Goal: Task Accomplishment & Management: Use online tool/utility

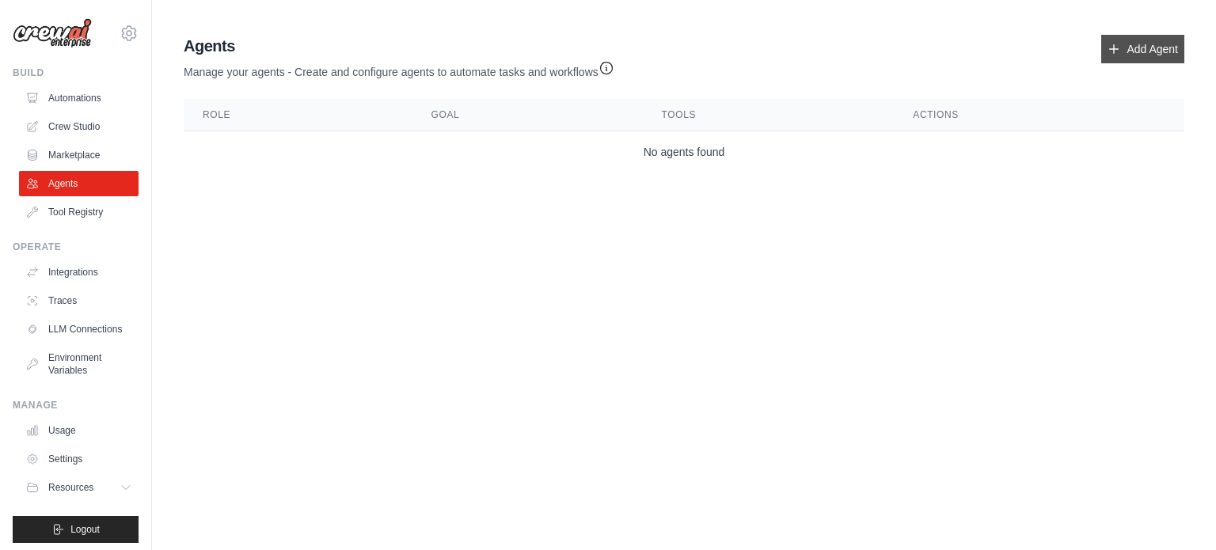
click at [1124, 56] on link "Add Agent" at bounding box center [1142, 49] width 83 height 29
click at [52, 93] on link "Automations" at bounding box center [81, 98] width 120 height 25
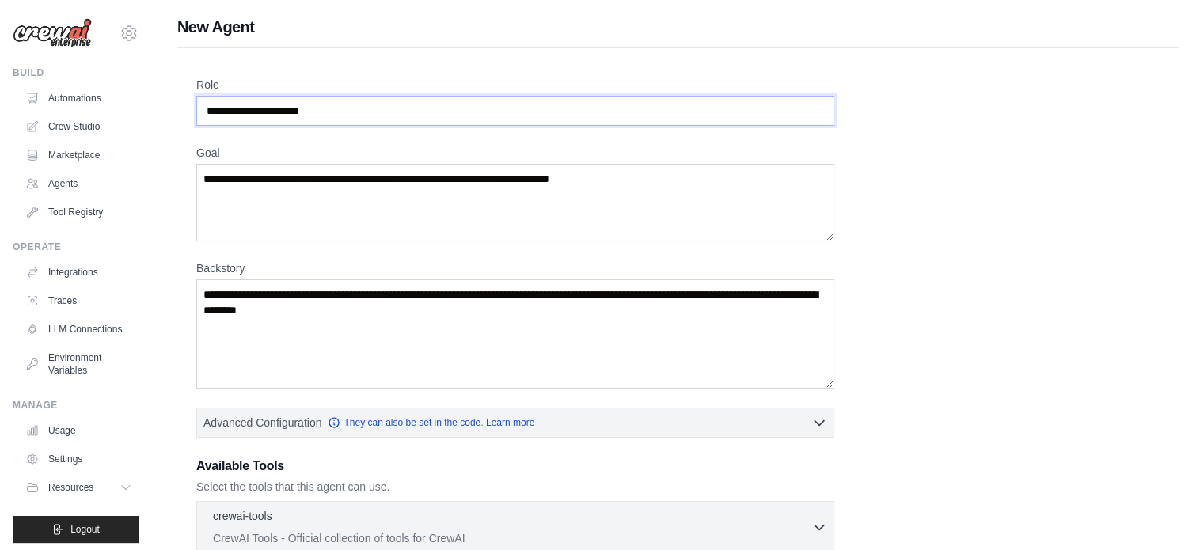
click at [457, 101] on input "Role" at bounding box center [515, 111] width 638 height 30
drag, startPoint x: 453, startPoint y: 106, endPoint x: 367, endPoint y: 124, distance: 87.4
click at [367, 124] on input "Role" at bounding box center [515, 111] width 638 height 30
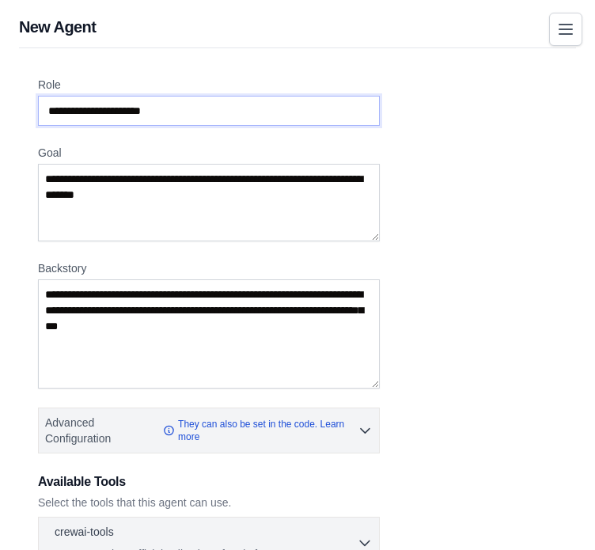
click at [266, 117] on input "Role" at bounding box center [209, 111] width 342 height 30
click at [229, 118] on input "Role" at bounding box center [209, 111] width 342 height 30
type input "*"
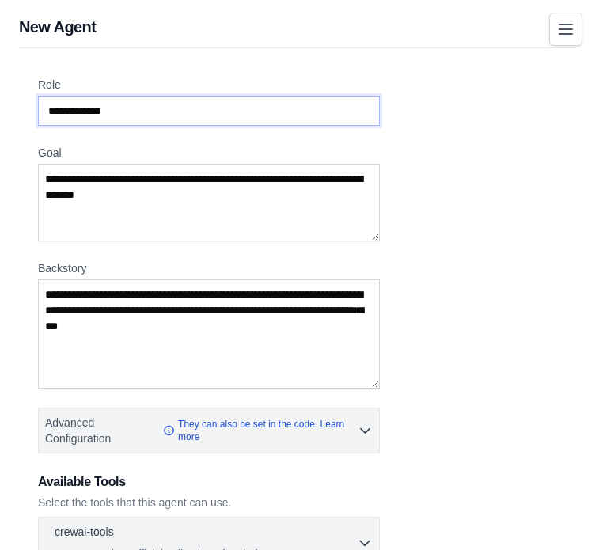
click at [127, 120] on input "**********" at bounding box center [209, 111] width 342 height 30
type input "*"
paste input "**********"
type input "**********"
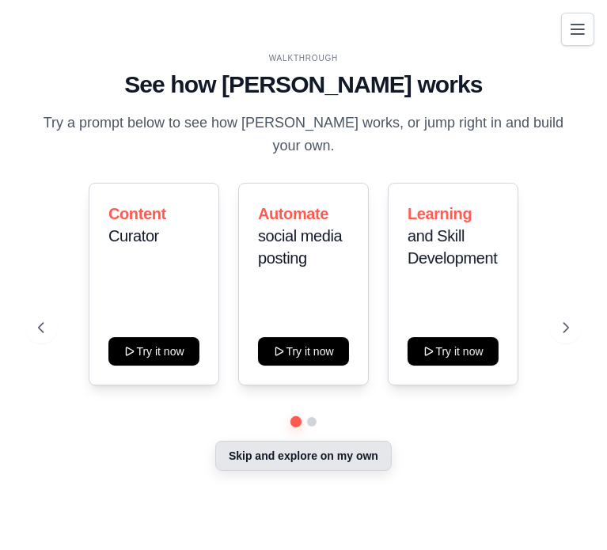
click at [237, 450] on button "Skip and explore on my own" at bounding box center [303, 456] width 177 height 30
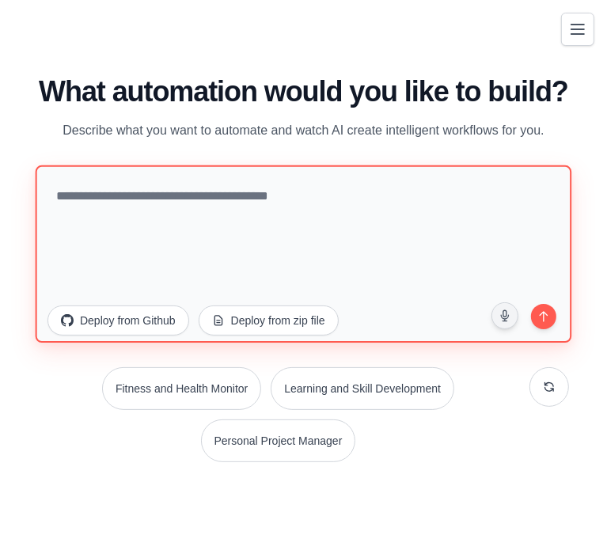
click at [206, 282] on textarea at bounding box center [304, 253] width 537 height 177
paste textarea "**********"
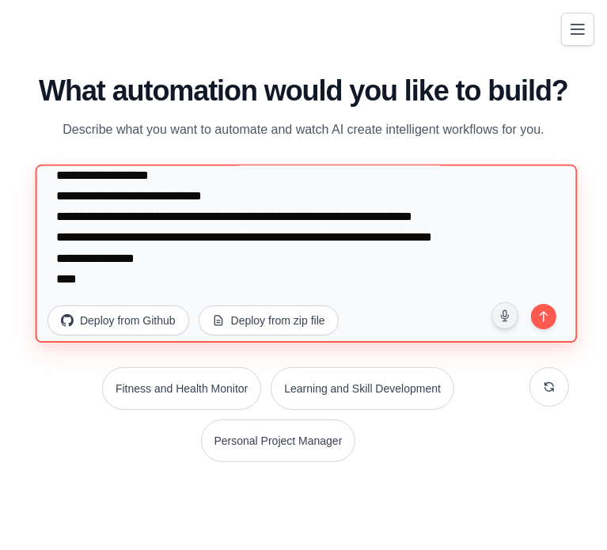
scroll to position [1090, 0]
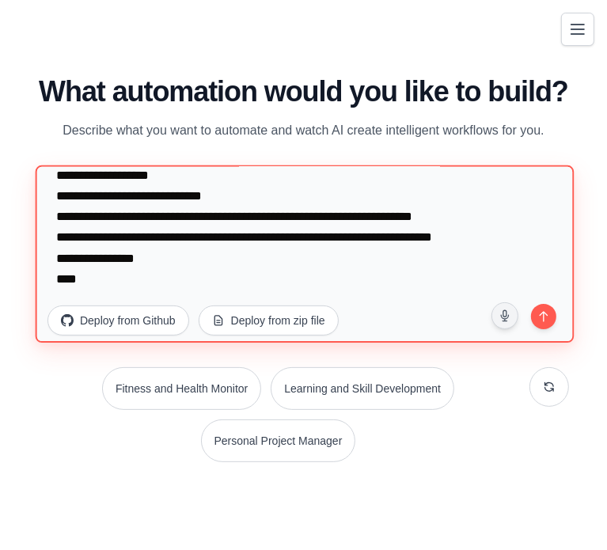
click at [105, 238] on textarea at bounding box center [305, 253] width 539 height 177
paste textarea "**********"
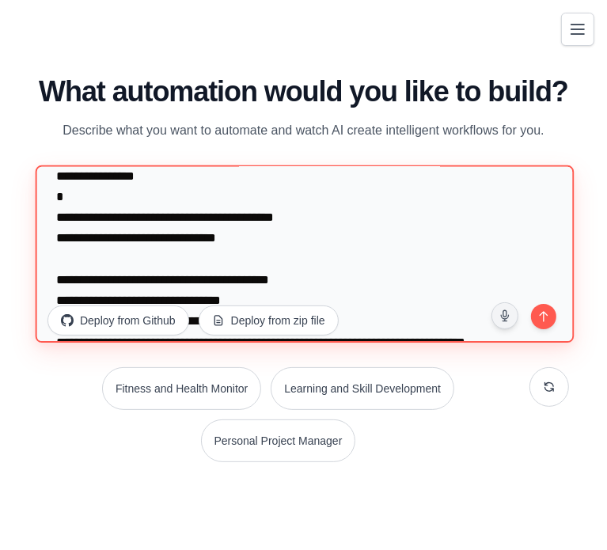
scroll to position [2108, 0]
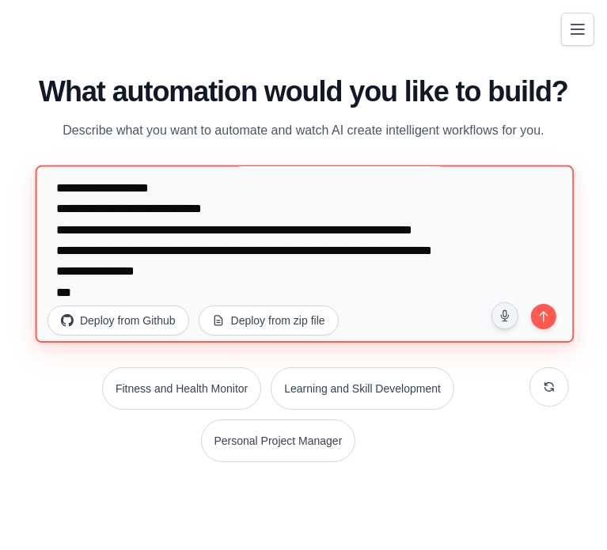
click at [477, 284] on textarea at bounding box center [305, 253] width 539 height 177
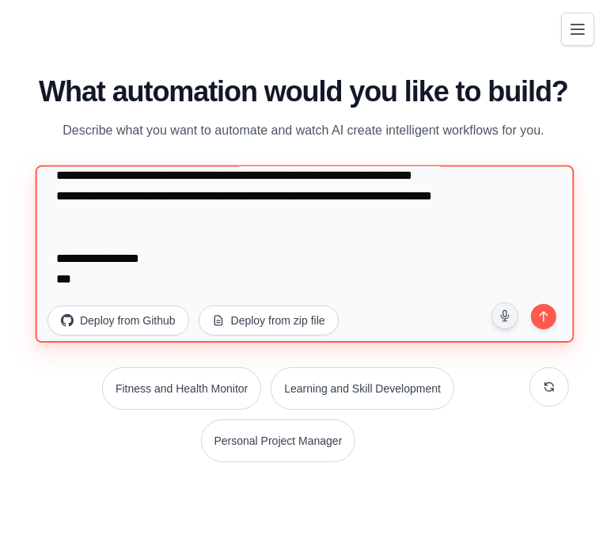
click at [295, 261] on textarea at bounding box center [305, 253] width 539 height 177
paste textarea "**********"
type textarea "**********"
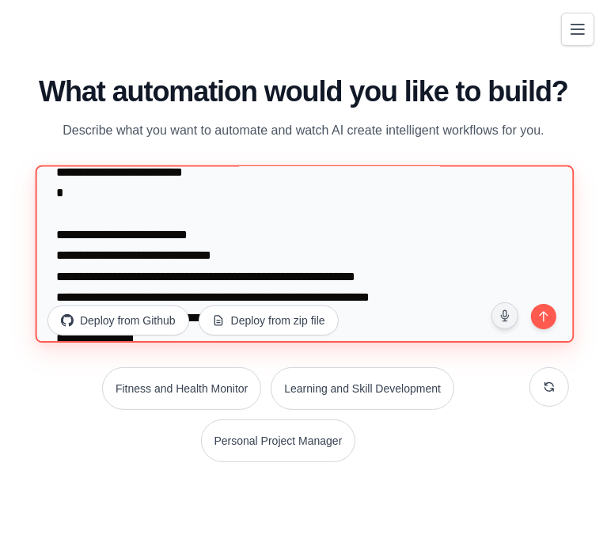
scroll to position [0, 0]
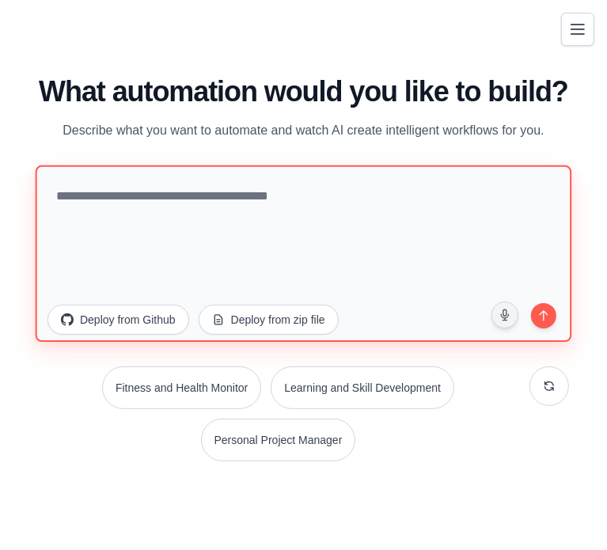
click at [147, 245] on textarea at bounding box center [304, 253] width 537 height 177
paste textarea "**********"
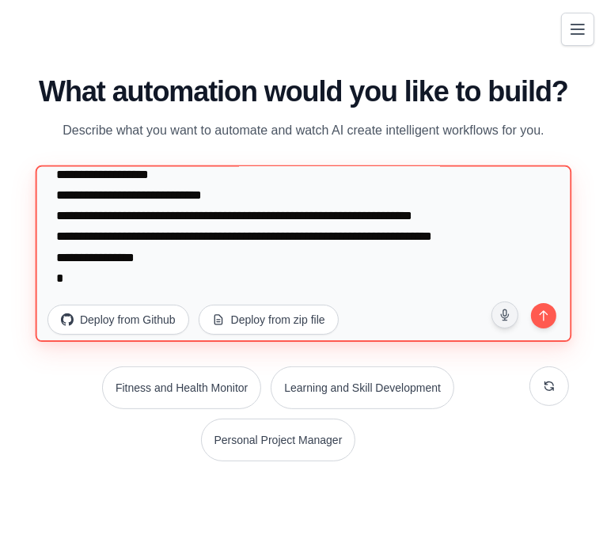
scroll to position [1029, 0]
click at [136, 278] on textarea at bounding box center [304, 253] width 537 height 177
click at [177, 282] on textarea at bounding box center [304, 253] width 537 height 177
paste textarea "**********"
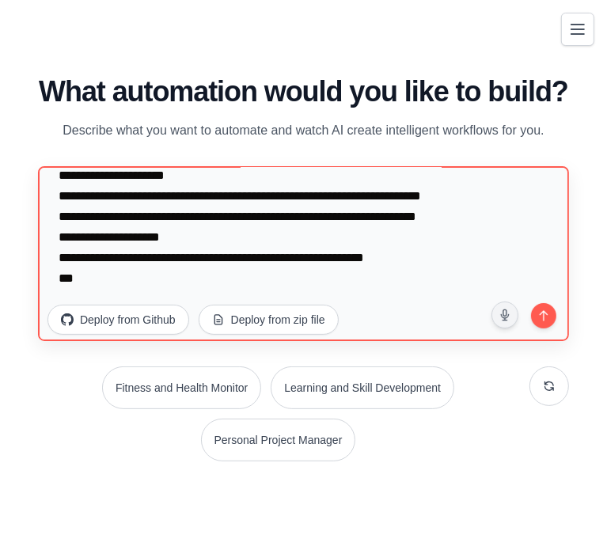
scroll to position [1853, 0]
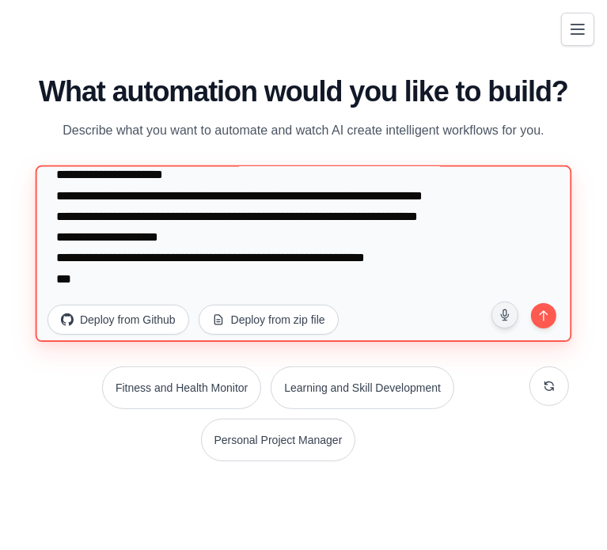
click at [209, 283] on textarea at bounding box center [304, 253] width 537 height 177
paste textarea "**********"
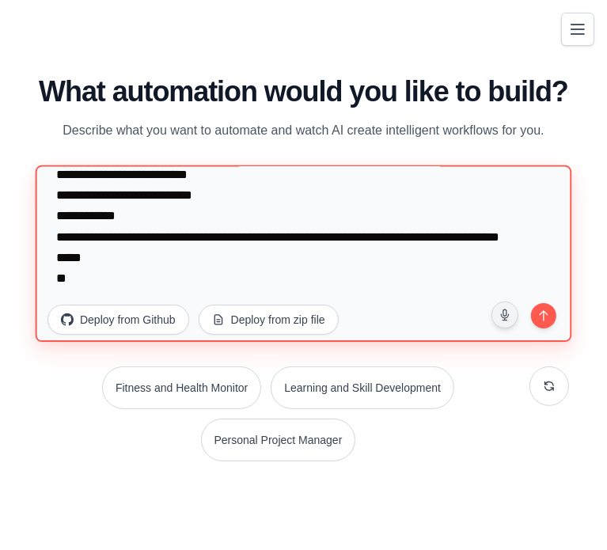
scroll to position [2128, 0]
type textarea "**********"
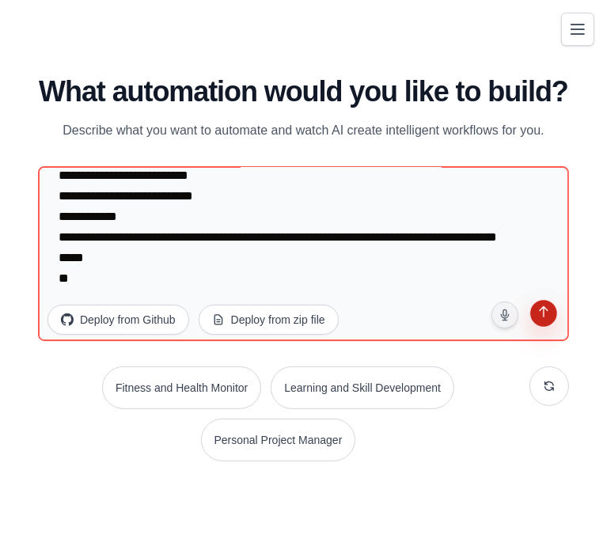
click at [540, 325] on button "submit" at bounding box center [544, 316] width 30 height 30
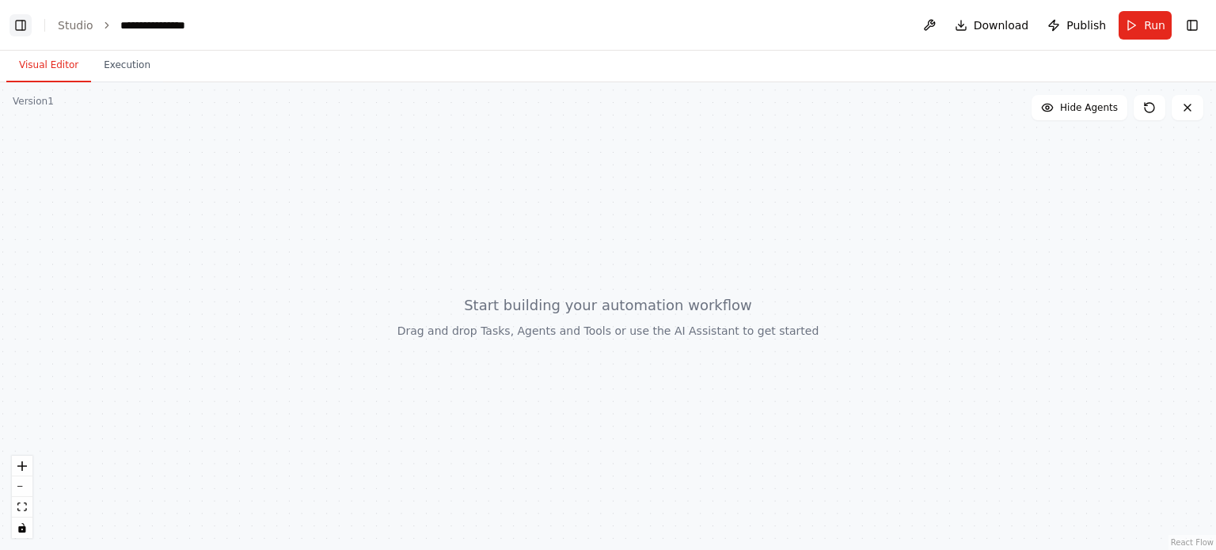
click at [25, 21] on button "Toggle Left Sidebar" at bounding box center [21, 25] width 22 height 22
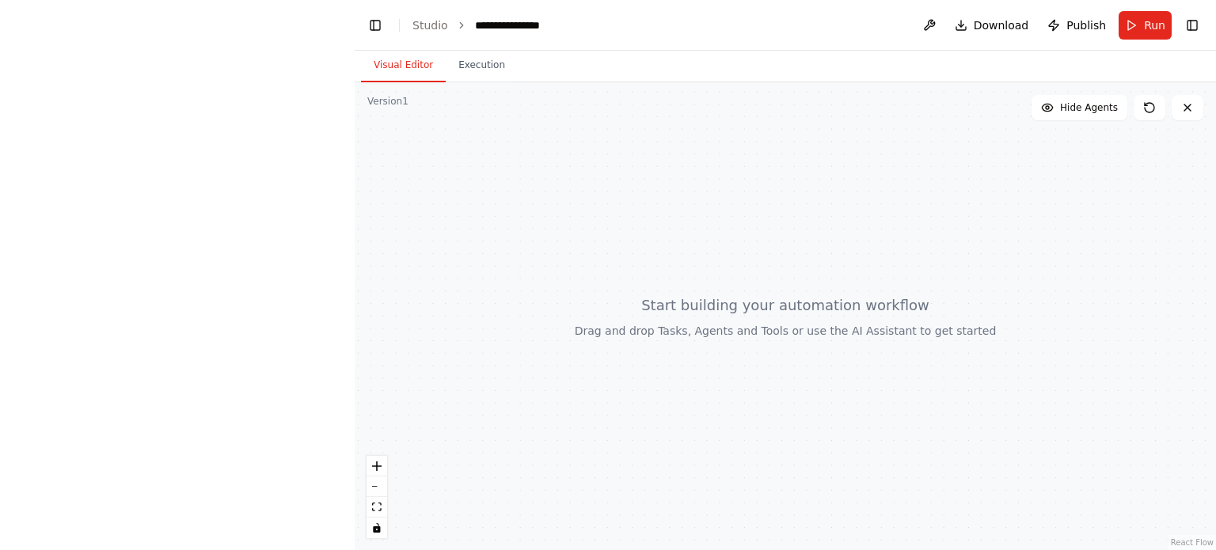
drag, startPoint x: 500, startPoint y: 215, endPoint x: 460, endPoint y: 211, distance: 40.6
click at [460, 211] on div at bounding box center [786, 316] width 862 height 468
click at [534, 183] on div at bounding box center [786, 316] width 862 height 468
click at [375, 25] on button "Toggle Left Sidebar" at bounding box center [375, 25] width 22 height 22
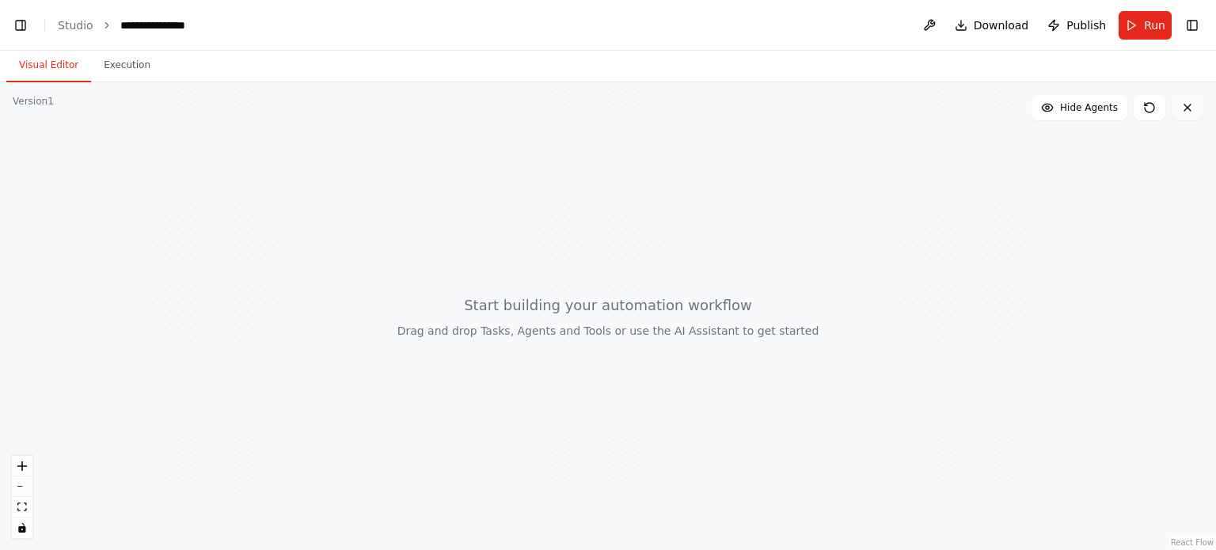
click at [607, 107] on button at bounding box center [1188, 107] width 32 height 25
click at [607, 27] on button "Toggle Right Sidebar" at bounding box center [1192, 25] width 22 height 22
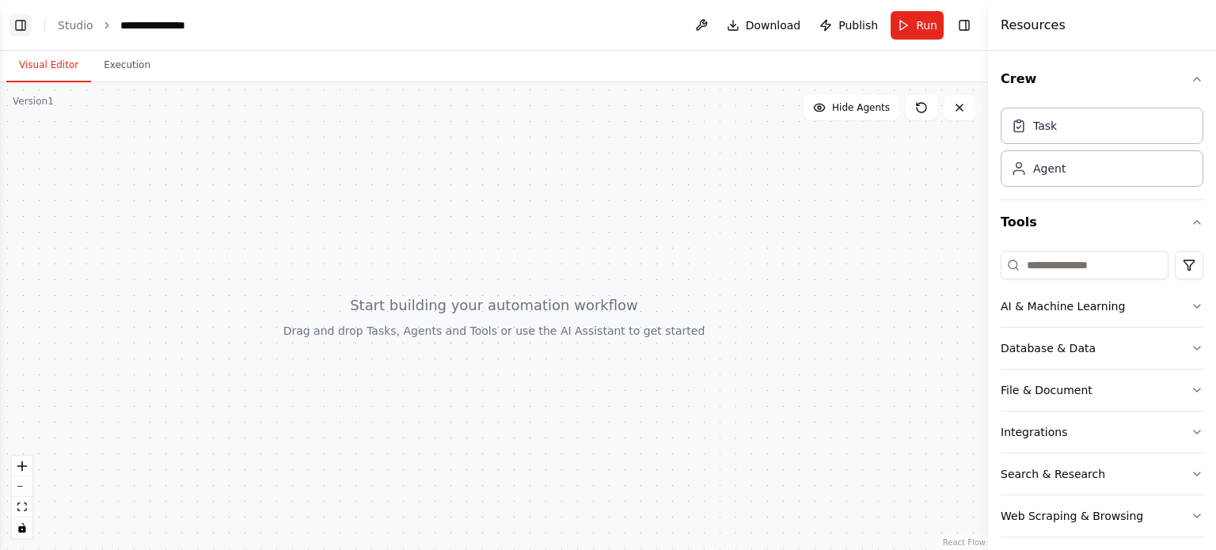
scroll to position [938, 0]
click at [17, 13] on header "**********" at bounding box center [494, 25] width 988 height 51
click at [19, 30] on button "Toggle Left Sidebar" at bounding box center [21, 25] width 22 height 22
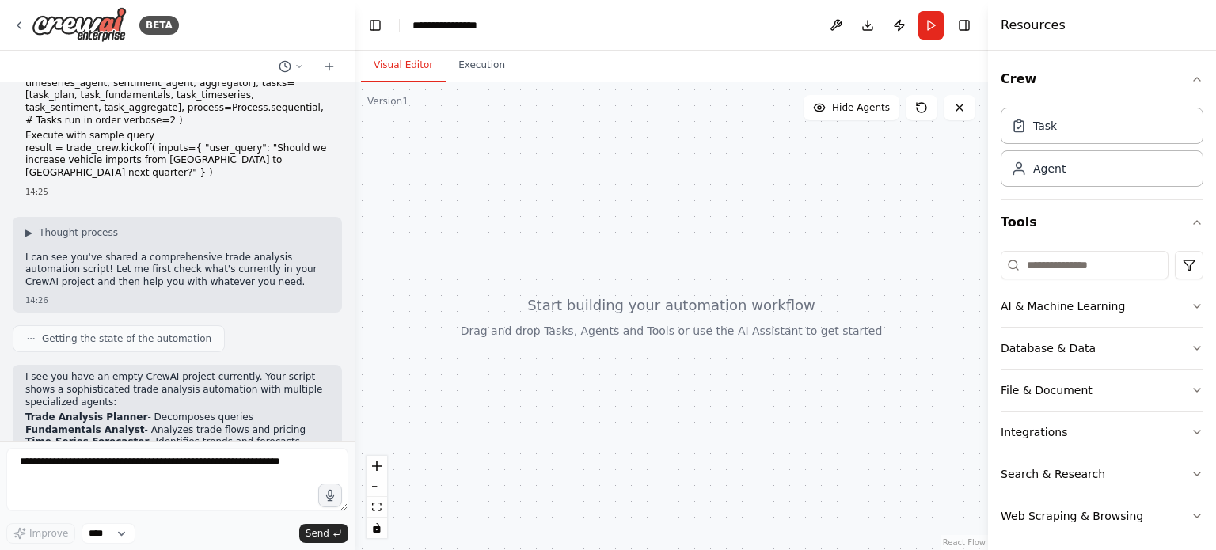
scroll to position [779, 0]
click at [389, 304] on div at bounding box center [671, 316] width 633 height 468
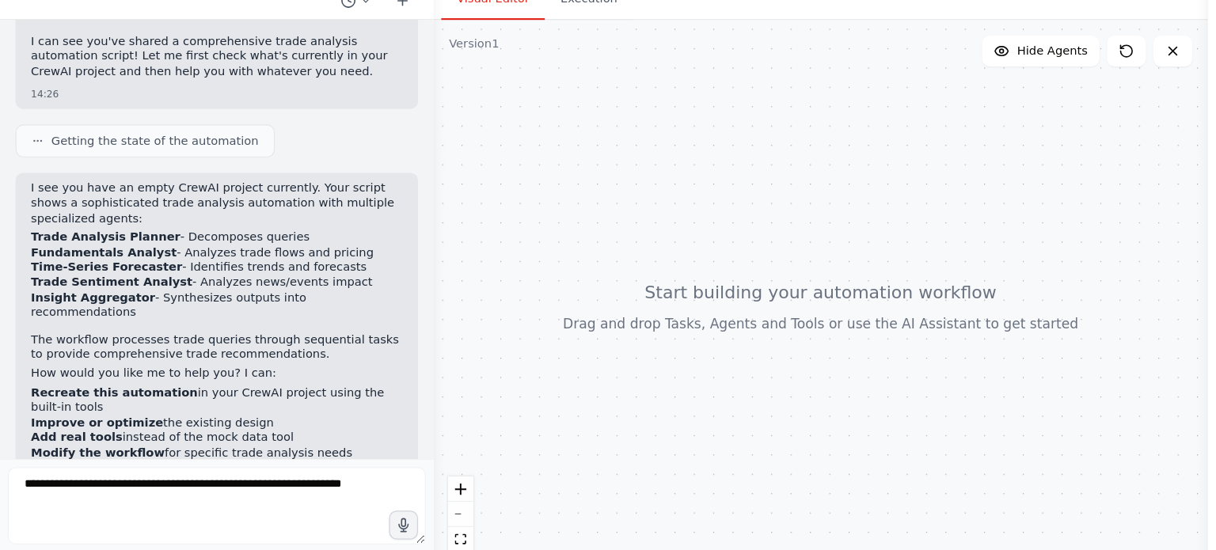
scroll to position [938, 0]
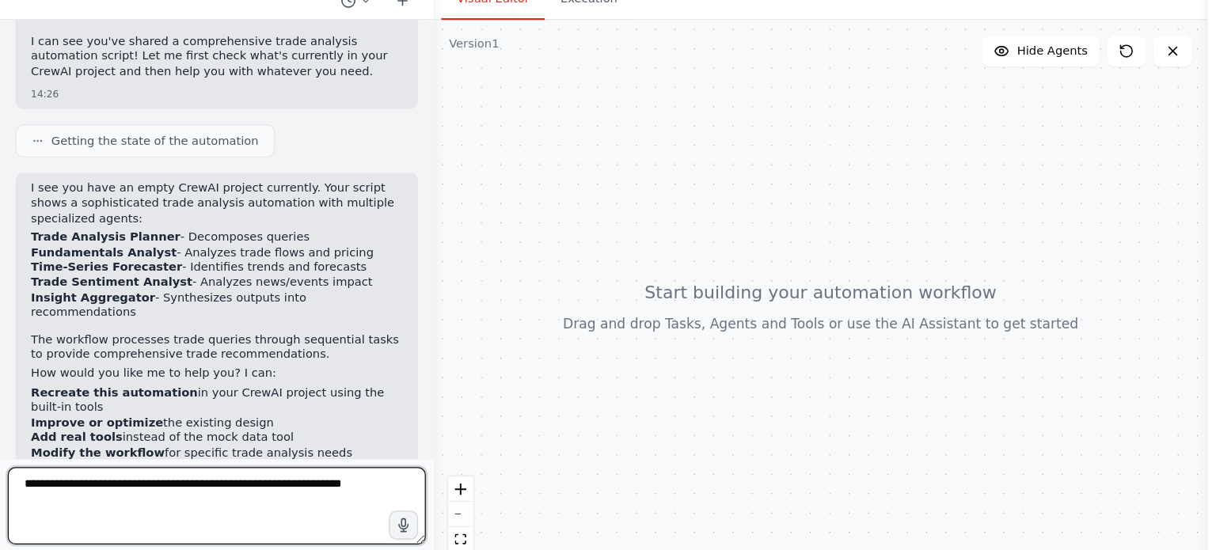
click at [82, 483] on textarea at bounding box center [177, 479] width 342 height 63
type textarea "**********"
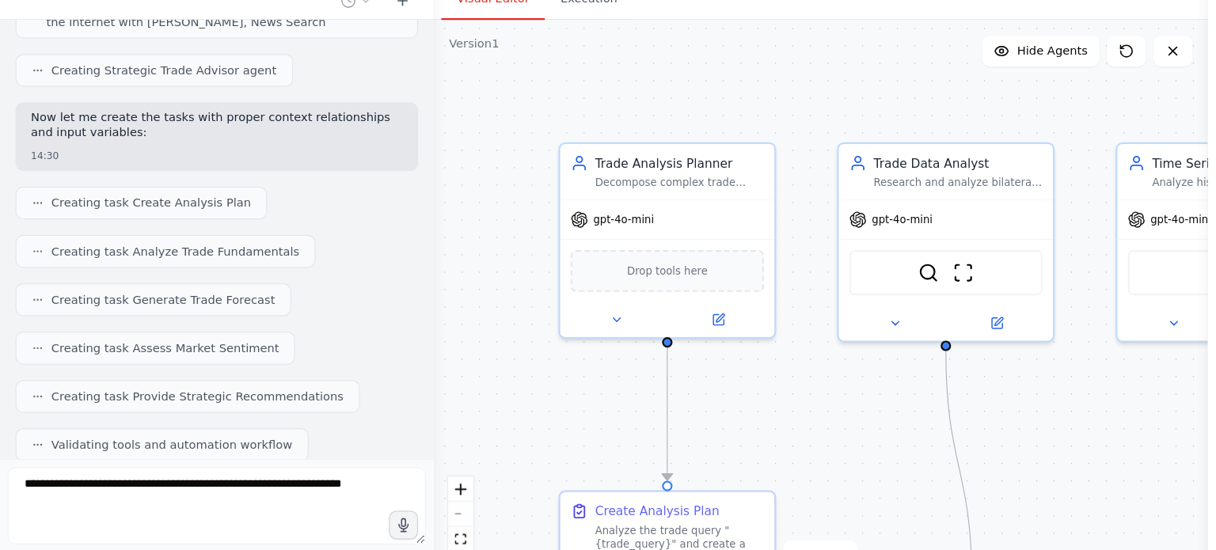
scroll to position [2020, 0]
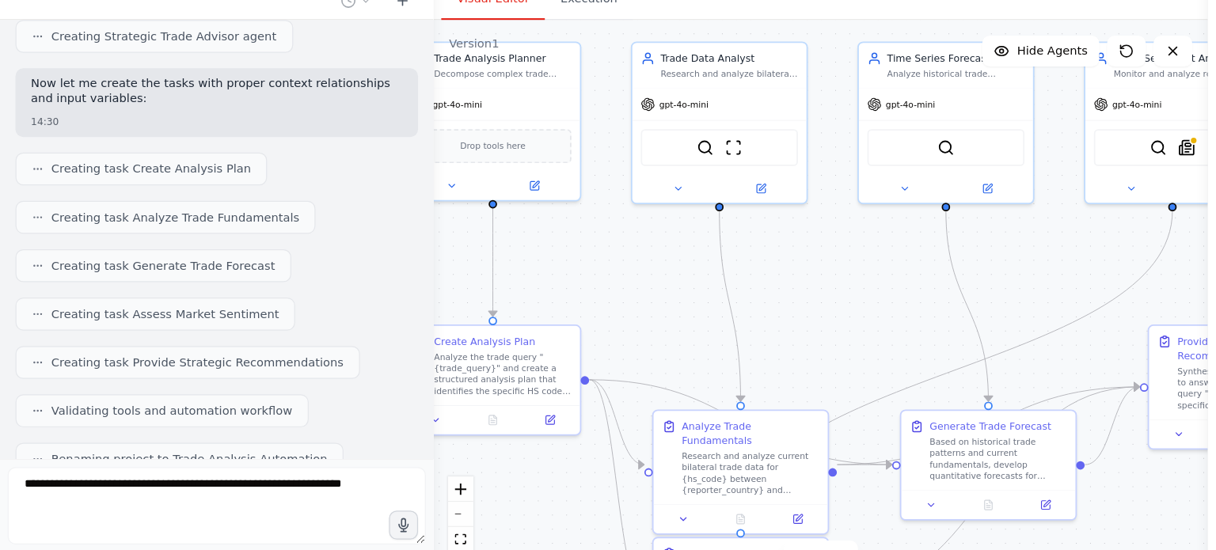
drag, startPoint x: 664, startPoint y: 368, endPoint x: 499, endPoint y: 251, distance: 202.1
click at [499, 251] on div ".deletable-edge-delete-btn { width: 20px; height: 20px; border: 0px solid #ffff…" at bounding box center [671, 316] width 633 height 468
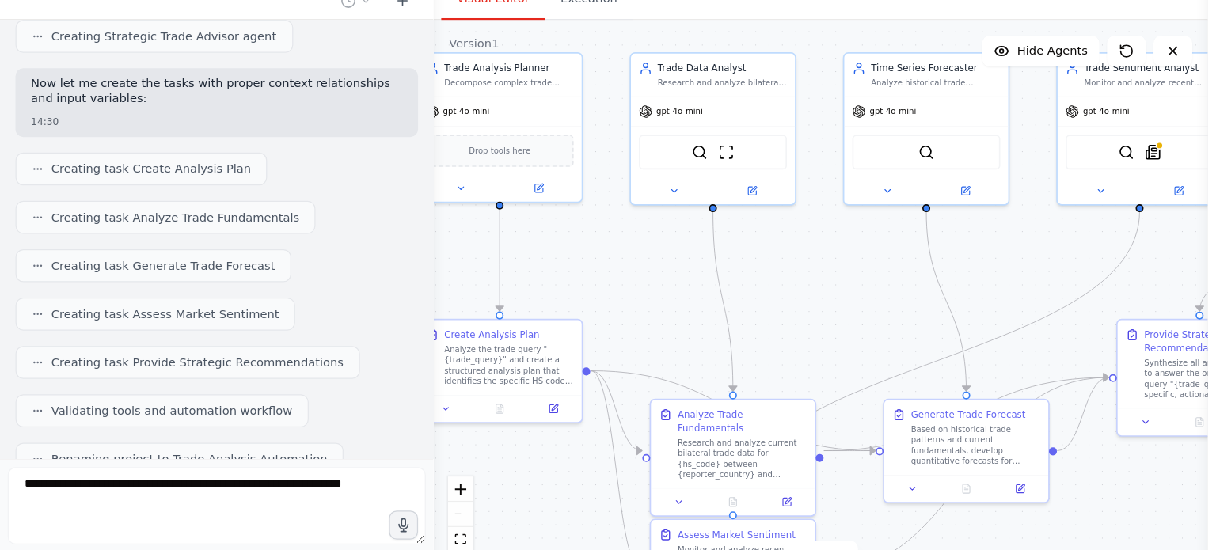
click at [499, 251] on div ".deletable-edge-delete-btn { width: 20px; height: 20px; border: 0px solid #ffff…" at bounding box center [671, 316] width 633 height 468
click at [380, 493] on button "zoom out" at bounding box center [377, 487] width 21 height 21
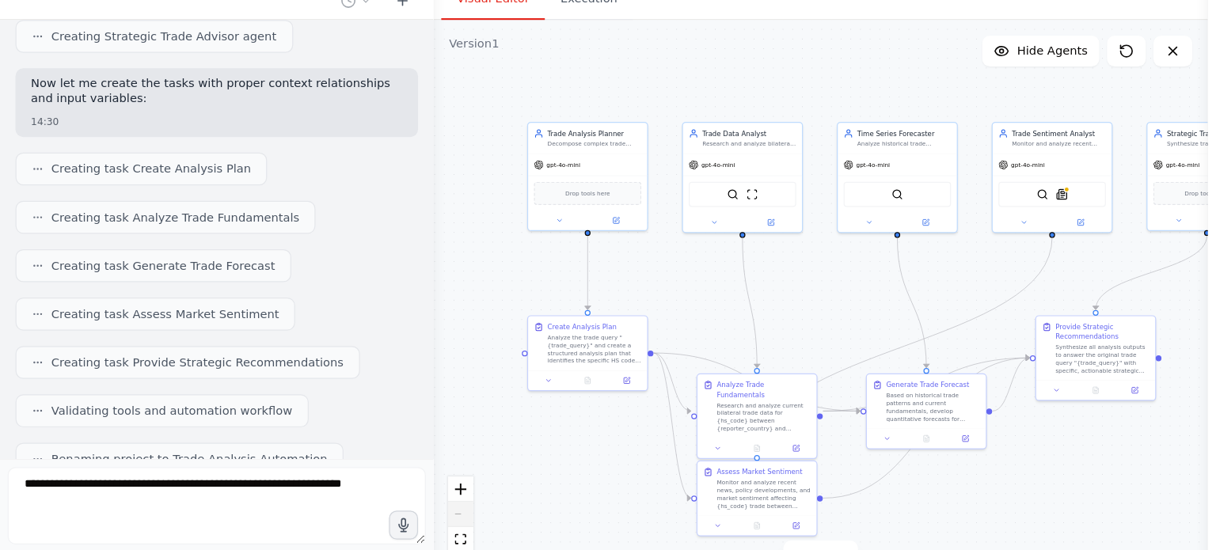
click at [380, 493] on div "React Flow controls" at bounding box center [377, 497] width 21 height 82
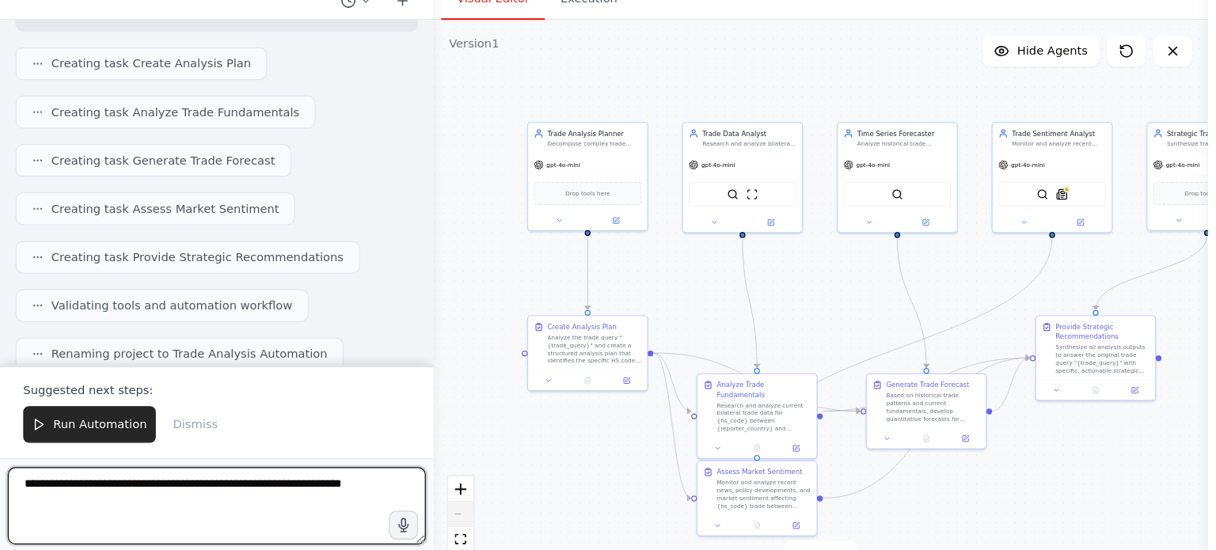
click at [380, 493] on div "React Flow controls" at bounding box center [377, 497] width 21 height 82
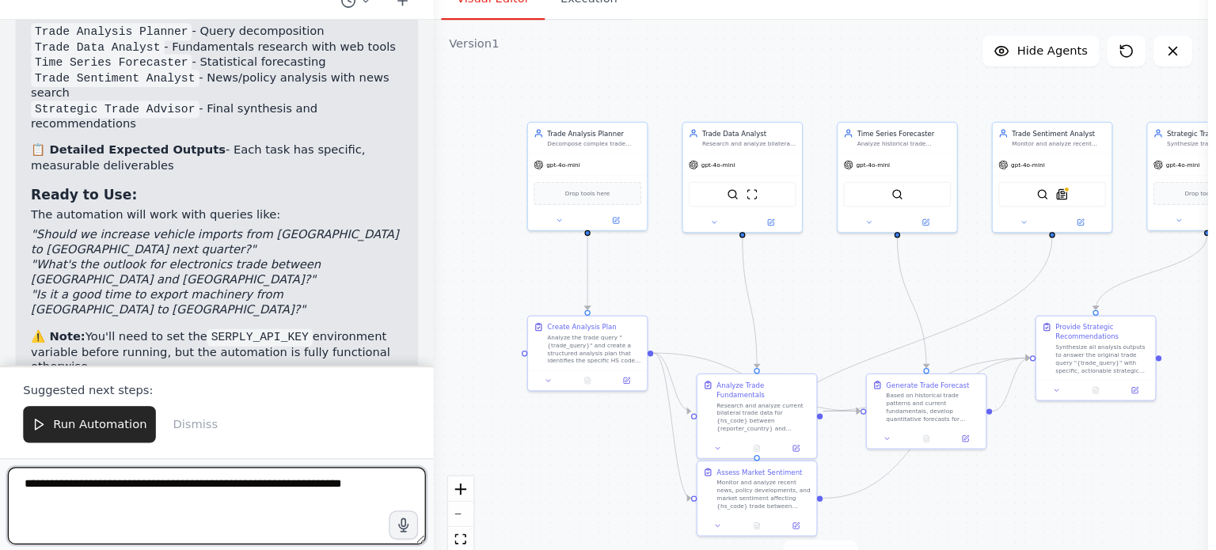
scroll to position [2680, 0]
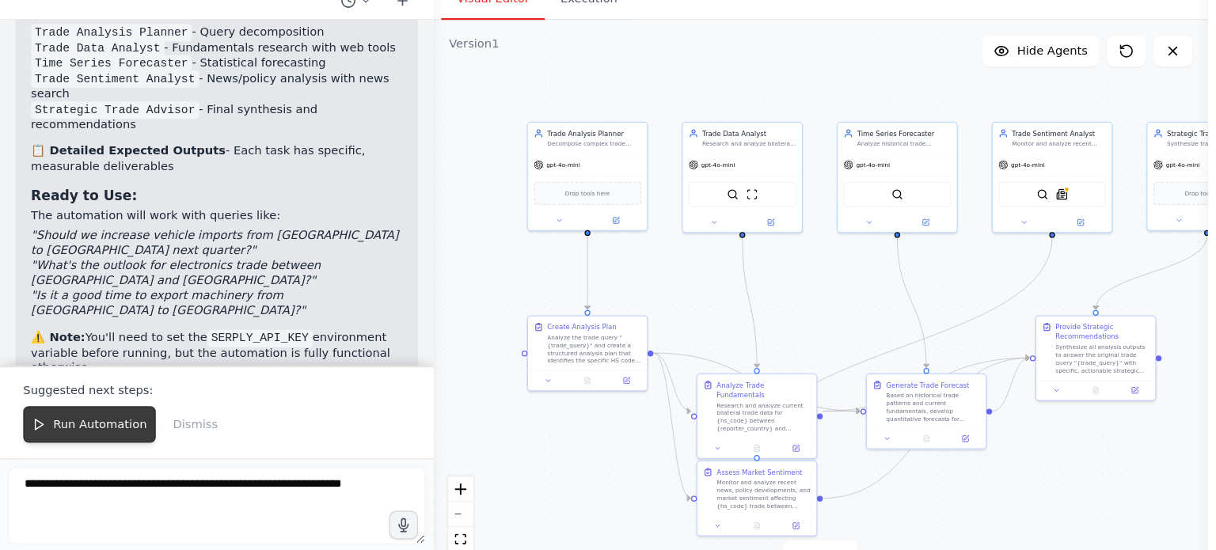
click at [59, 409] on span "Run Automation" at bounding box center [82, 413] width 77 height 13
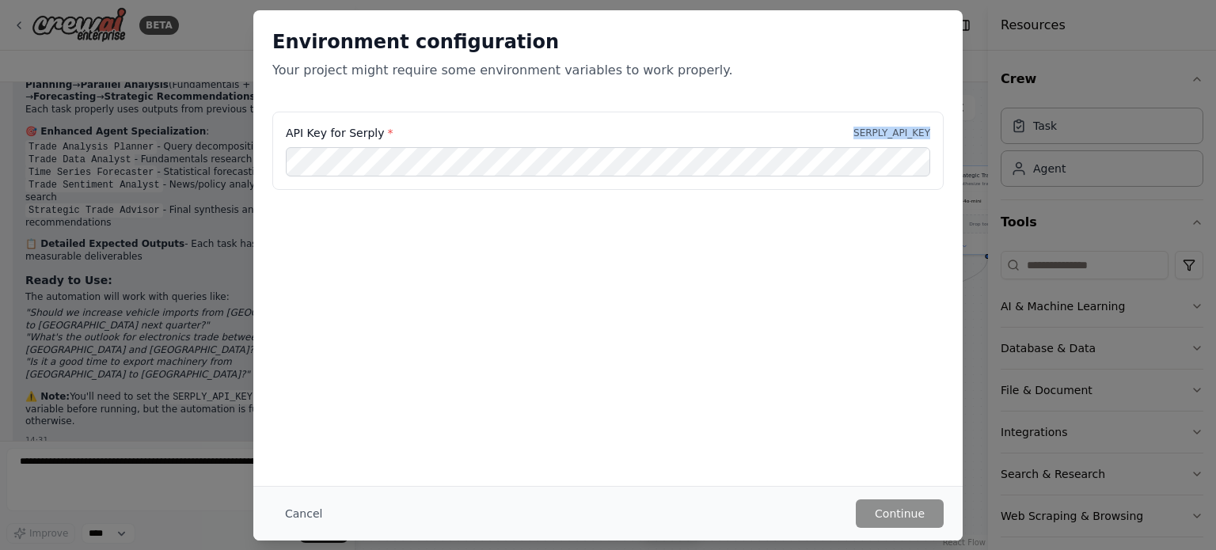
drag, startPoint x: 860, startPoint y: 122, endPoint x: 951, endPoint y: 128, distance: 91.3
click at [951, 128] on div "API Key for Serply * SERPLY_API_KEY" at bounding box center [607, 161] width 709 height 98
copy p "SERPLY_API_KEY"
click at [889, 516] on button "Continue" at bounding box center [900, 514] width 88 height 29
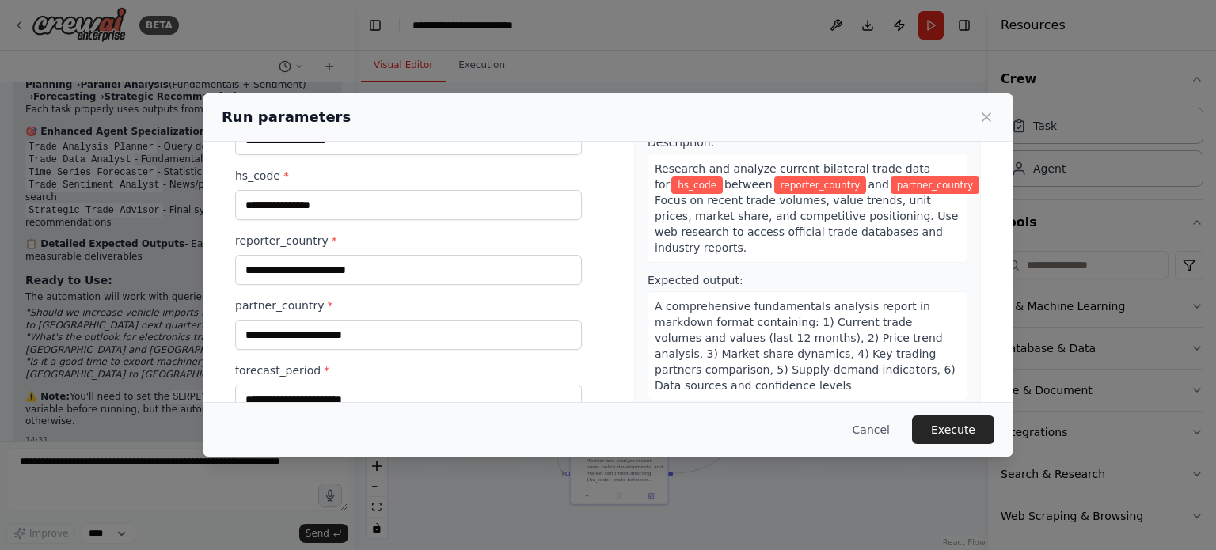
scroll to position [95, 0]
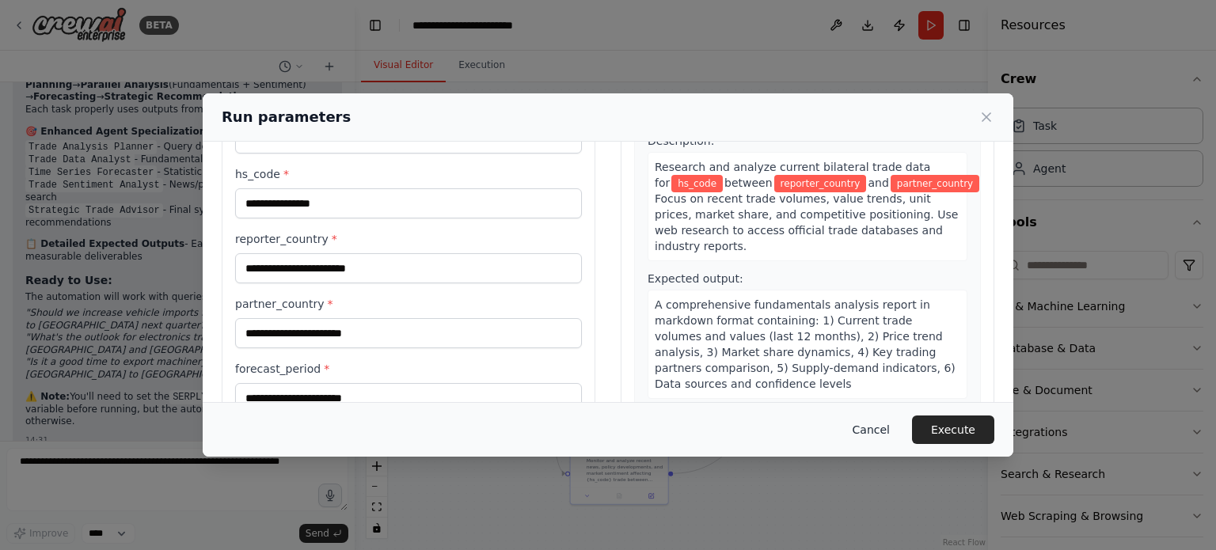
click at [874, 432] on button "Cancel" at bounding box center [871, 430] width 63 height 29
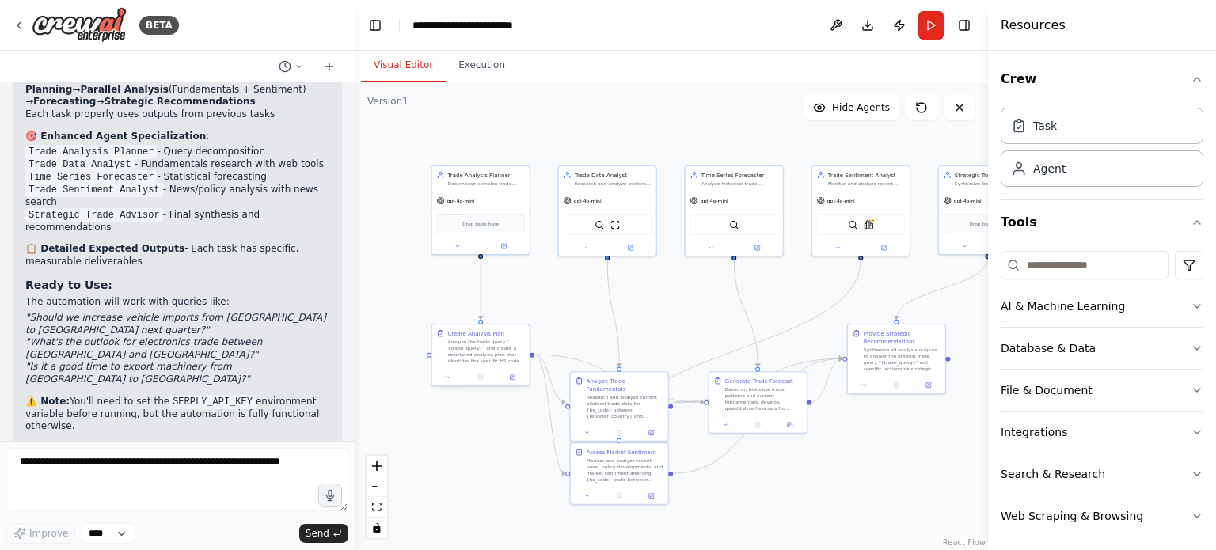
scroll to position [2625, 0]
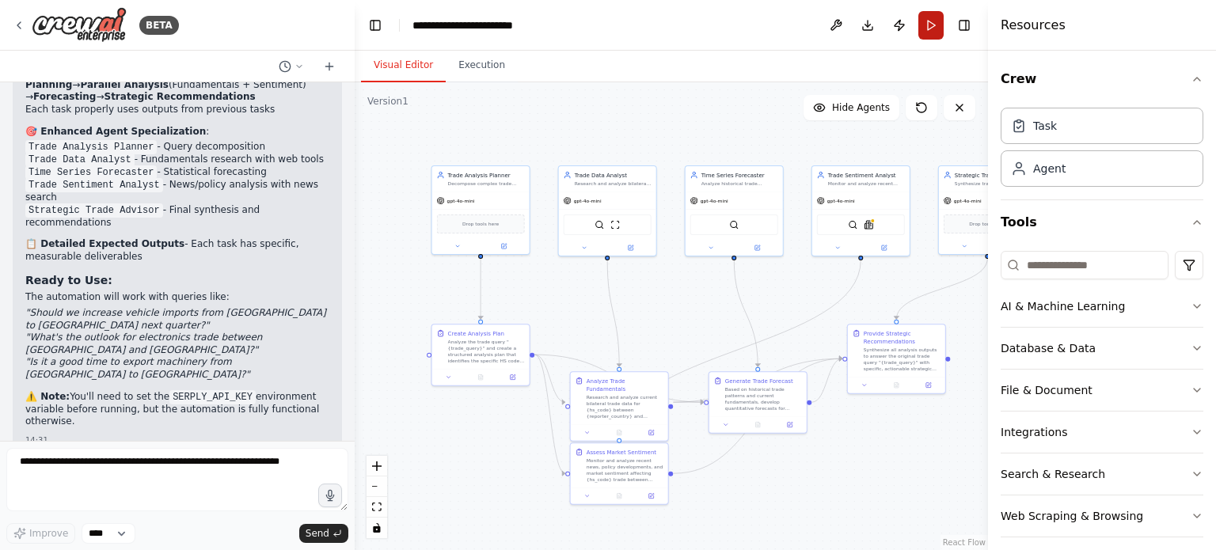
click at [941, 36] on button "Run" at bounding box center [931, 25] width 25 height 29
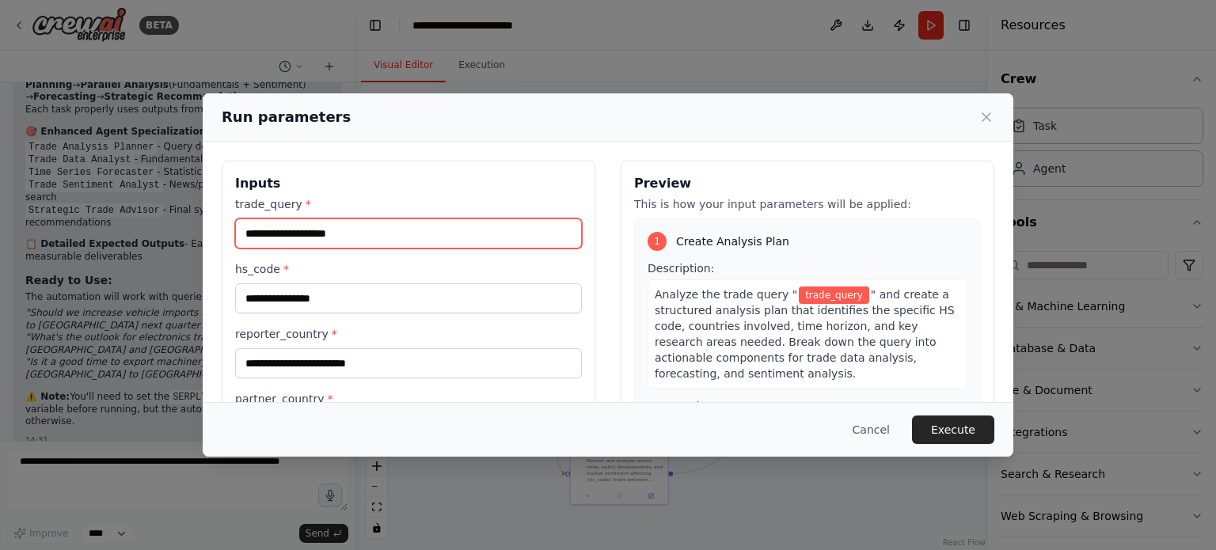
click at [484, 240] on input "trade_query *" at bounding box center [408, 234] width 347 height 30
type input "*"
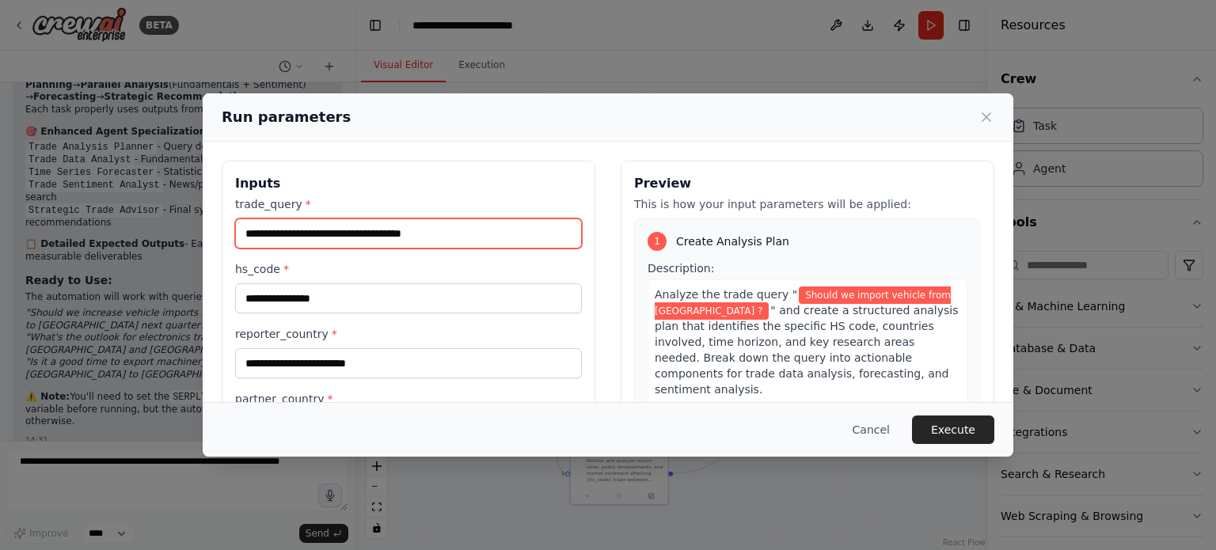
type input "**********"
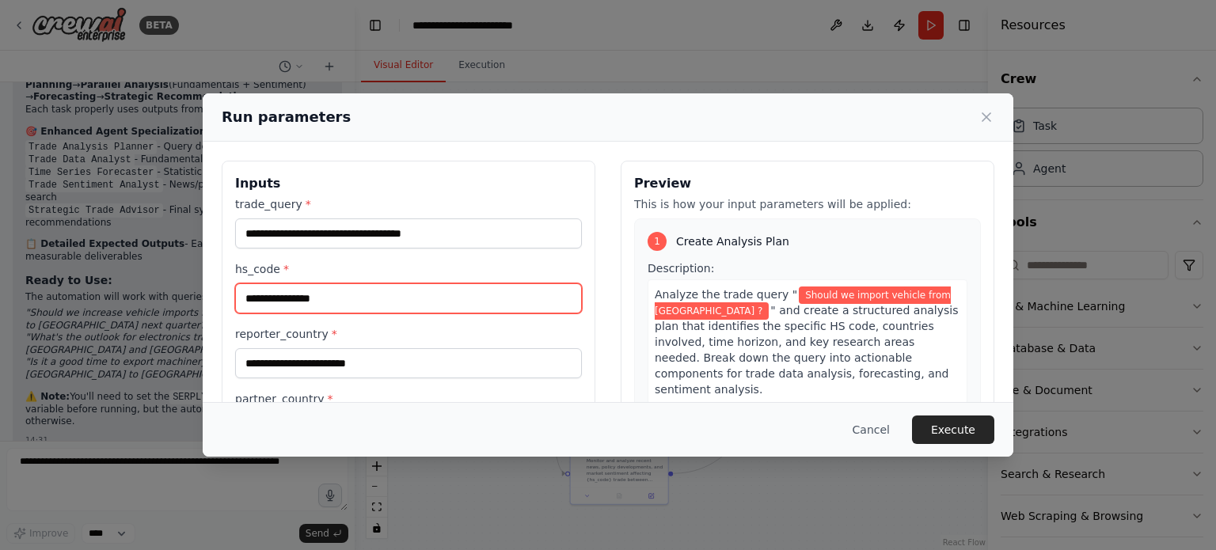
click at [329, 295] on input "hs_code *" at bounding box center [408, 298] width 347 height 30
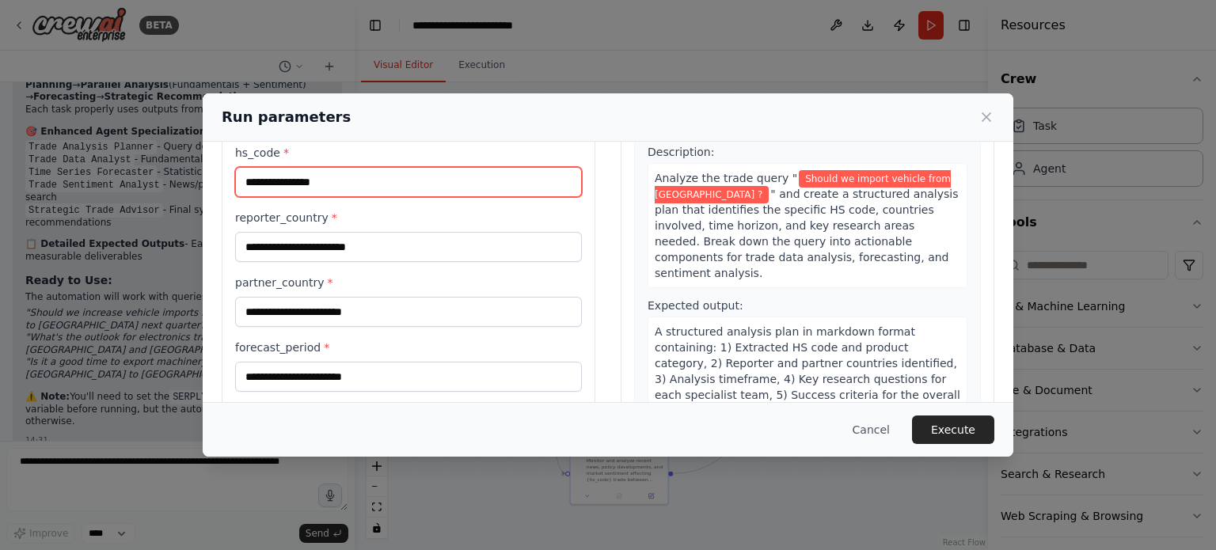
scroll to position [152, 0]
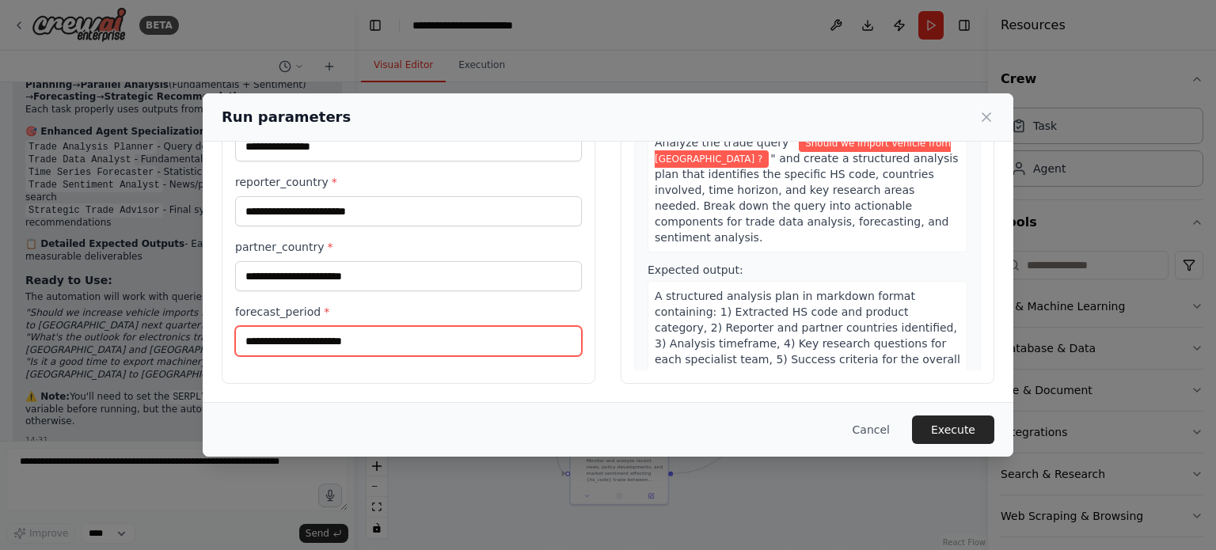
click at [323, 344] on input "forecast_period *" at bounding box center [408, 341] width 347 height 30
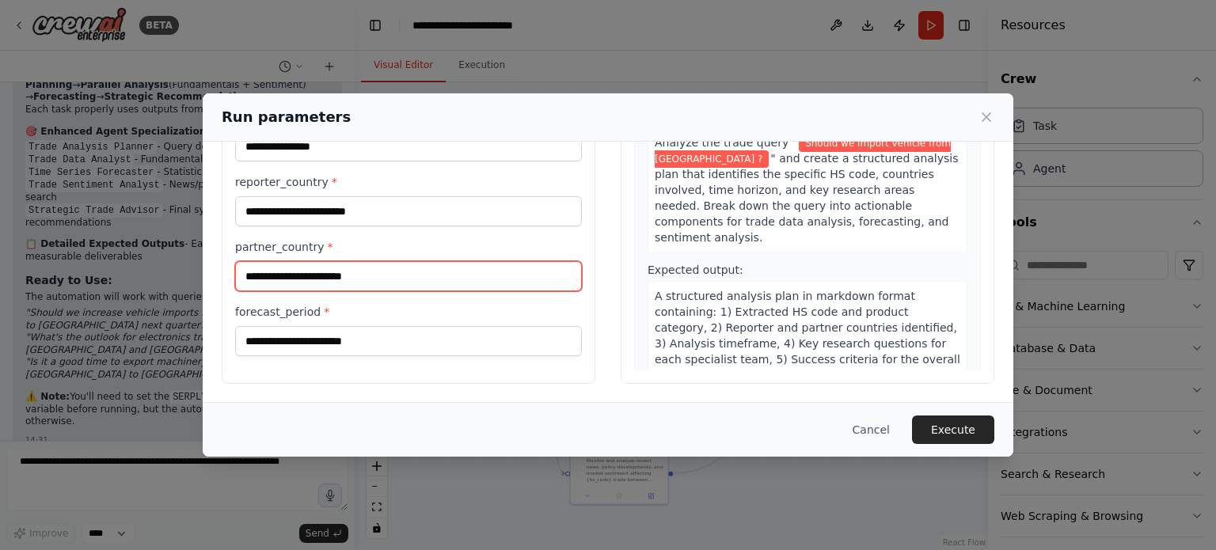
click at [336, 282] on input "partner_country *" at bounding box center [408, 276] width 347 height 30
type input "***"
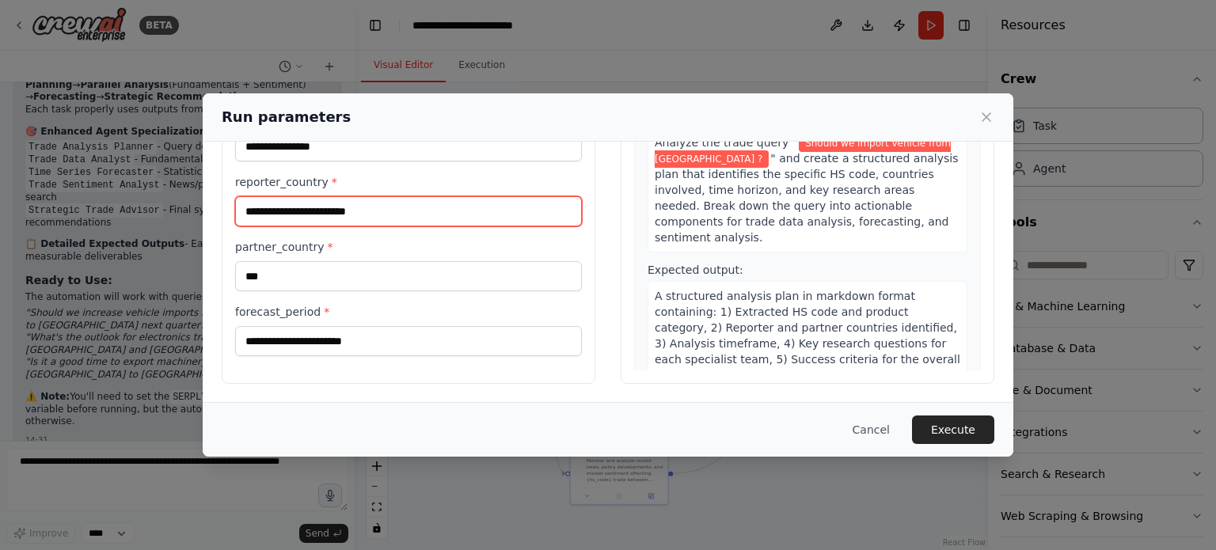
click at [376, 217] on input "reporter_country *" at bounding box center [408, 211] width 347 height 30
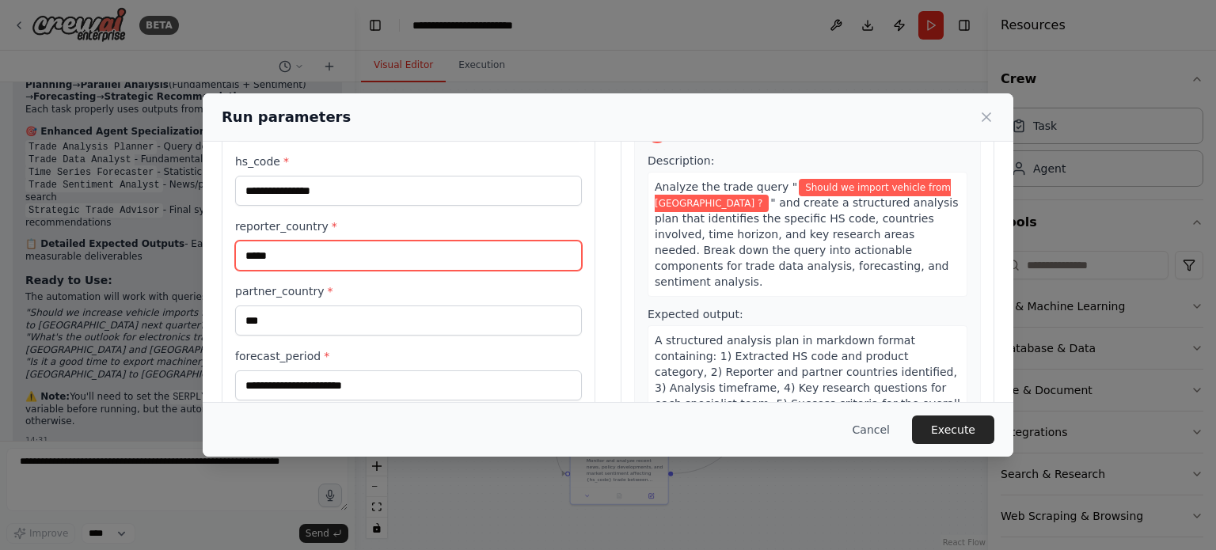
scroll to position [98, 0]
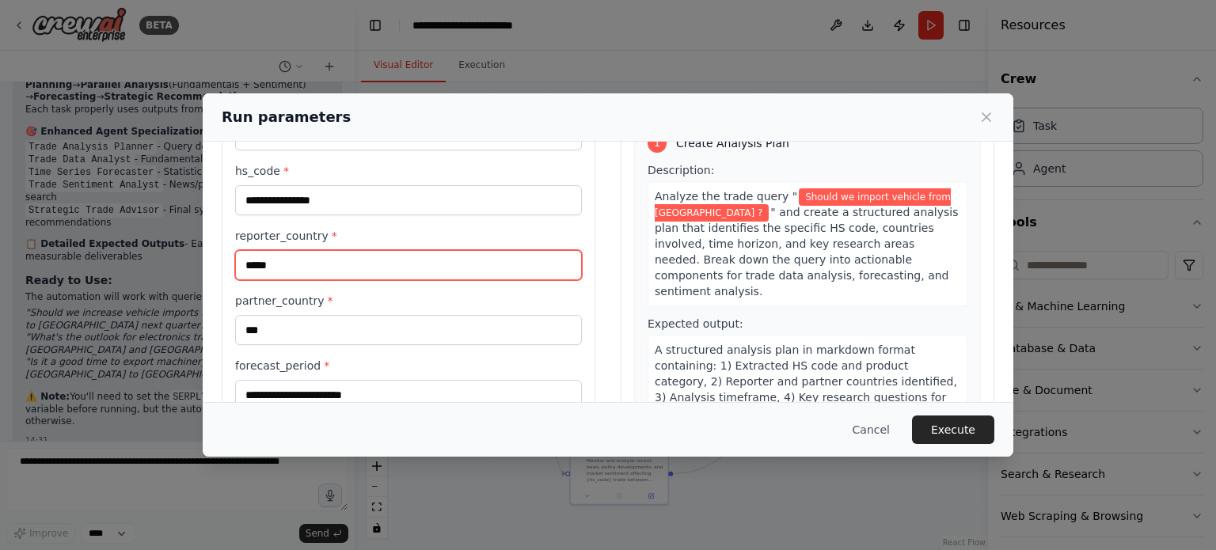
type input "*****"
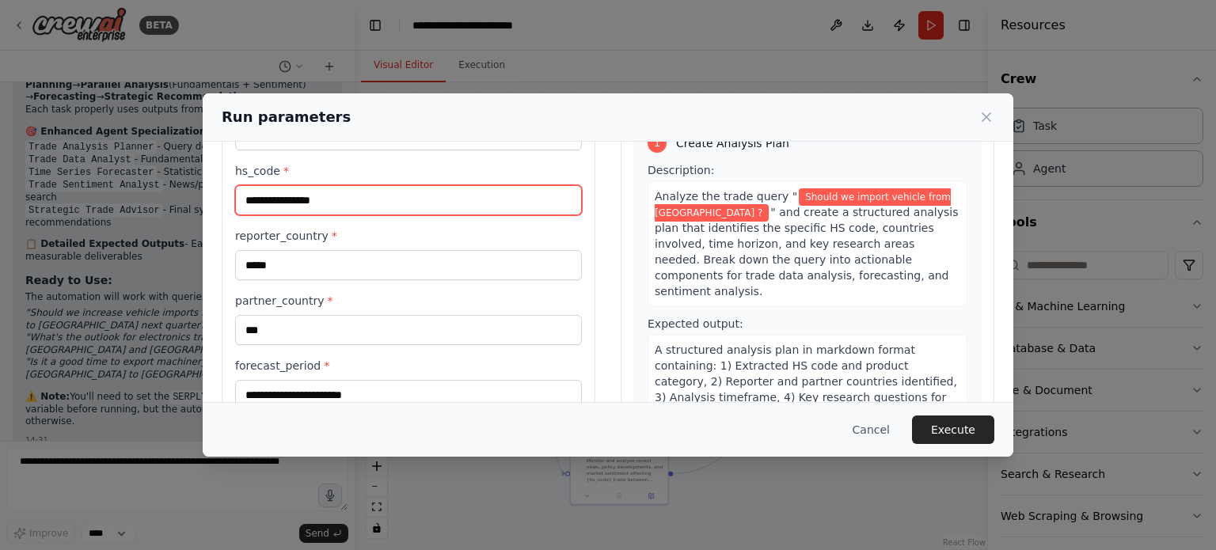
click at [391, 210] on input "hs_code *" at bounding box center [408, 200] width 347 height 30
paste input "**********"
type input "*"
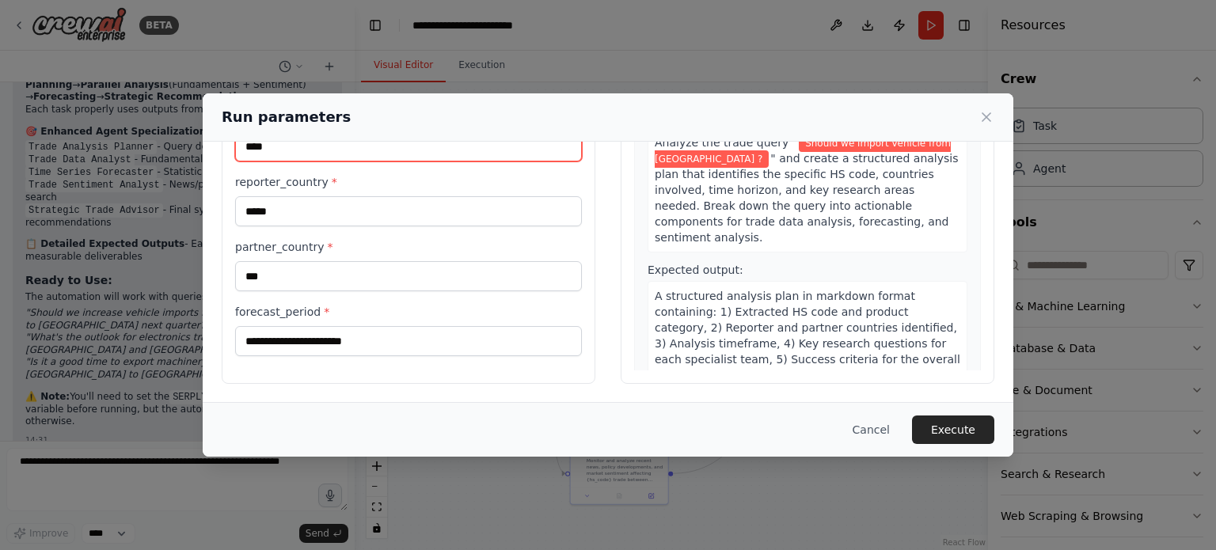
type input "****"
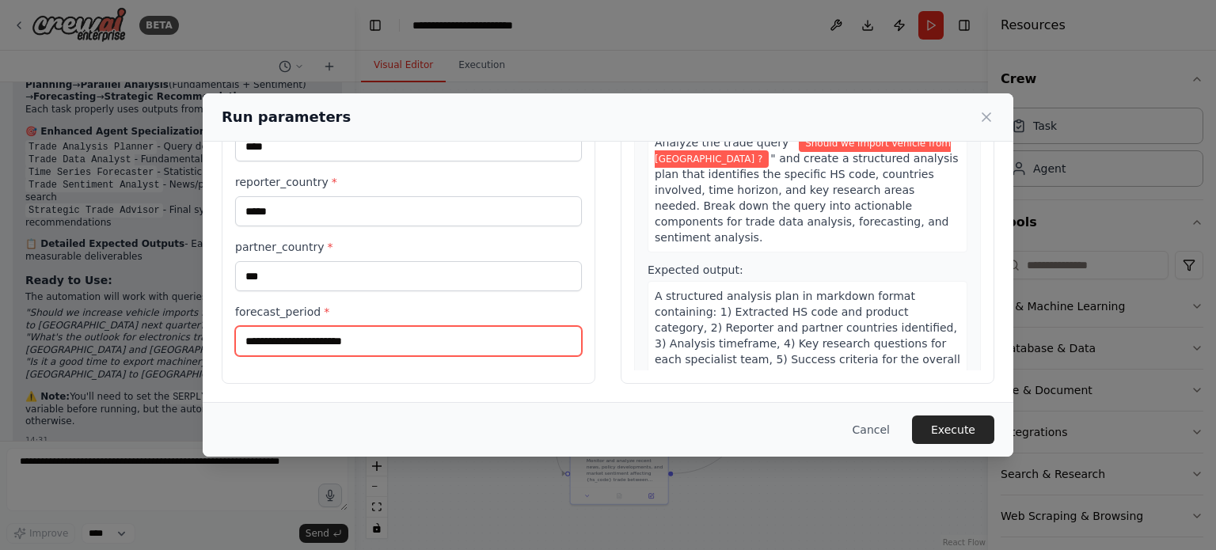
click at [340, 353] on input "forecast_period *" at bounding box center [408, 341] width 347 height 30
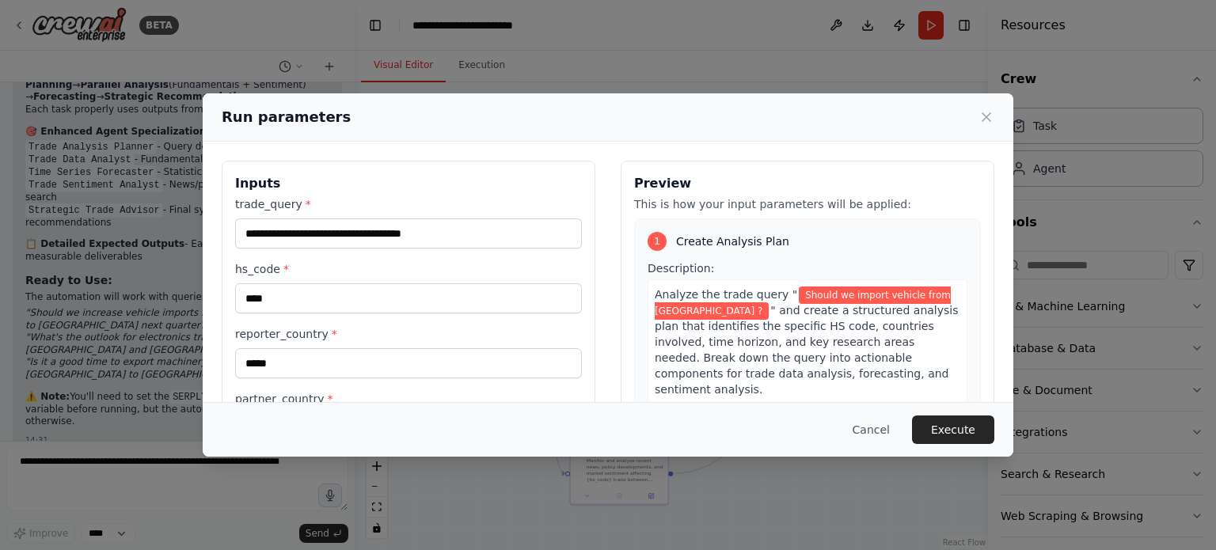
click at [164, 270] on div "**********" at bounding box center [608, 275] width 1216 height 550
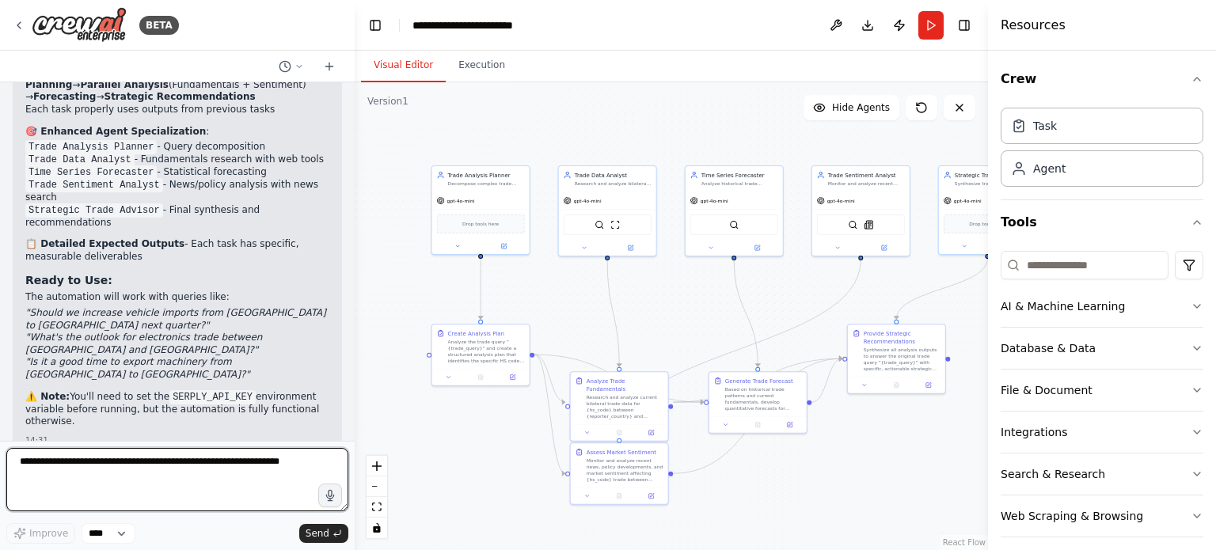
click at [139, 462] on textarea at bounding box center [177, 479] width 342 height 63
type textarea "**********"
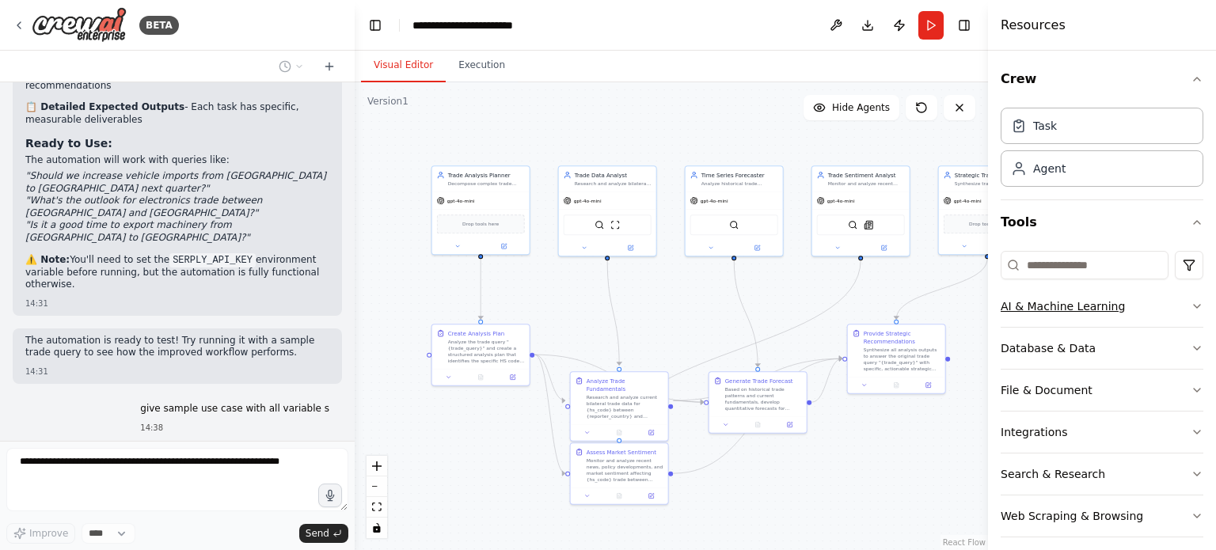
scroll to position [10, 0]
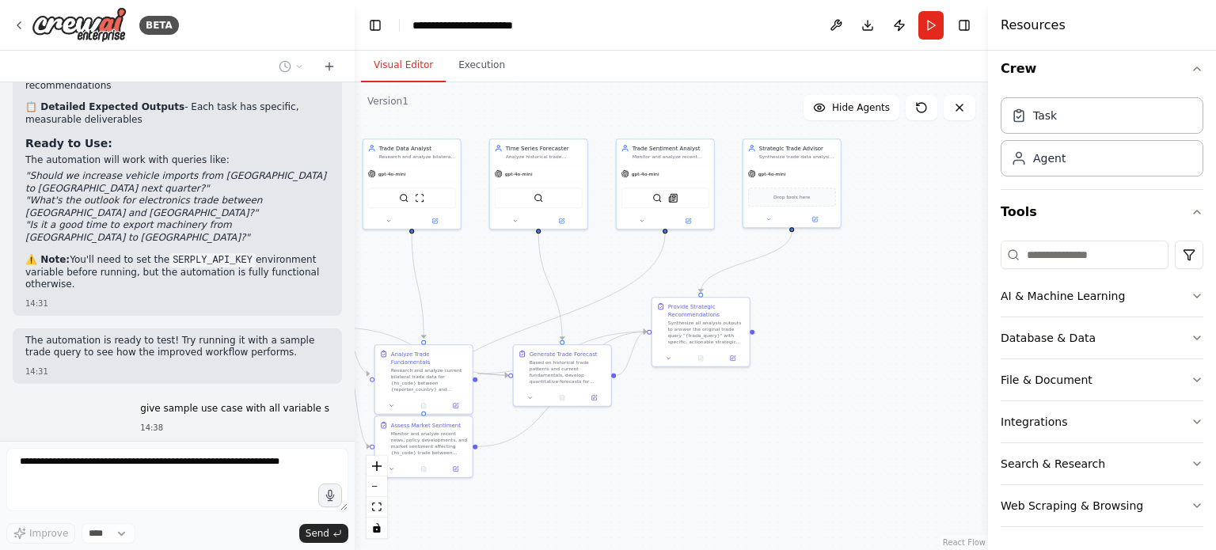
drag, startPoint x: 890, startPoint y: 263, endPoint x: 694, endPoint y: 236, distance: 197.4
click at [694, 236] on div ".deletable-edge-delete-btn { width: 20px; height: 20px; border: 0px solid #ffff…" at bounding box center [671, 316] width 633 height 468
click at [682, 200] on div "SerperDevTool SerplyNewsSearchTool" at bounding box center [666, 196] width 88 height 21
click at [639, 217] on icon at bounding box center [642, 219] width 6 height 6
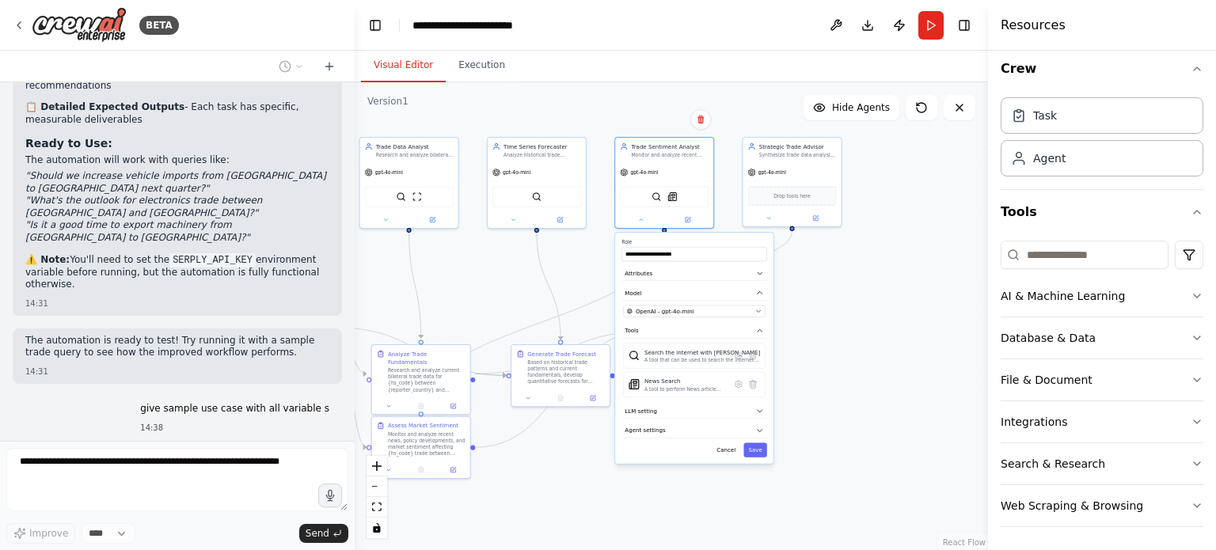
click at [832, 306] on div ".deletable-edge-delete-btn { width: 20px; height: 20px; border: 0px solid #ffff…" at bounding box center [671, 316] width 633 height 468
click at [515, 268] on div ".deletable-edge-delete-btn { width: 20px; height: 20px; border: 0px solid #ffff…" at bounding box center [671, 316] width 633 height 468
click at [510, 278] on div ".deletable-edge-delete-btn { width: 20px; height: 20px; border: 0px solid #ffff…" at bounding box center [671, 316] width 633 height 468
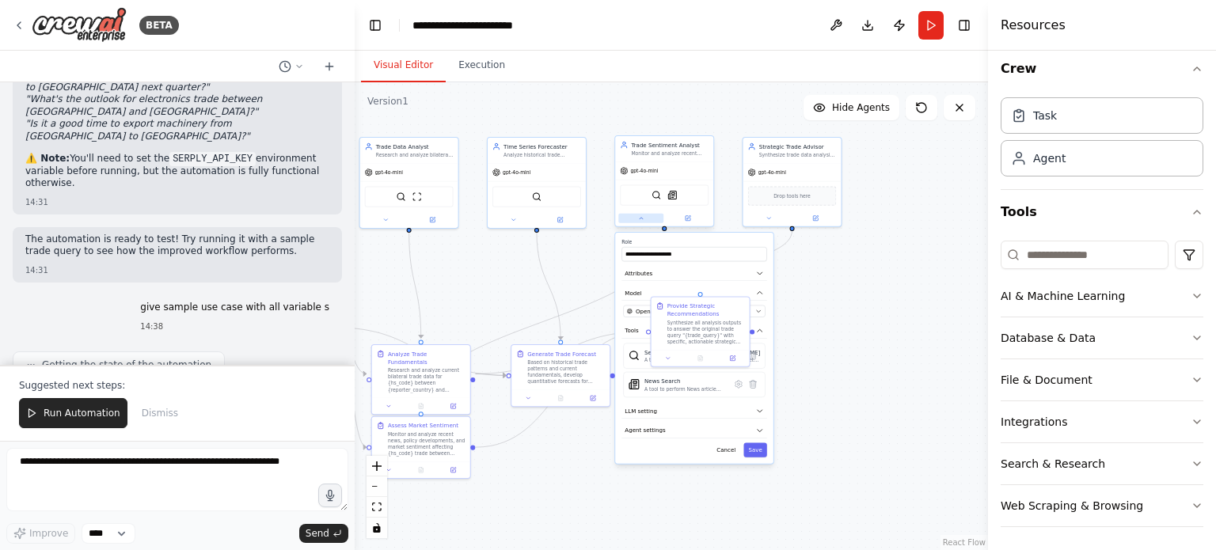
click at [630, 215] on button at bounding box center [640, 219] width 45 height 10
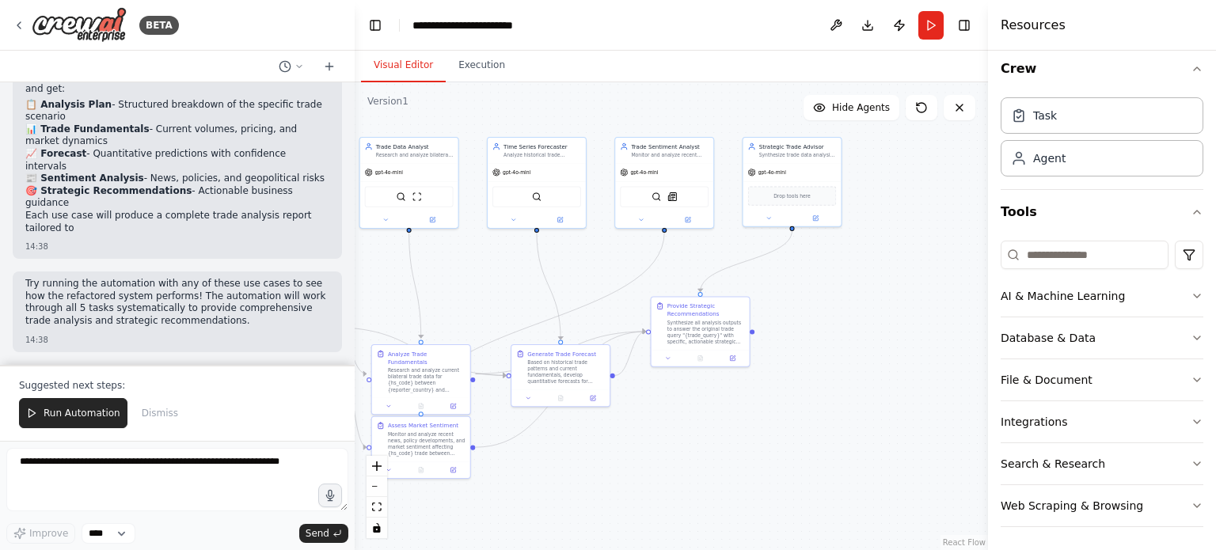
scroll to position [4038, 0]
click at [282, 185] on li "📰 Sentiment Analysis - News, policies, and geopolitical risks" at bounding box center [177, 179] width 304 height 13
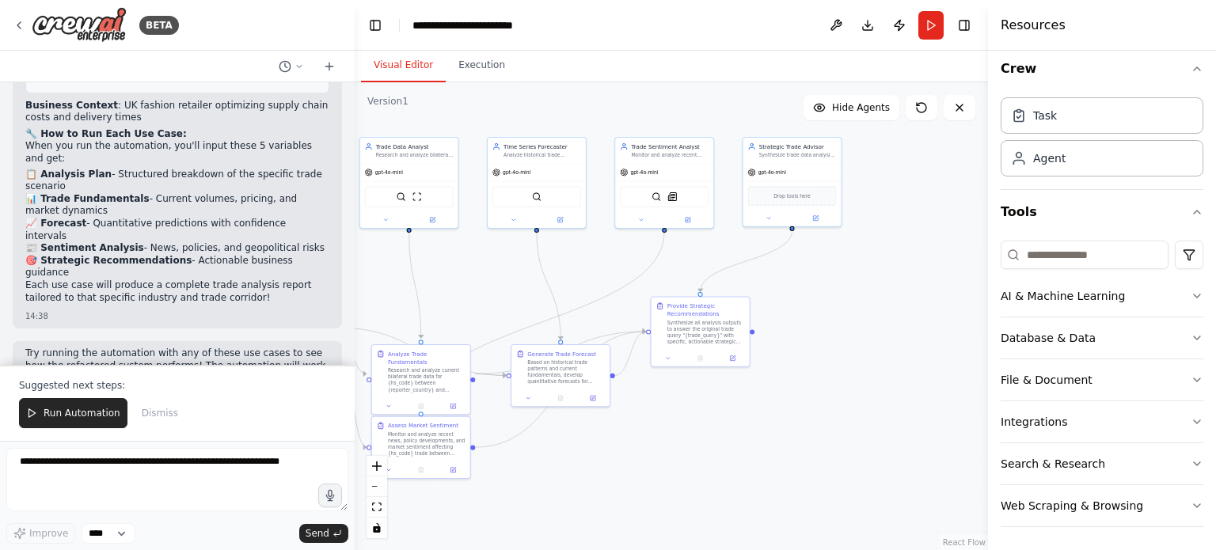
scroll to position [3760, 0]
drag, startPoint x: 59, startPoint y: 319, endPoint x: 28, endPoint y: 235, distance: 89.7
click at [28, 93] on pre "{ "trade_query" : "Is this the right time to increase textile sourcing from Vie…" at bounding box center [177, 70] width 304 height 45
copy code "{ "trade_query" : "Is this the right time to increase textile sourcing from Vie…"
click at [100, 424] on button "Run Automation" at bounding box center [73, 413] width 108 height 30
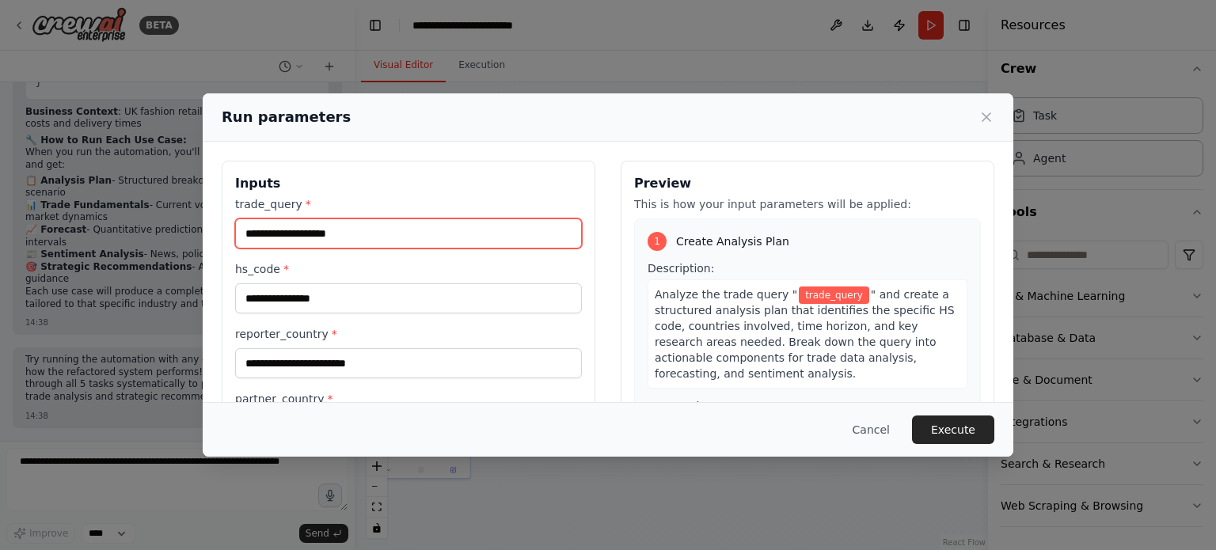
click at [402, 244] on input "trade_query *" at bounding box center [408, 234] width 347 height 30
click at [409, 237] on input "trade_query *" at bounding box center [408, 234] width 347 height 30
paste input "**********"
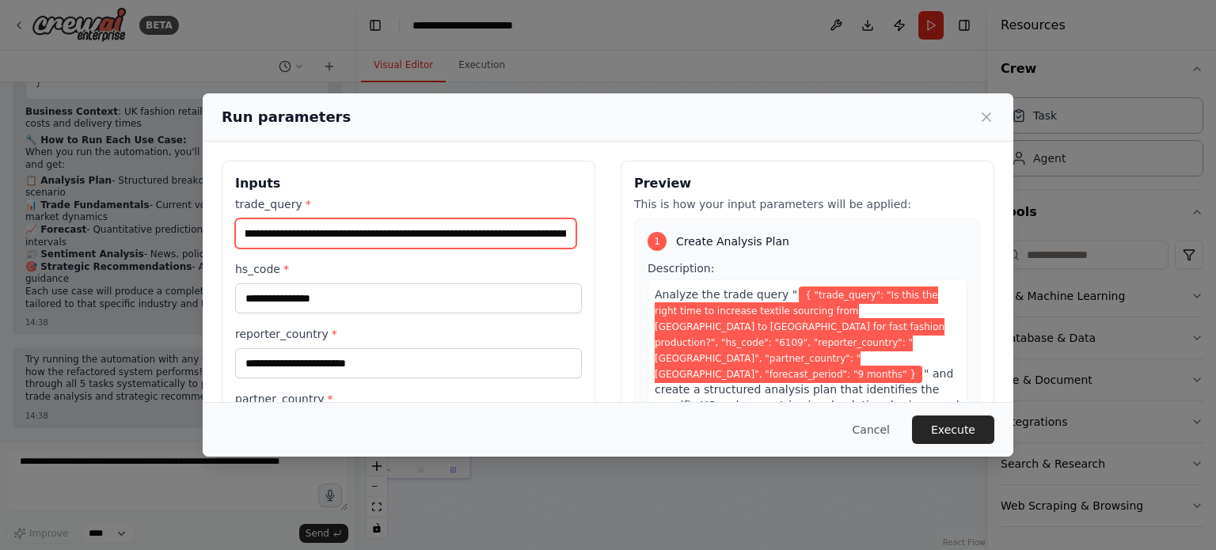
scroll to position [0, 0]
click at [332, 234] on input "**********" at bounding box center [405, 234] width 341 height 30
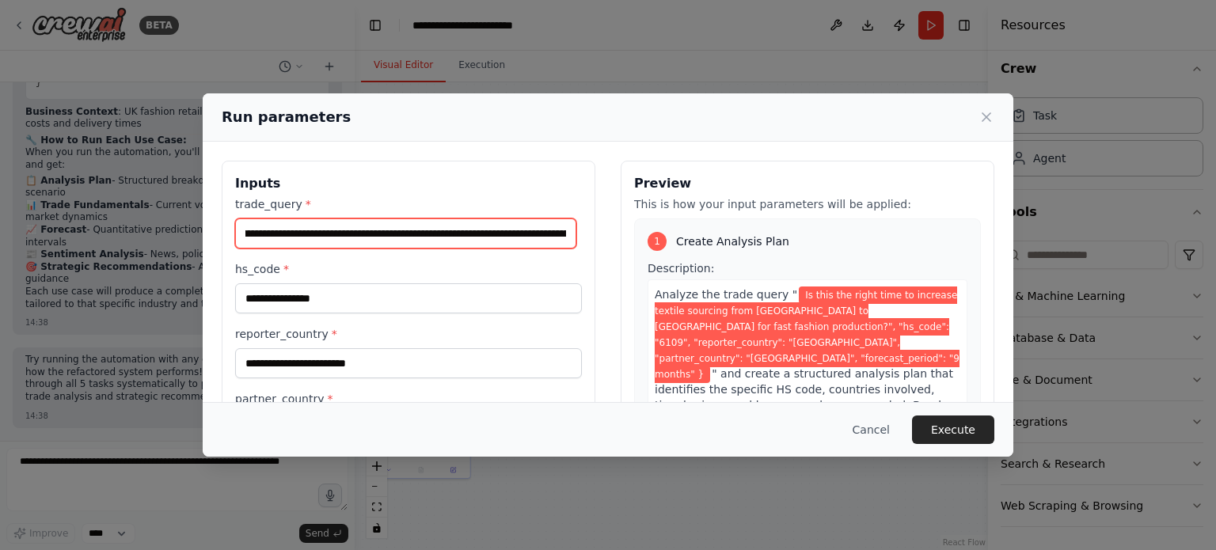
scroll to position [0, 374]
drag, startPoint x: 415, startPoint y: 233, endPoint x: 438, endPoint y: 235, distance: 23.1
click at [438, 235] on input "**********" at bounding box center [405, 234] width 341 height 30
type input "**********"
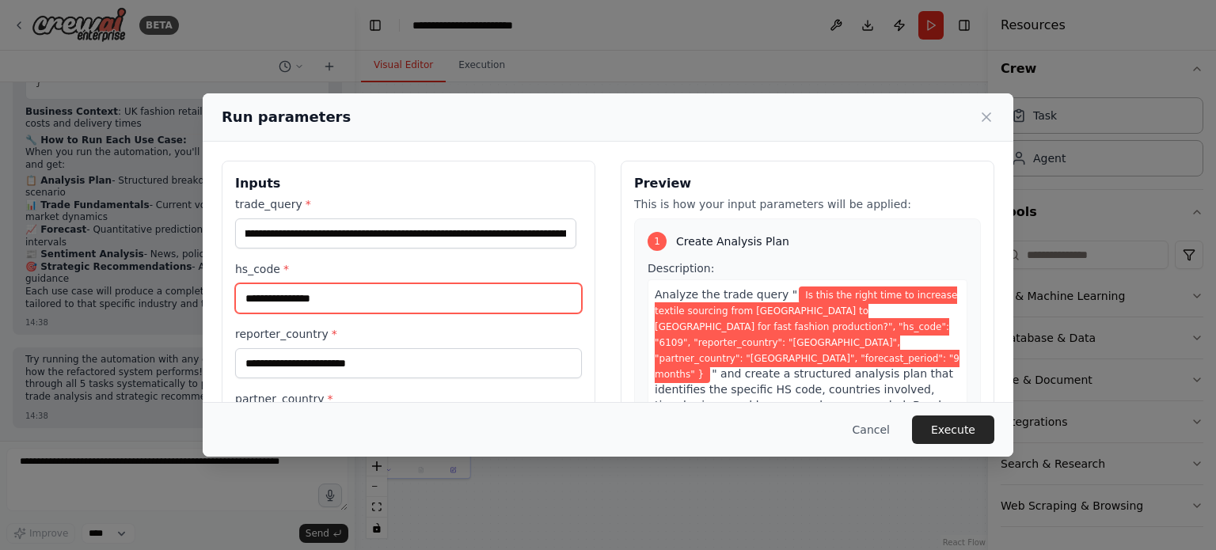
scroll to position [0, 0]
click at [373, 292] on input "hs_code *" at bounding box center [408, 298] width 347 height 30
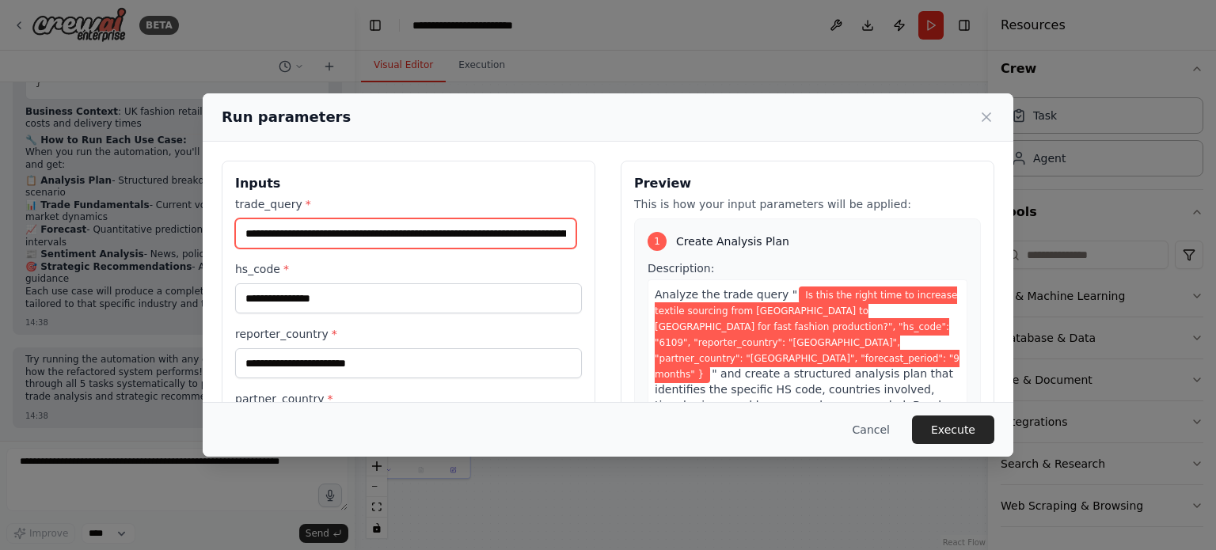
click at [484, 238] on input "**********" at bounding box center [405, 234] width 341 height 30
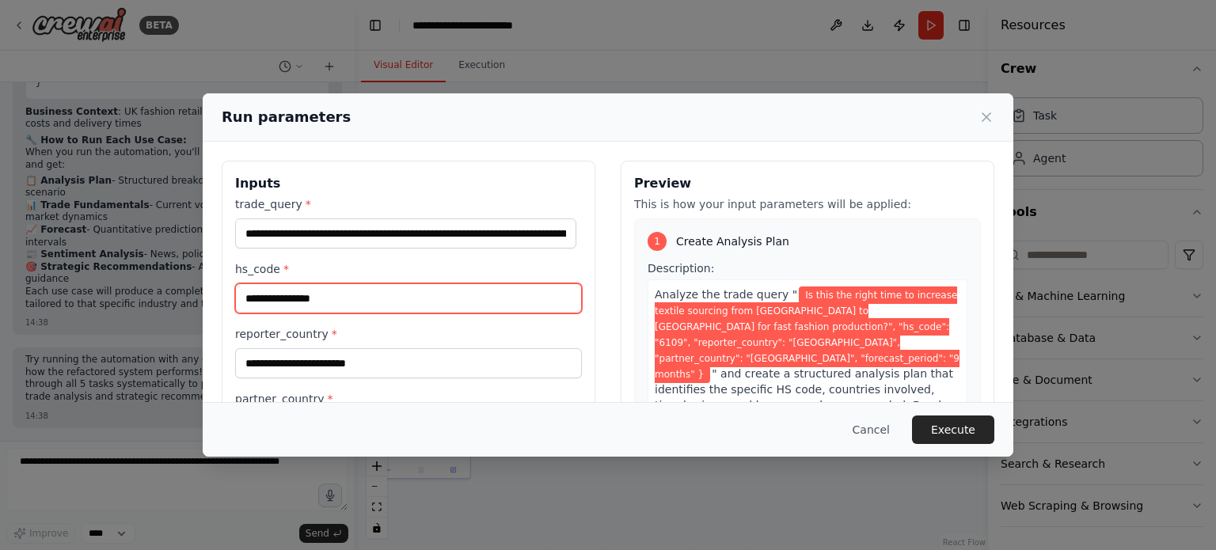
click at [401, 291] on input "hs_code *" at bounding box center [408, 298] width 347 height 30
type input "****"
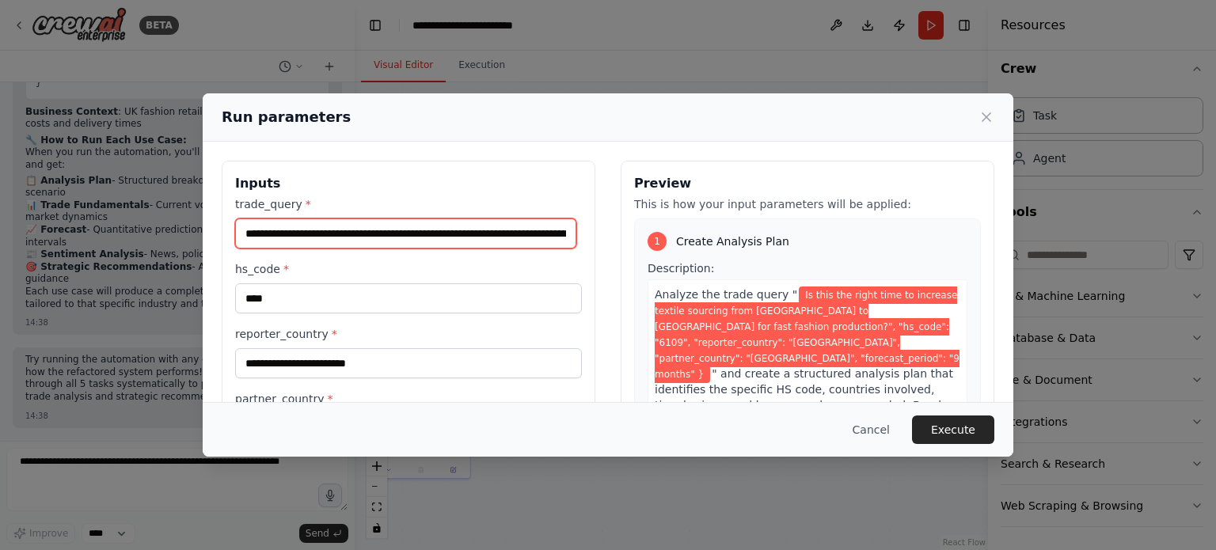
click at [485, 245] on input "**********" at bounding box center [405, 234] width 341 height 30
drag, startPoint x: 429, startPoint y: 237, endPoint x: 325, endPoint y: 237, distance: 104.5
click at [325, 237] on input "**********" at bounding box center [405, 234] width 341 height 30
drag, startPoint x: 514, startPoint y: 235, endPoint x: 433, endPoint y: 238, distance: 80.8
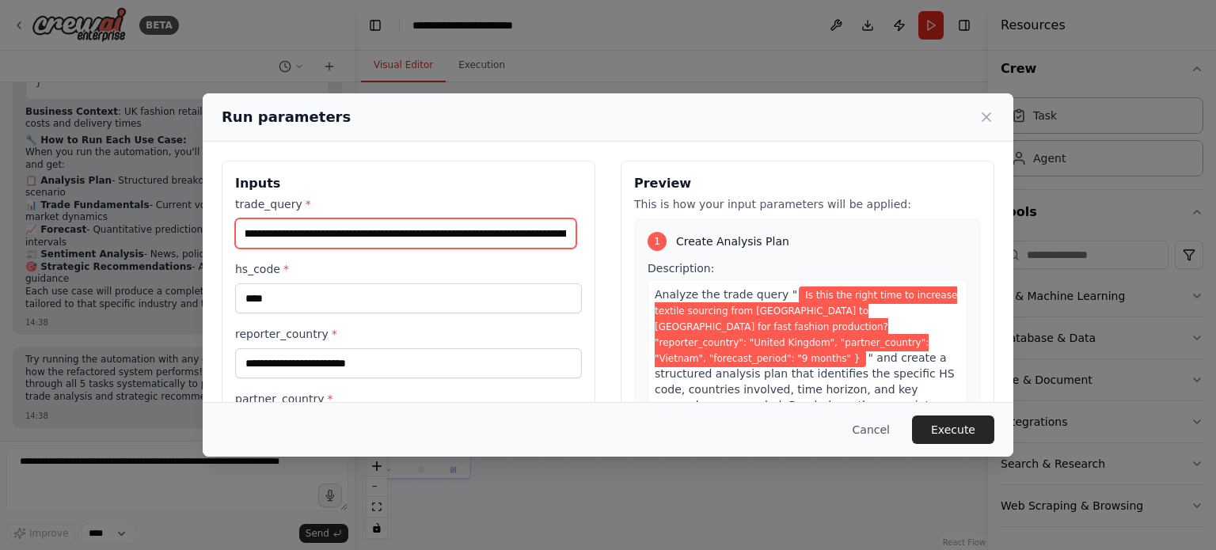
click at [433, 238] on input "**********" at bounding box center [405, 234] width 341 height 30
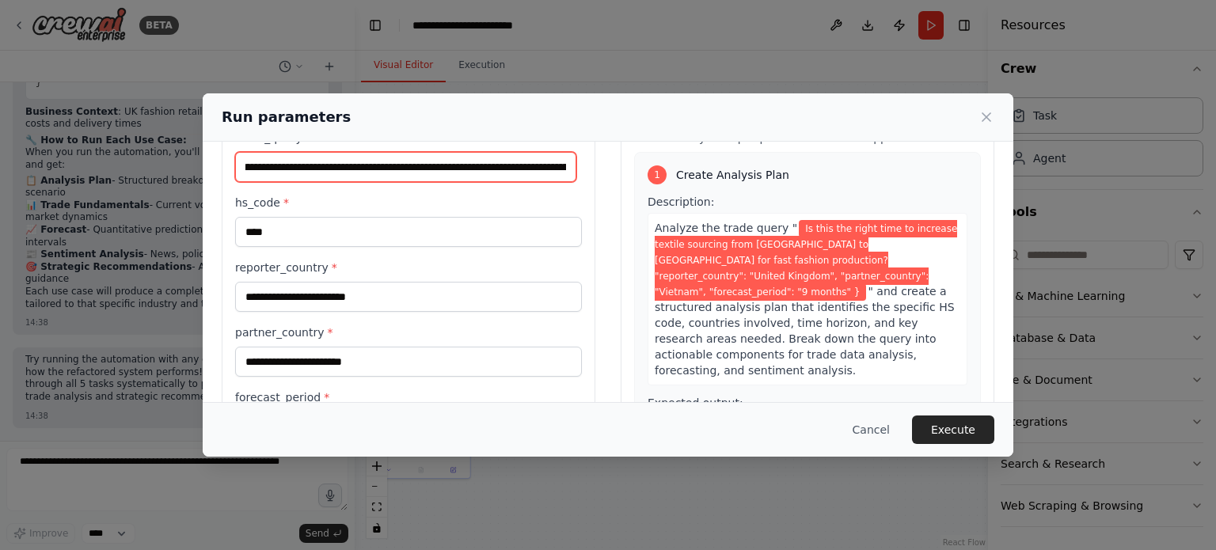
type input "**********"
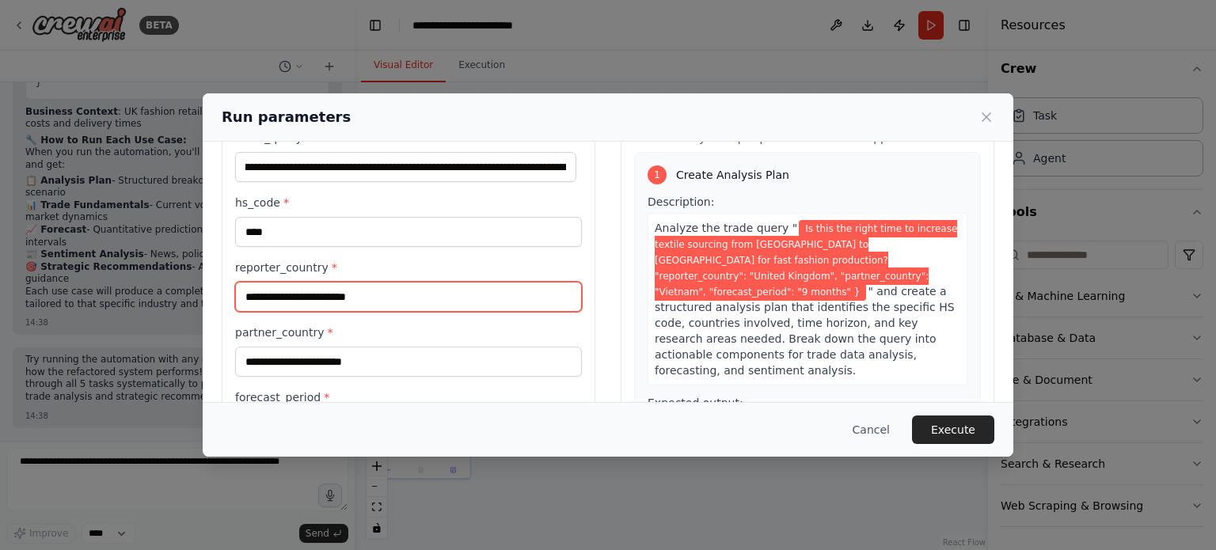
scroll to position [0, 0]
click at [428, 290] on input "reporter_country *" at bounding box center [408, 297] width 347 height 30
paste input "**********"
type input "**********"
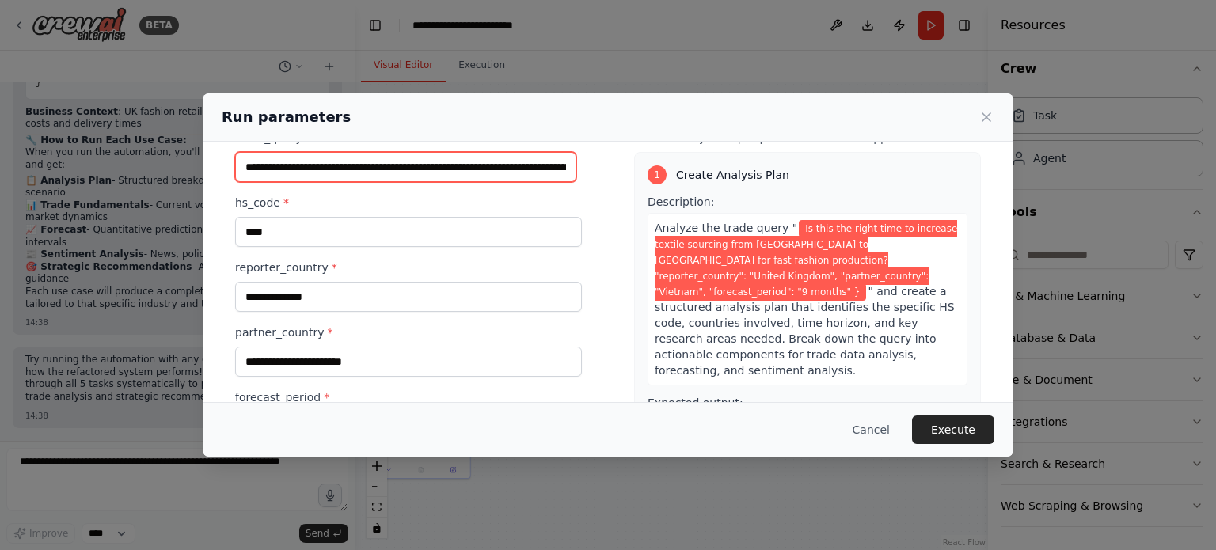
click at [536, 176] on input "**********" at bounding box center [405, 167] width 341 height 30
drag, startPoint x: 359, startPoint y: 168, endPoint x: 402, endPoint y: 169, distance: 43.6
click at [402, 169] on input "**********" at bounding box center [405, 167] width 341 height 30
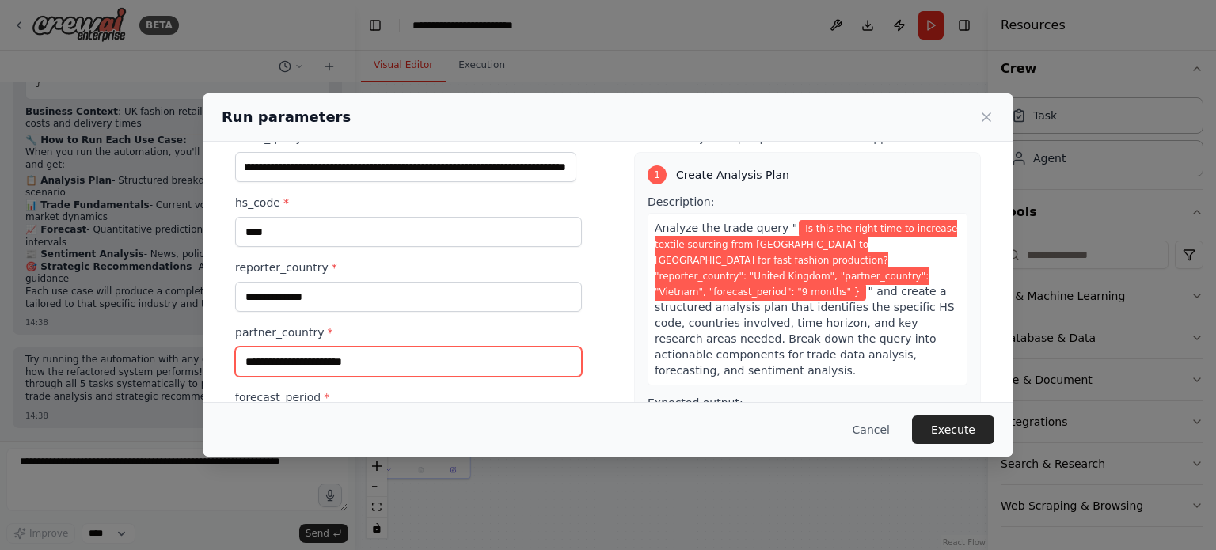
scroll to position [0, 0]
click at [353, 360] on input "partner_country *" at bounding box center [408, 362] width 347 height 30
paste input "********"
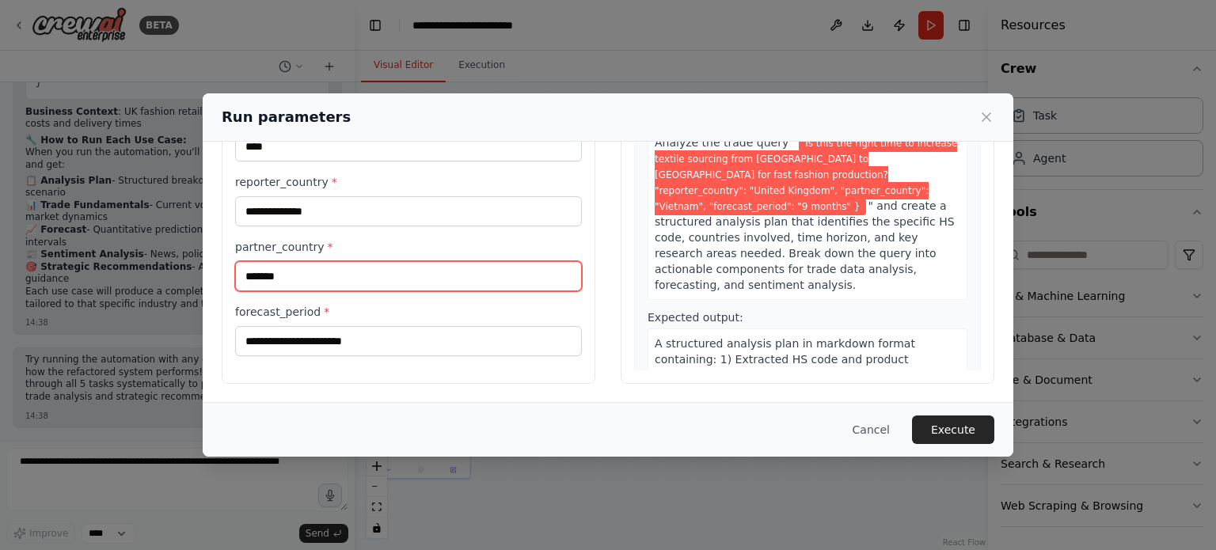
type input "*******"
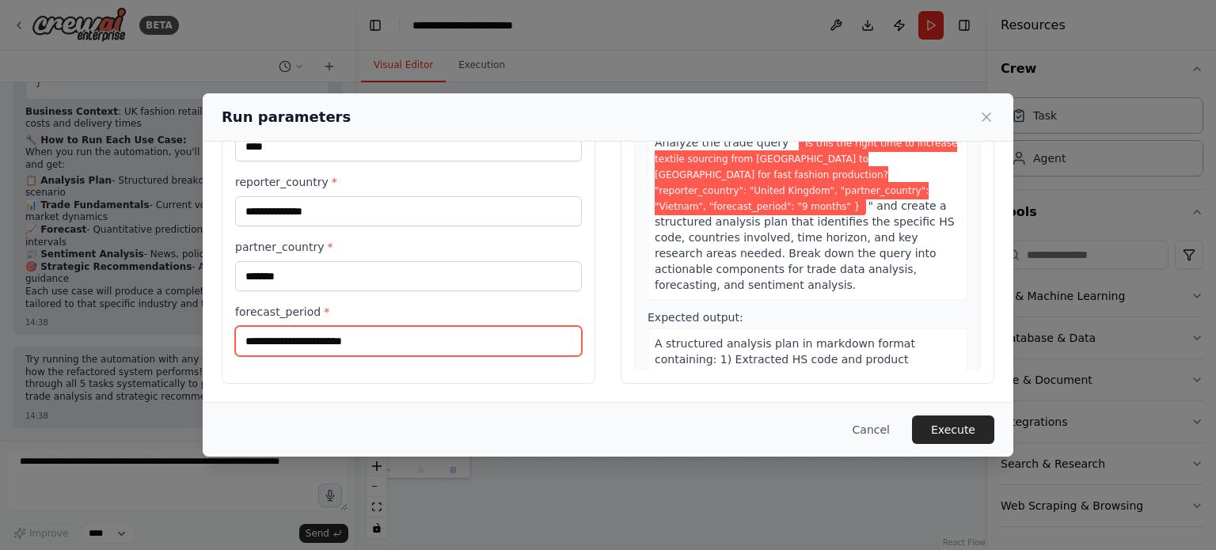
click at [434, 350] on input "forecast_period *" at bounding box center [408, 341] width 347 height 30
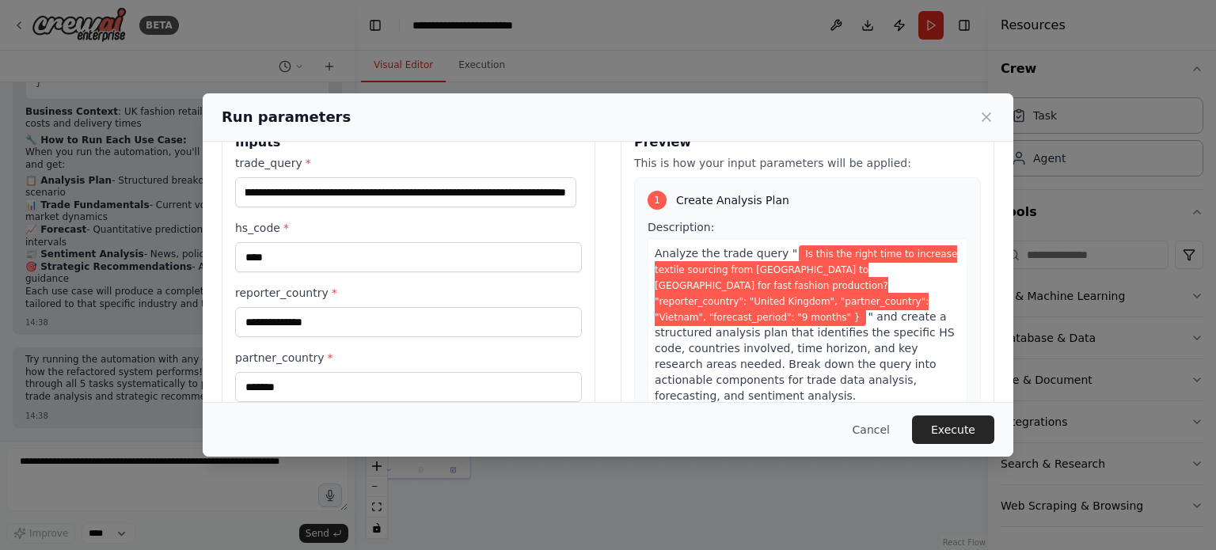
scroll to position [0, 0]
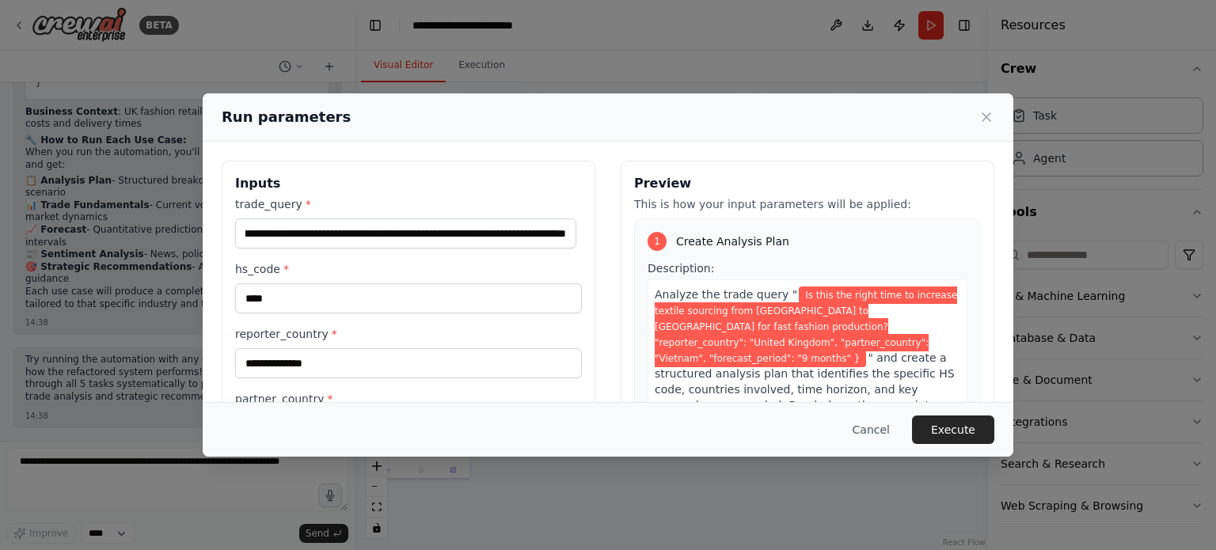
type input "********"
click at [564, 235] on input "**********" at bounding box center [405, 234] width 341 height 30
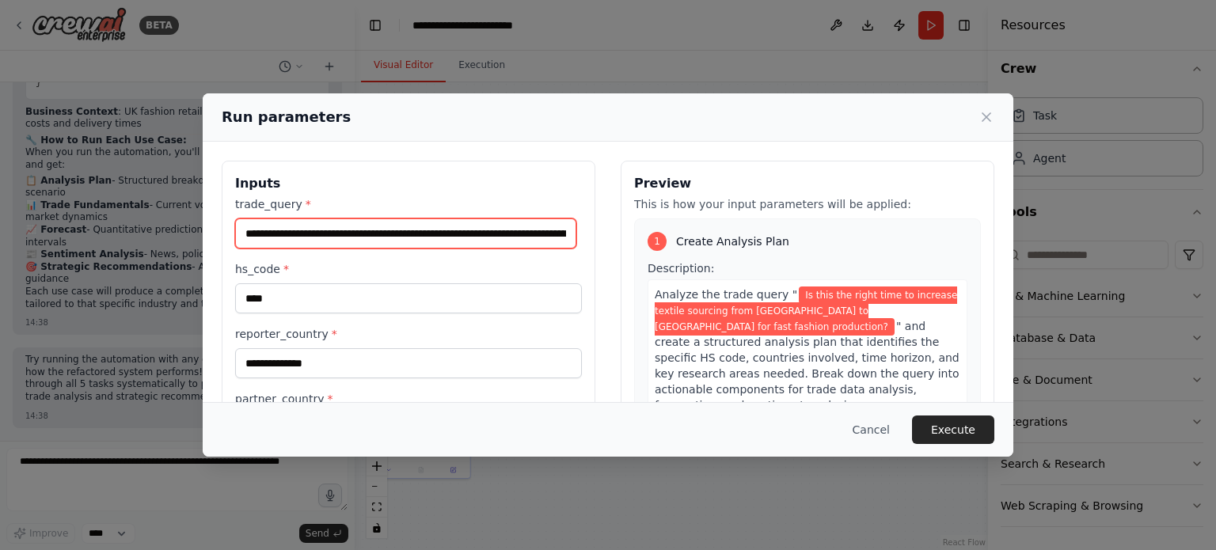
type input "**********"
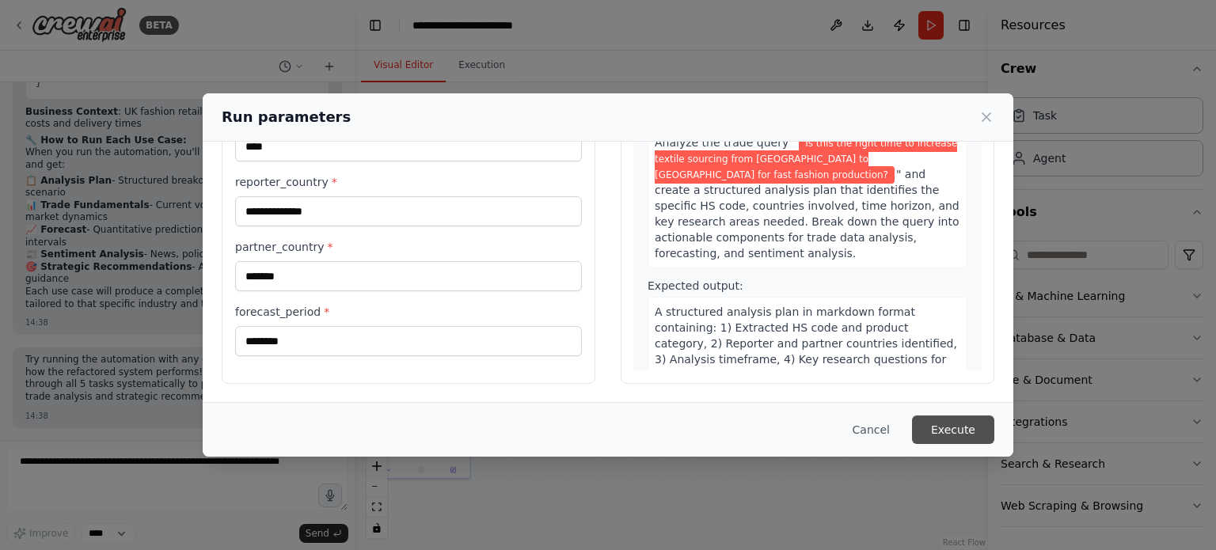
click at [938, 432] on button "Execute" at bounding box center [953, 430] width 82 height 29
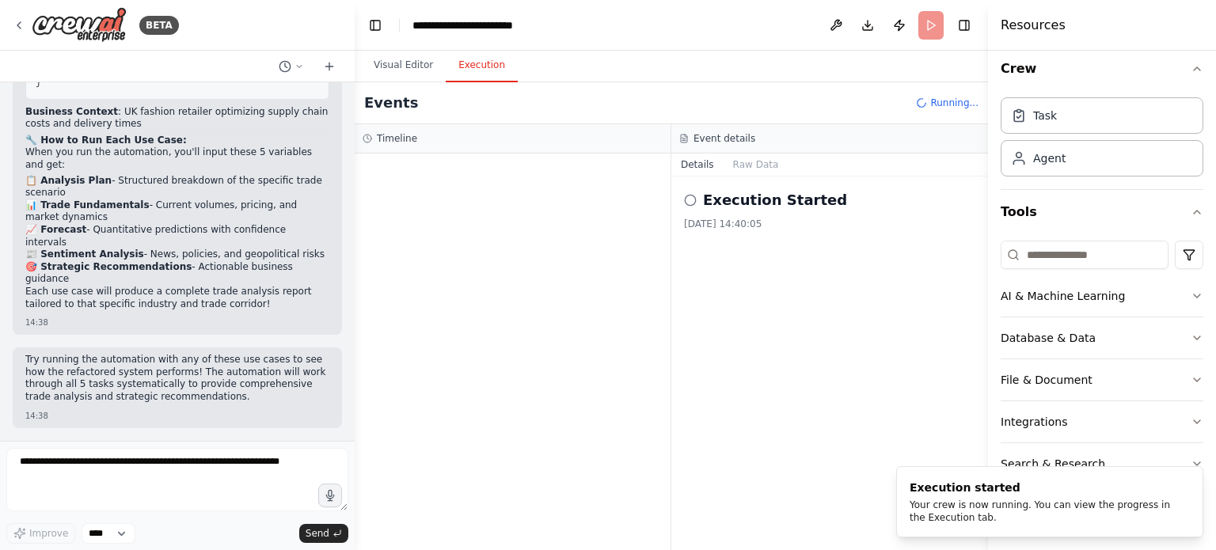
click at [488, 58] on button "Execution" at bounding box center [482, 65] width 72 height 33
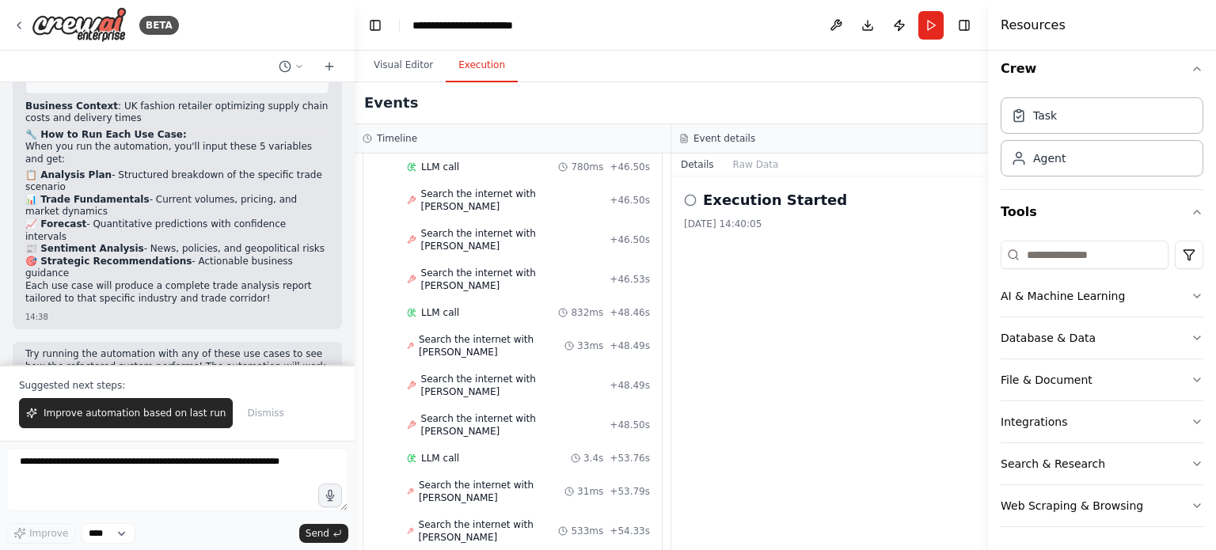
scroll to position [4038, 0]
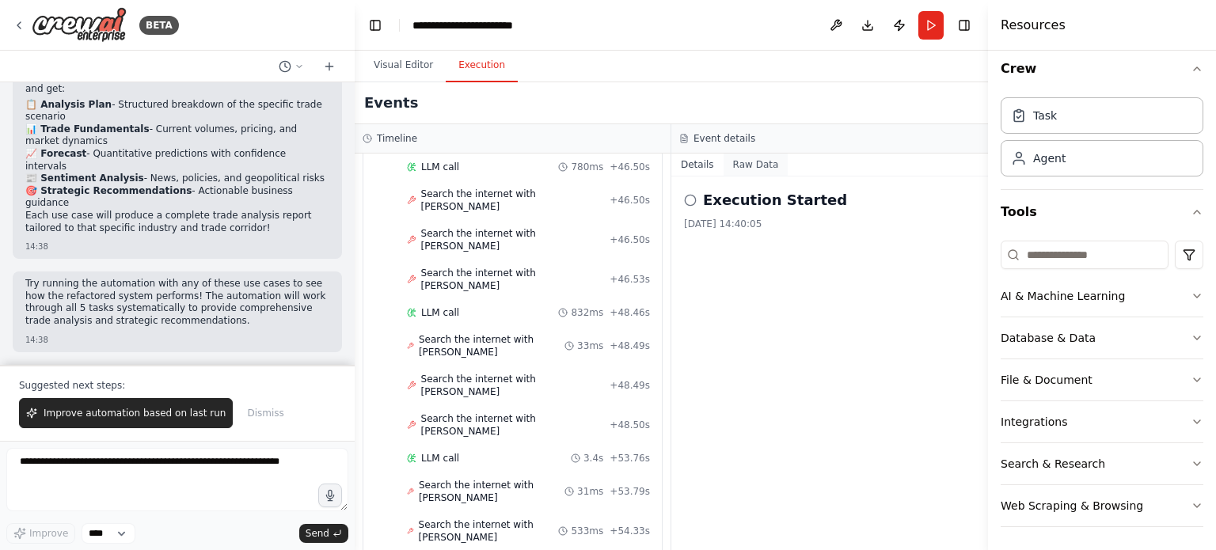
click at [735, 171] on button "Raw Data" at bounding box center [756, 165] width 65 height 22
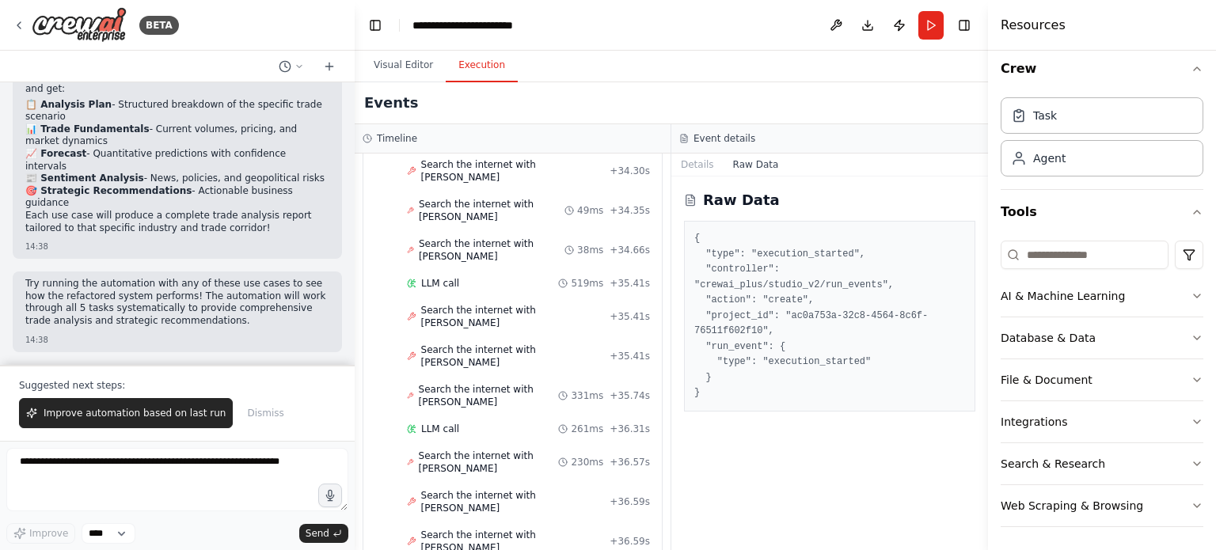
scroll to position [1092, 0]
drag, startPoint x: 394, startPoint y: 85, endPoint x: 400, endPoint y: 77, distance: 9.7
click at [400, 77] on div "Visual Editor Execution Version 1 Show Tools Hide Agents .deletable-edge-delete…" at bounding box center [671, 301] width 633 height 500
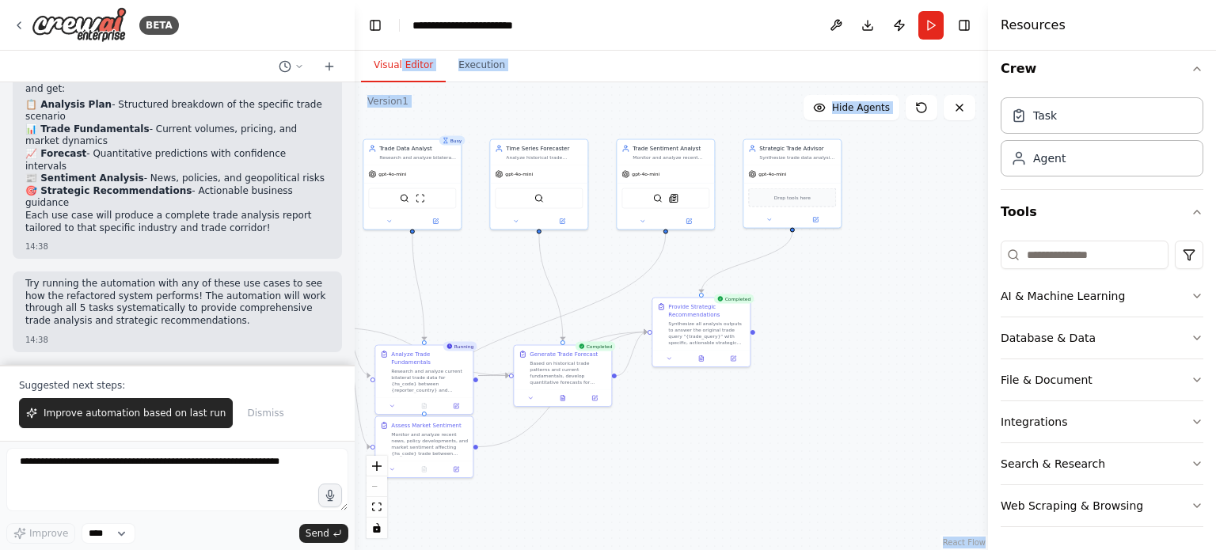
click at [400, 77] on button "Visual Editor" at bounding box center [403, 65] width 85 height 33
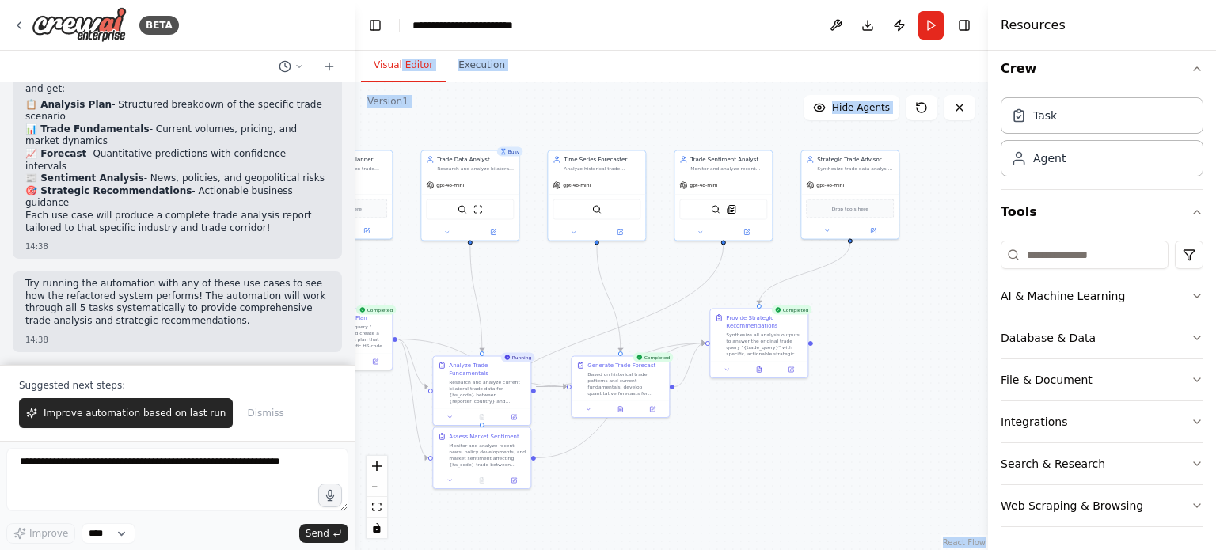
drag, startPoint x: 801, startPoint y: 384, endPoint x: 874, endPoint y: 401, distance: 74.9
click at [874, 401] on div ".deletable-edge-delete-btn { width: 20px; height: 20px; border: 0px solid #ffff…" at bounding box center [671, 316] width 633 height 468
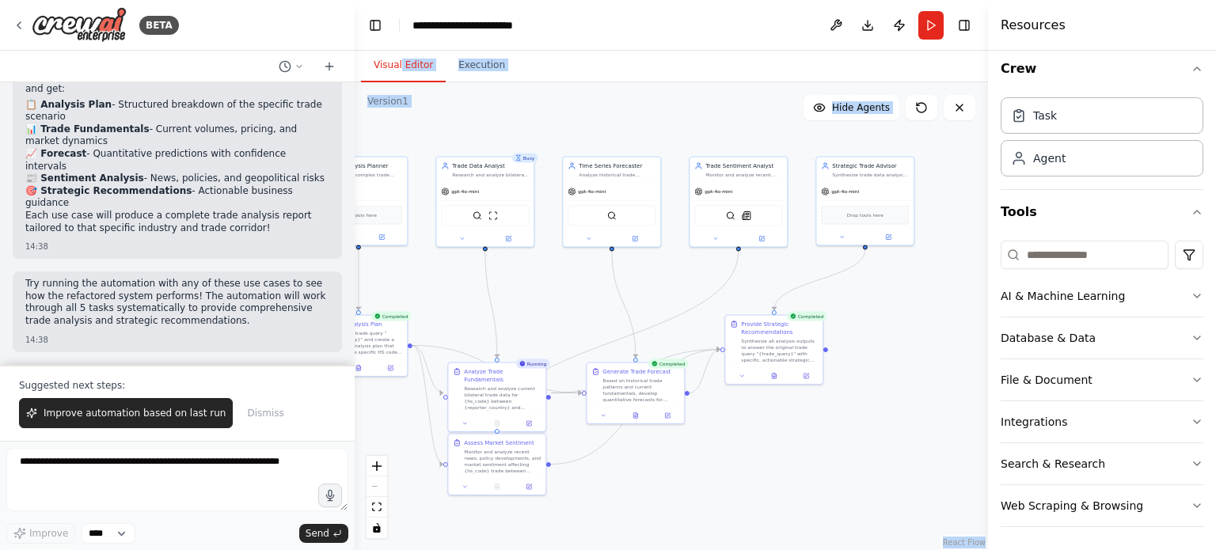
click at [874, 401] on div ".deletable-edge-delete-btn { width: 20px; height: 20px; border: 0px solid #ffff…" at bounding box center [671, 316] width 633 height 468
click at [705, 88] on div ".deletable-edge-delete-btn { width: 20px; height: 20px; border: 0px solid #ffff…" at bounding box center [671, 316] width 633 height 468
click at [706, 74] on div "Visual Editor Execution" at bounding box center [671, 67] width 633 height 32
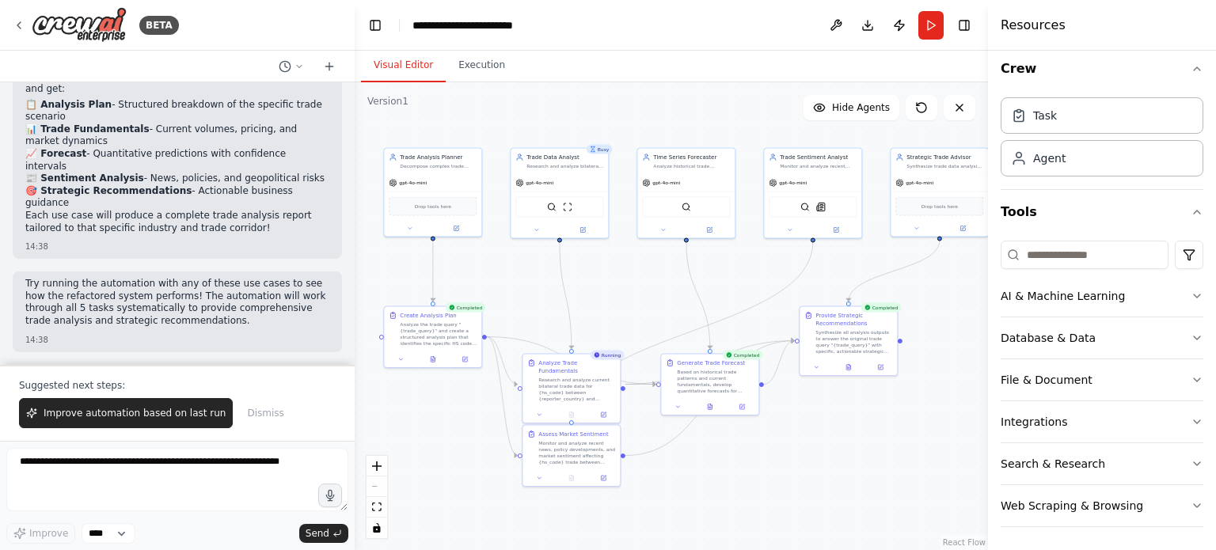
drag, startPoint x: 664, startPoint y: 287, endPoint x: 739, endPoint y: 279, distance: 74.9
click at [739, 279] on div ".deletable-edge-delete-btn { width: 20px; height: 20px; border: 0px solid #ffff…" at bounding box center [671, 316] width 633 height 468
click at [608, 262] on div ".deletable-edge-delete-btn { width: 20px; height: 20px; border: 0px solid #ffff…" at bounding box center [671, 316] width 633 height 468
click at [183, 430] on div "Suggested next steps: Improve automation based on last run Dismiss" at bounding box center [177, 403] width 355 height 76
click at [106, 416] on span "Improve automation based on last run" at bounding box center [135, 413] width 182 height 13
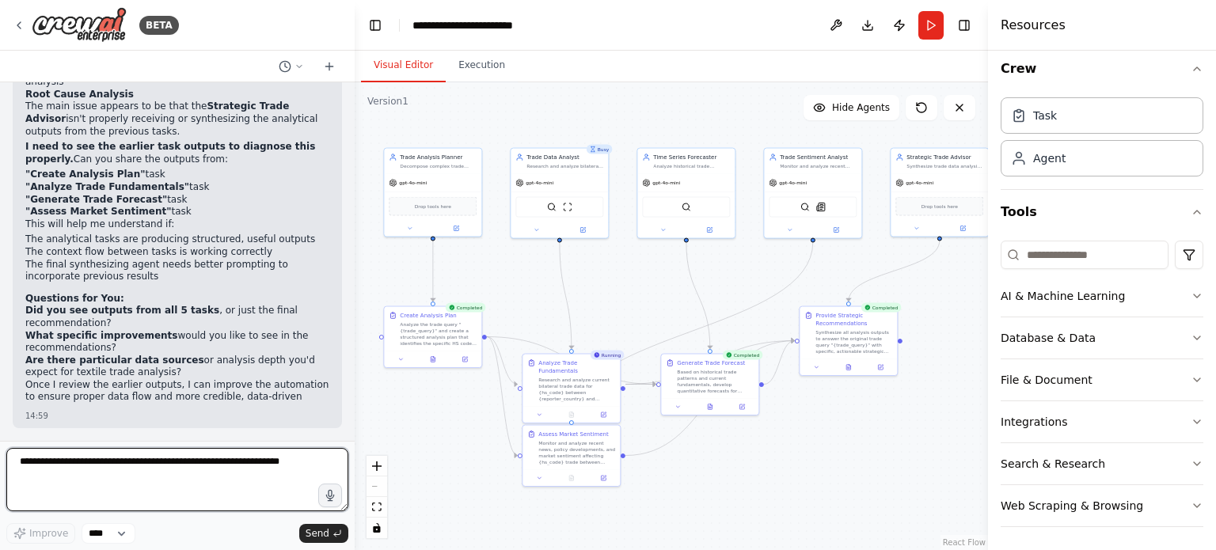
scroll to position [4632, 0]
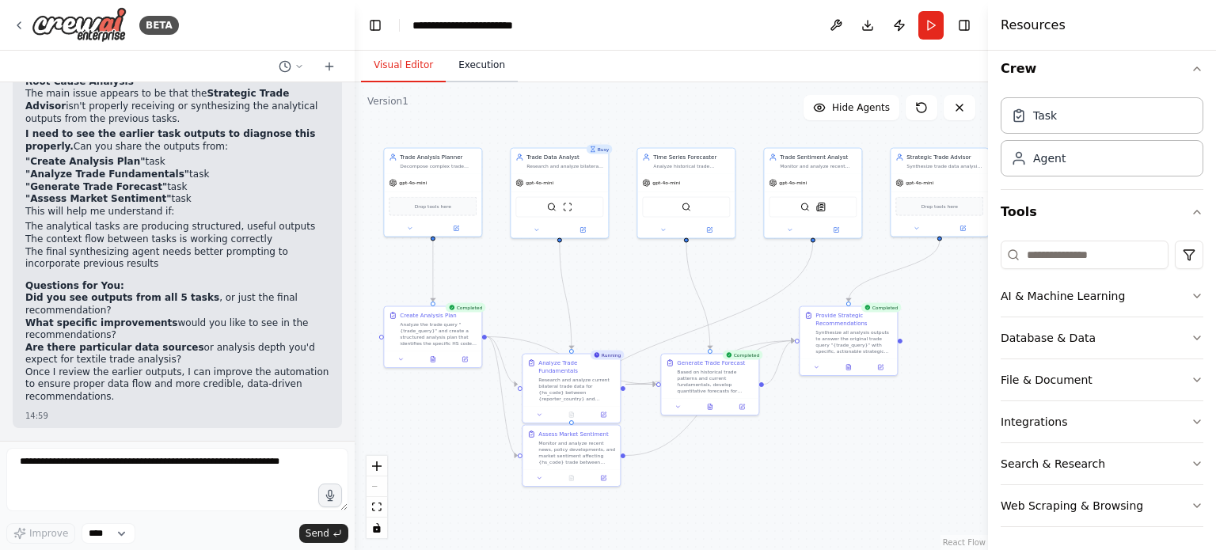
click at [489, 79] on button "Execution" at bounding box center [482, 65] width 72 height 33
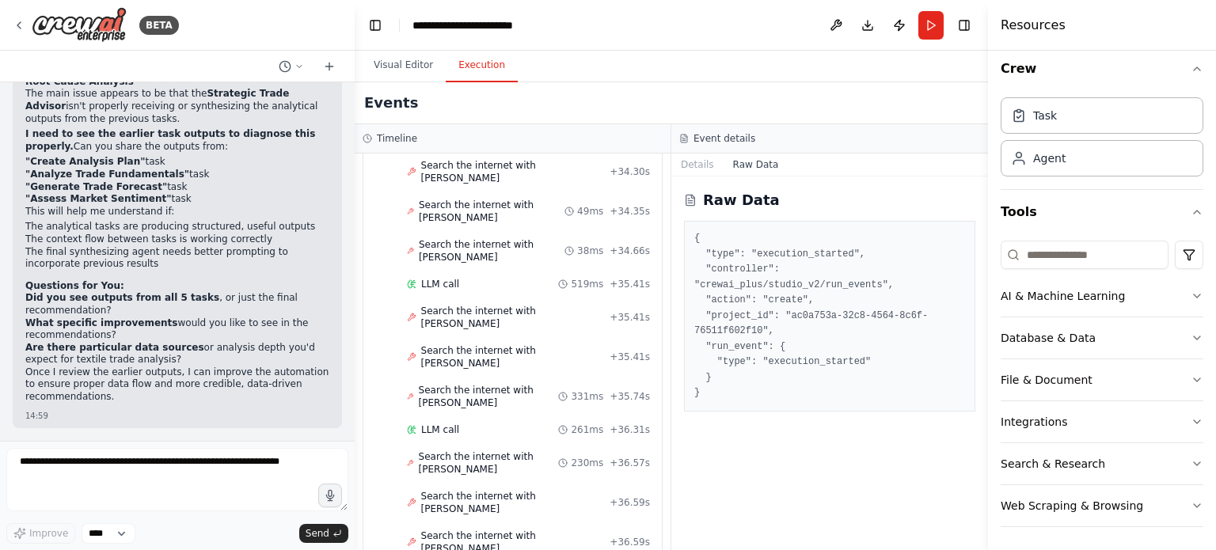
click at [489, 79] on button "Execution" at bounding box center [482, 65] width 72 height 33
click at [712, 168] on button "Details" at bounding box center [697, 165] width 52 height 22
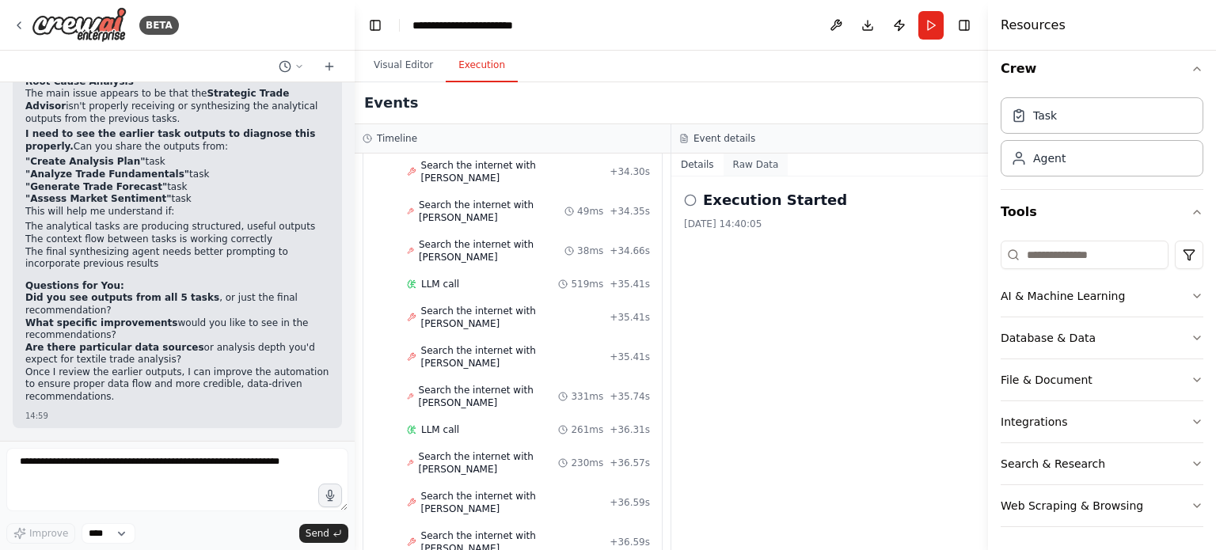
click at [763, 173] on button "Raw Data" at bounding box center [756, 165] width 65 height 22
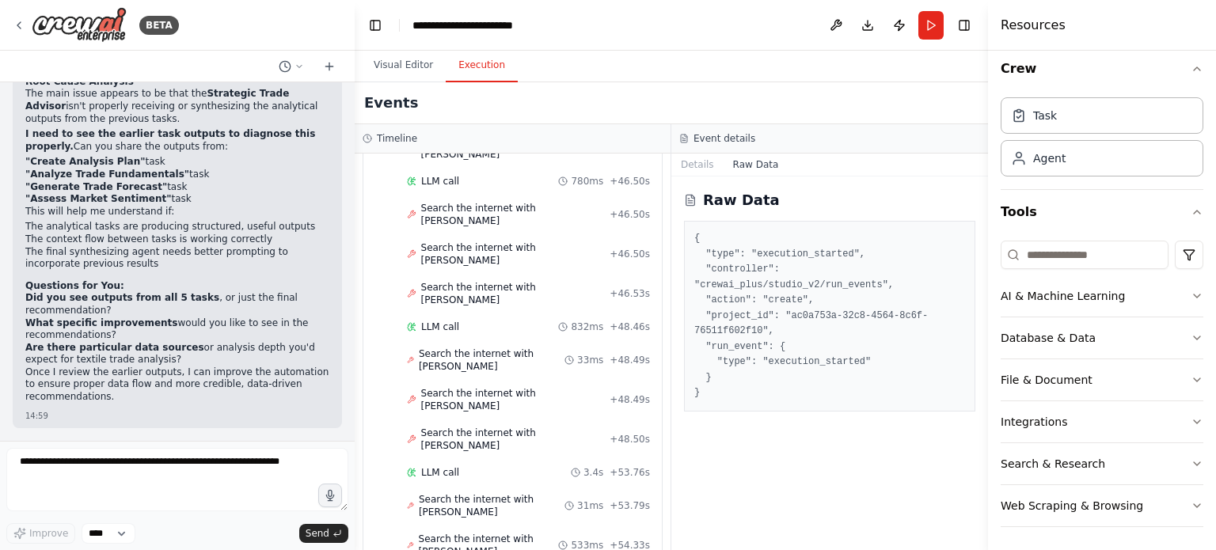
scroll to position [2229, 0]
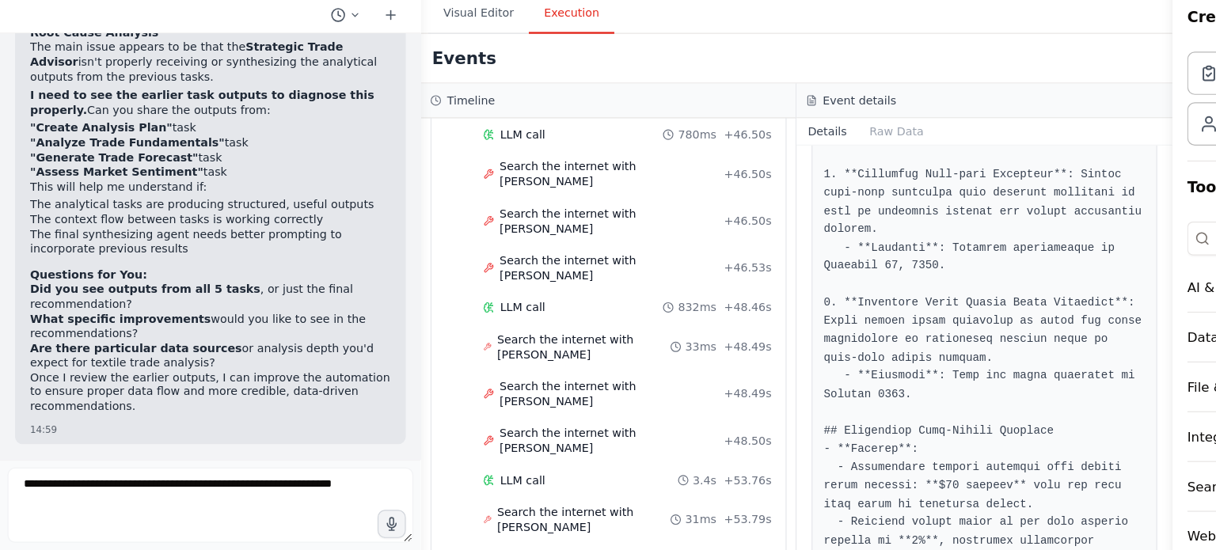
scroll to position [4632, 0]
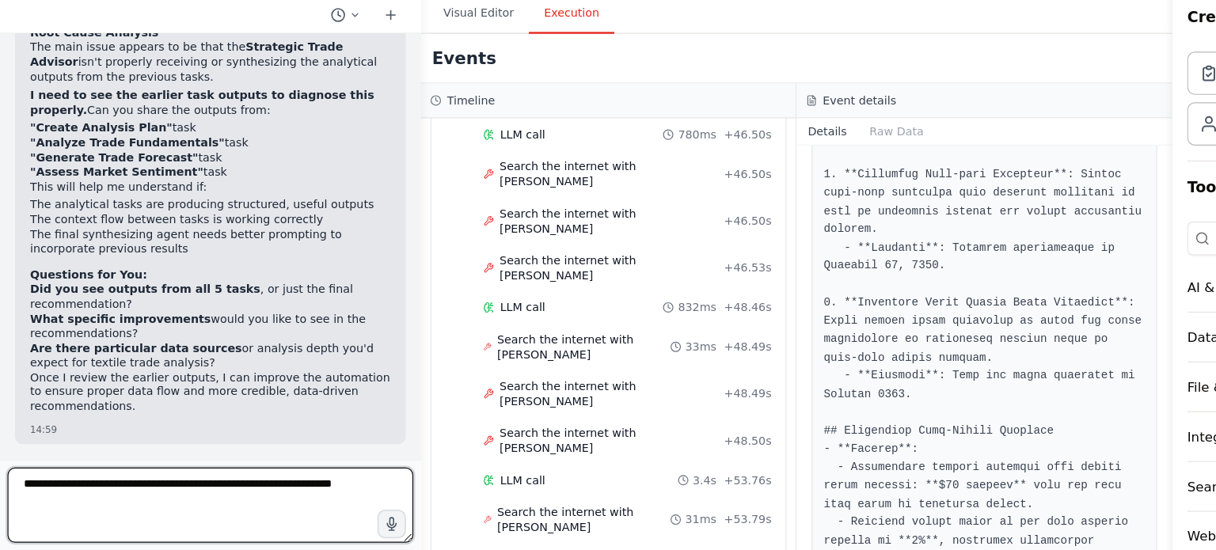
click at [112, 472] on textarea at bounding box center [177, 479] width 342 height 63
paste textarea "**********"
type textarea "**********"
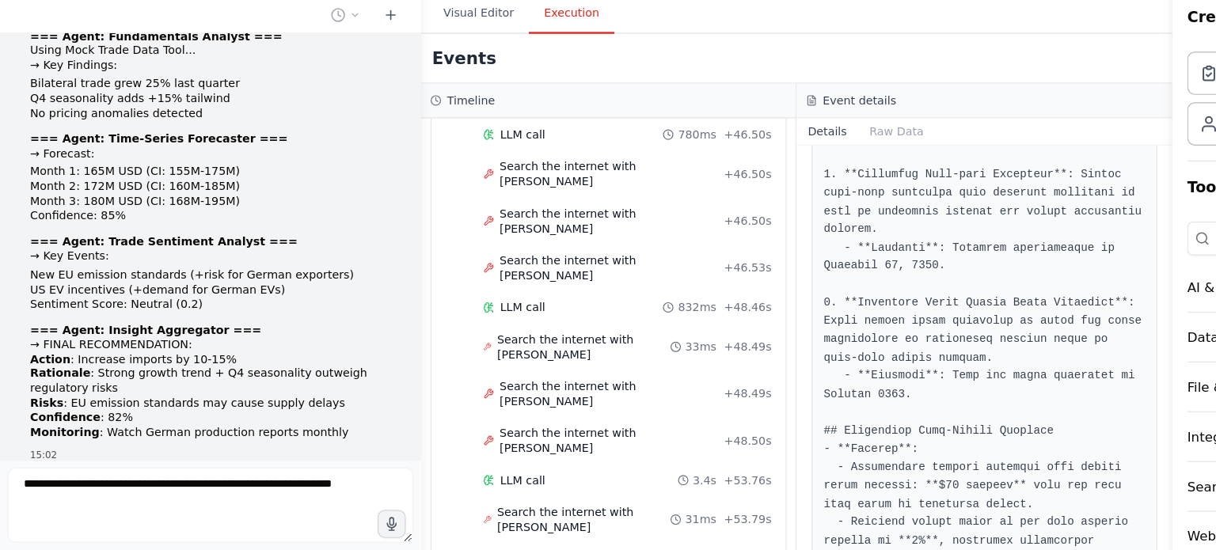
scroll to position [4941, 0]
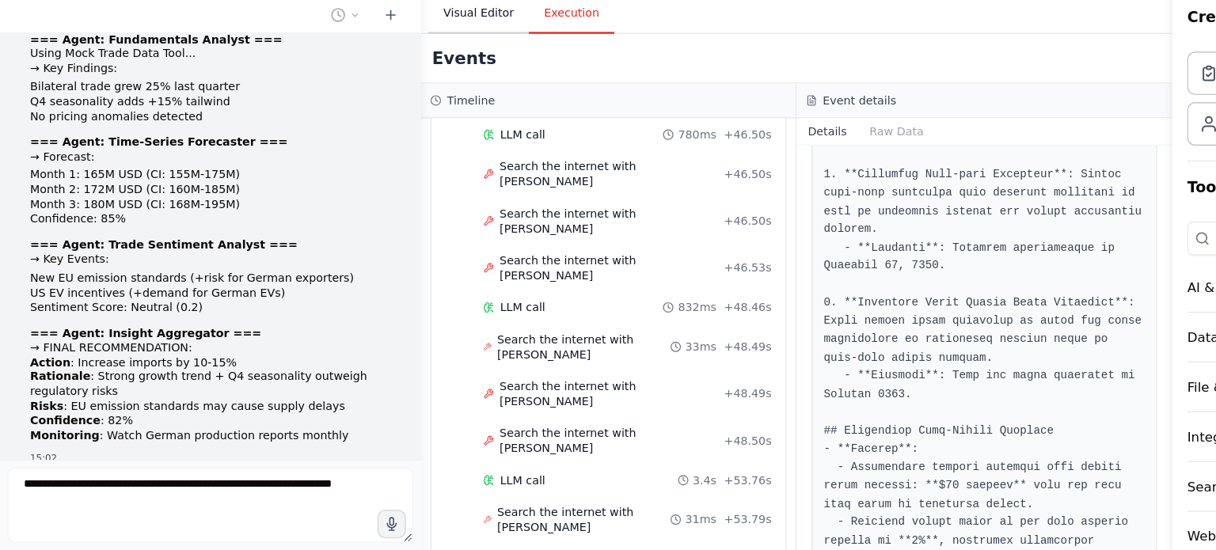
click at [416, 78] on button "Visual Editor" at bounding box center [403, 65] width 85 height 33
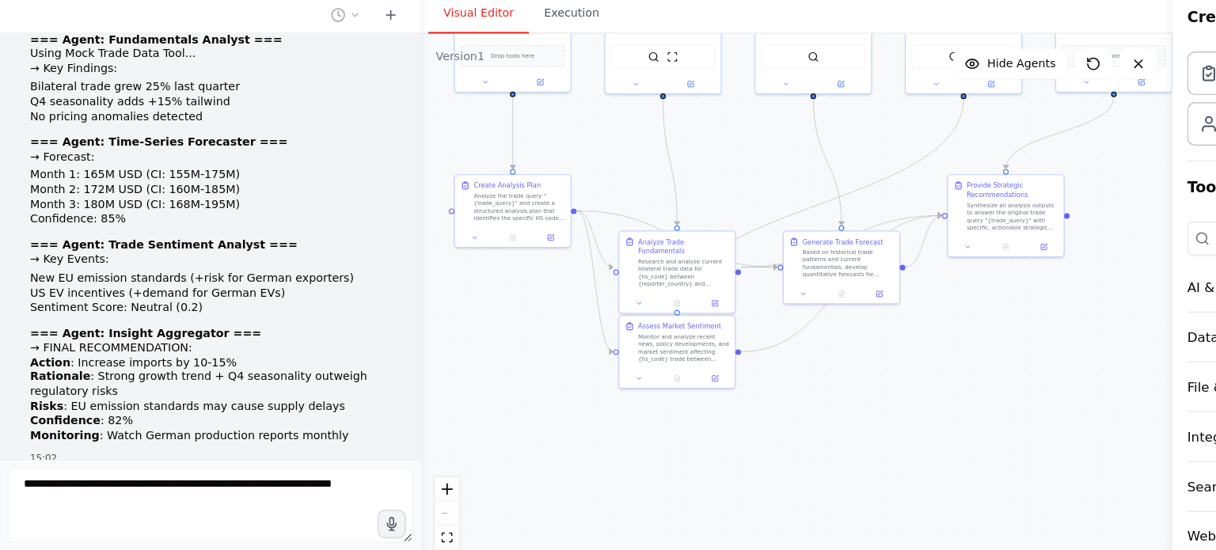
drag, startPoint x: 618, startPoint y: 306, endPoint x: 618, endPoint y: 200, distance: 105.3
click at [618, 200] on div ".deletable-edge-delete-btn { width: 20px; height: 20px; border: 0px solid #ffff…" at bounding box center [671, 316] width 633 height 468
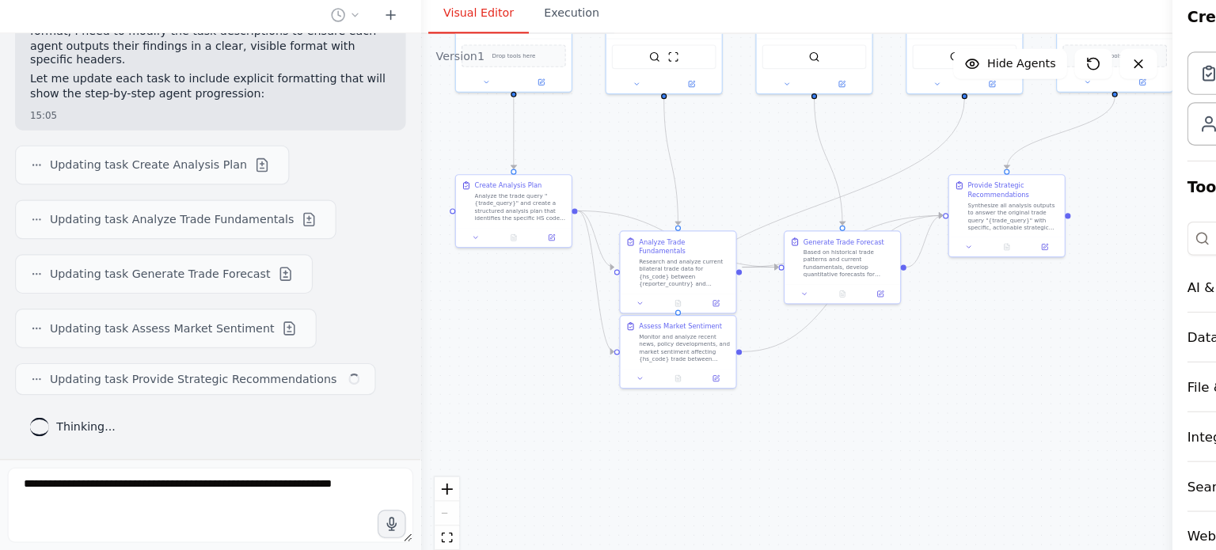
scroll to position [5711, 0]
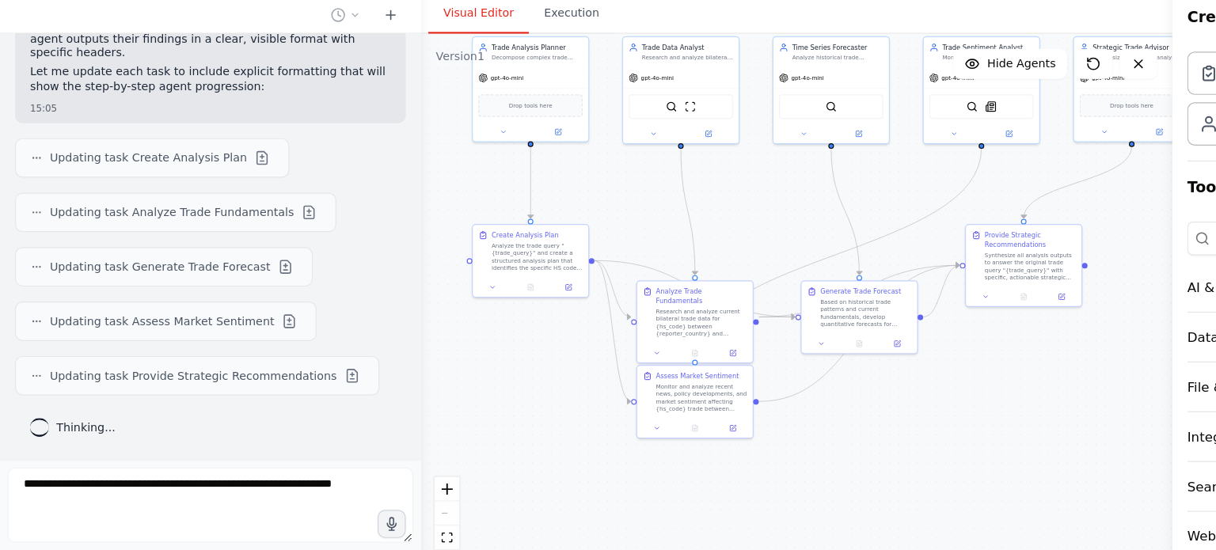
drag, startPoint x: 784, startPoint y: 380, endPoint x: 798, endPoint y: 422, distance: 44.3
click at [798, 422] on div ".deletable-edge-delete-btn { width: 20px; height: 20px; border: 0px solid #ffff…" at bounding box center [671, 316] width 633 height 468
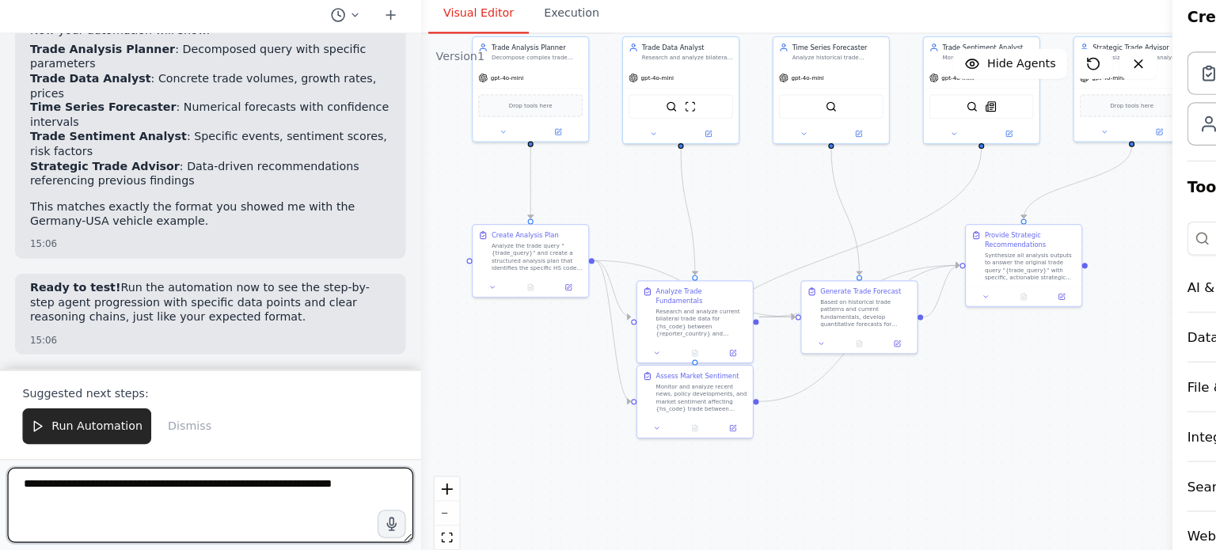
scroll to position [6240, 0]
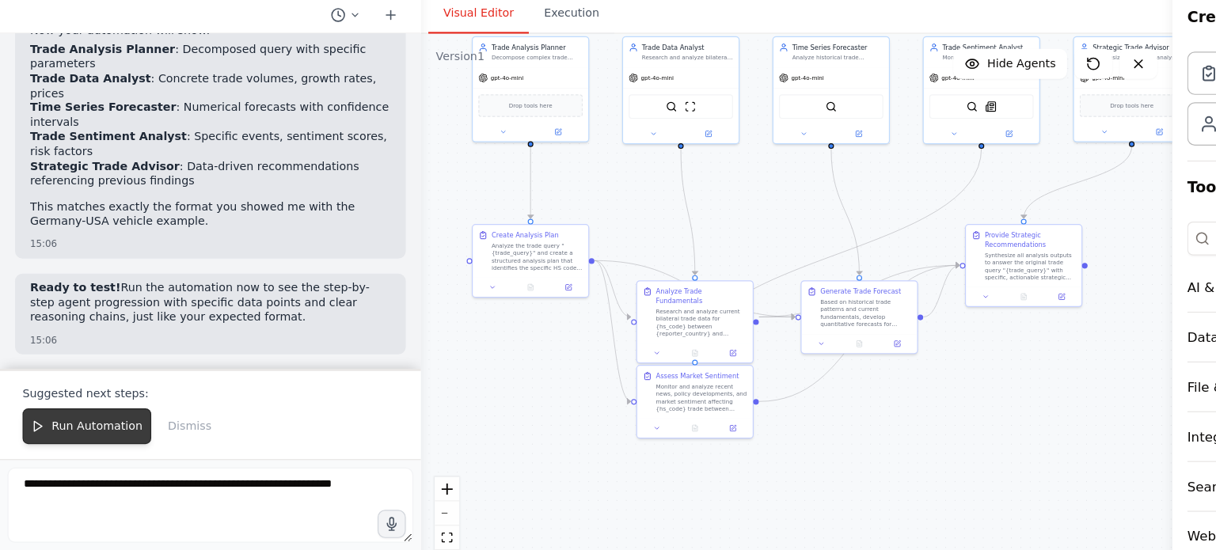
click at [80, 410] on span "Run Automation" at bounding box center [82, 413] width 77 height 13
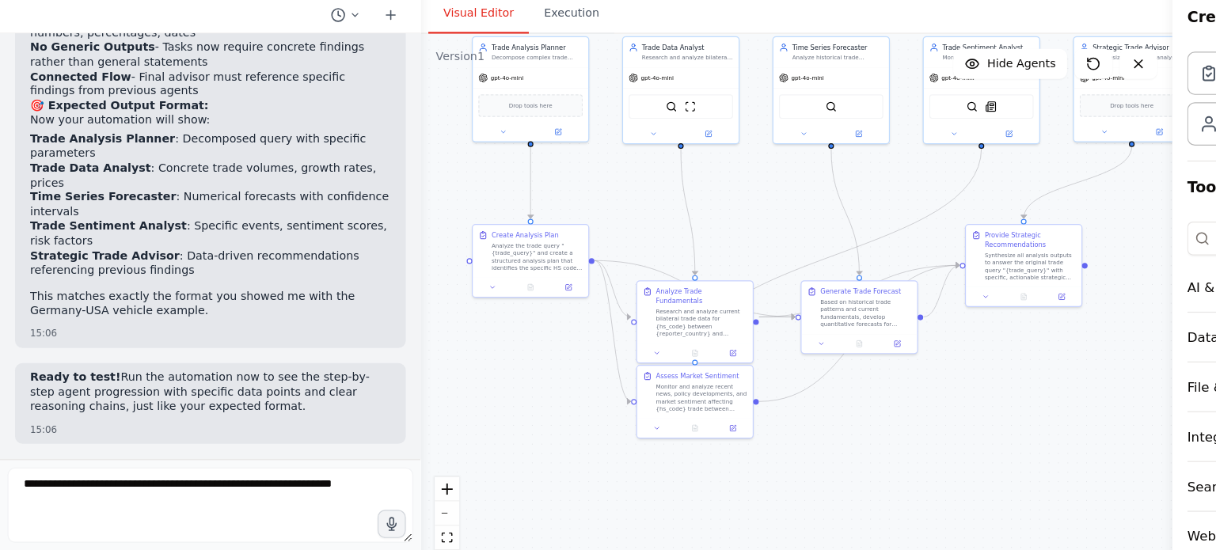
scroll to position [6164, 0]
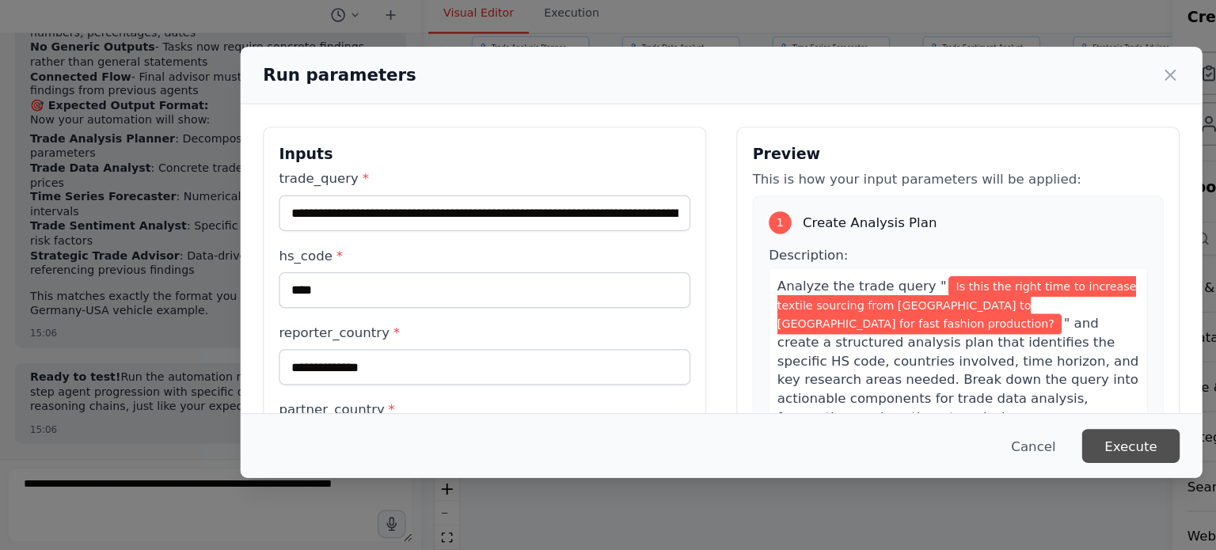
click at [950, 431] on button "Execute" at bounding box center [953, 430] width 82 height 29
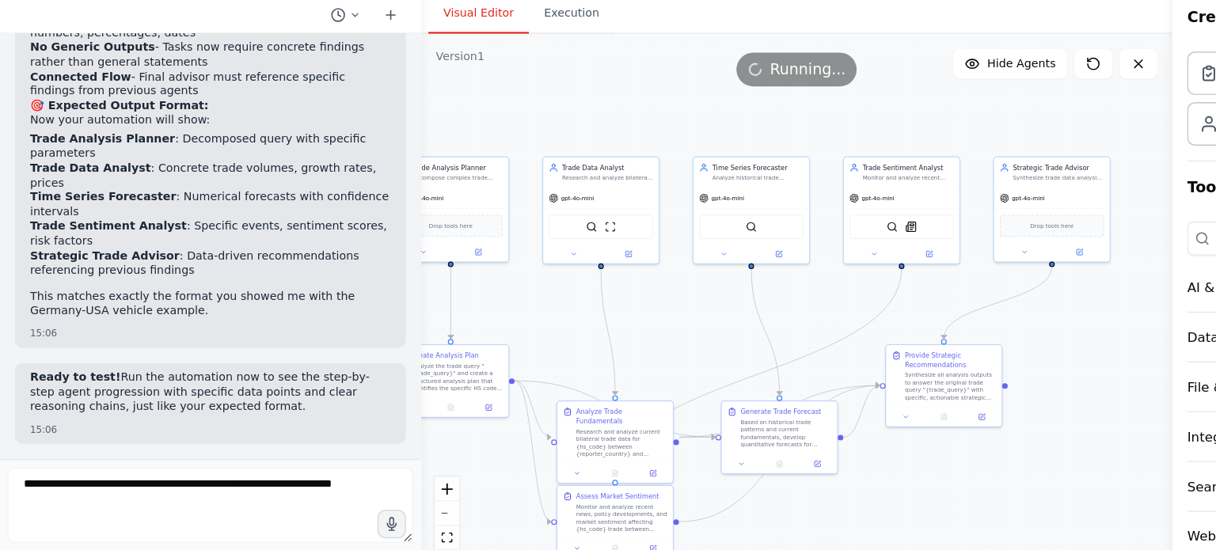
drag, startPoint x: 779, startPoint y: 263, endPoint x: 712, endPoint y: 364, distance: 121.7
click at [712, 364] on div ".deletable-edge-delete-btn { width: 20px; height: 20px; border: 0px solid #ffff…" at bounding box center [671, 316] width 633 height 468
click at [696, 222] on div ".deletable-edge-delete-btn { width: 20px; height: 20px; border: 0px solid #ffff…" at bounding box center [671, 316] width 633 height 468
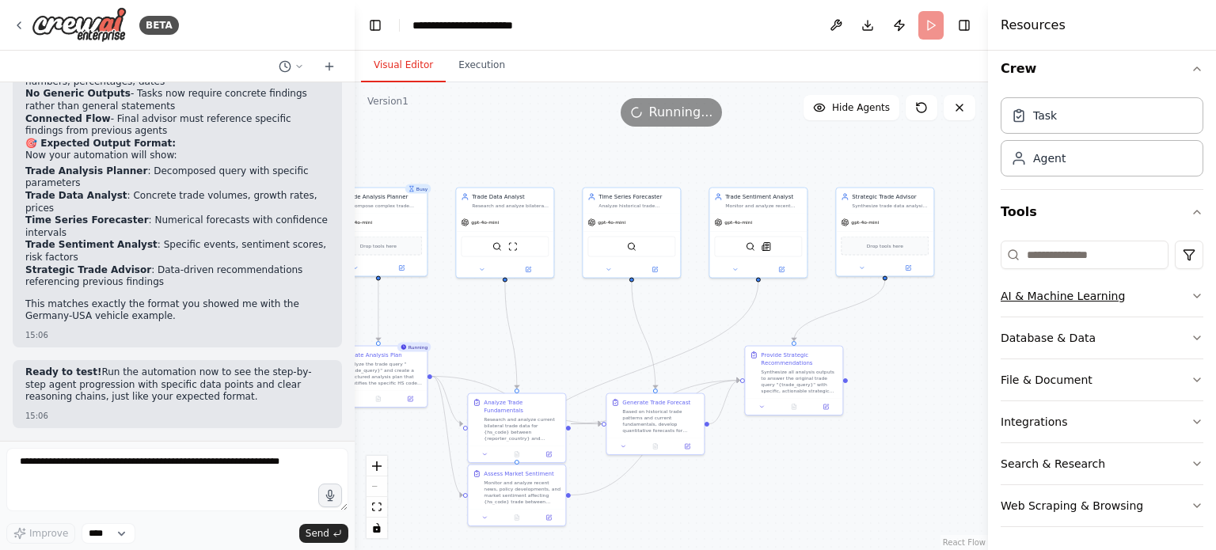
click at [1159, 301] on button "AI & Machine Learning" at bounding box center [1102, 296] width 203 height 41
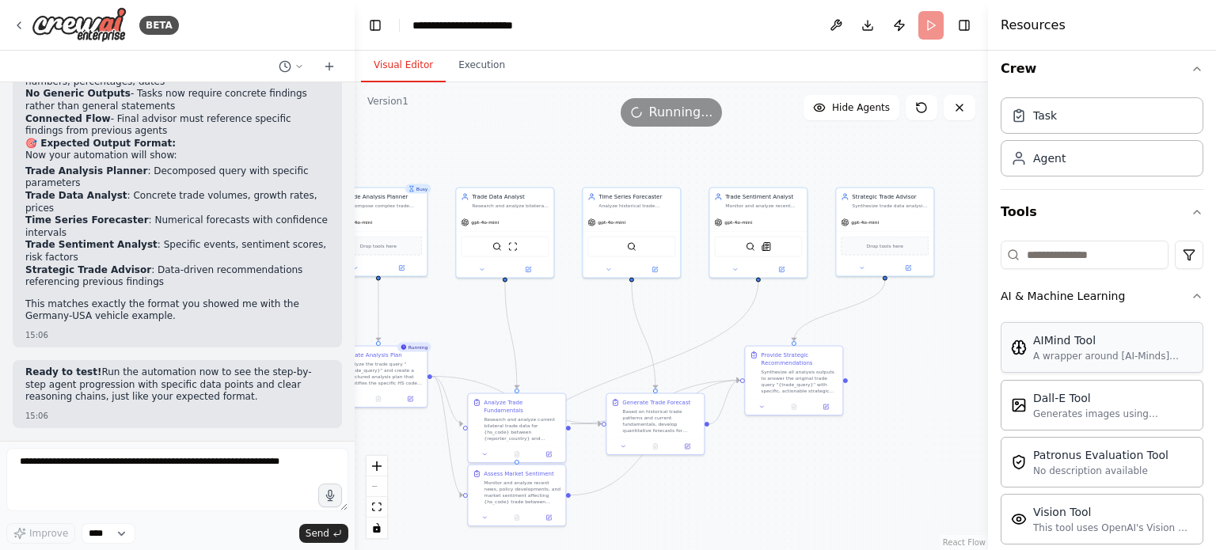
scroll to position [250, 0]
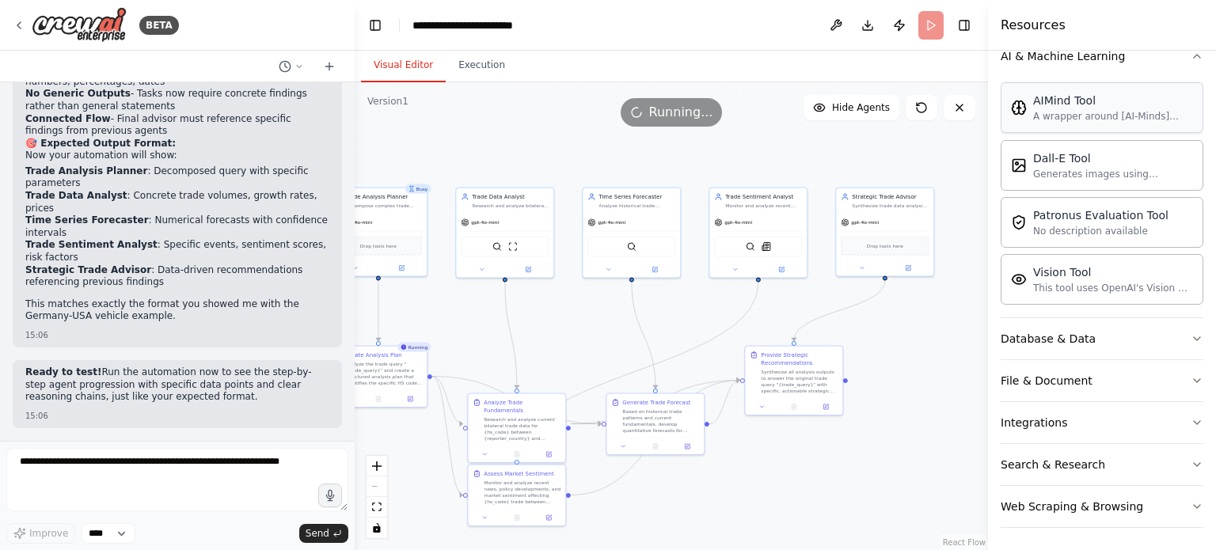
click at [1156, 363] on button "File & Document" at bounding box center [1102, 380] width 203 height 41
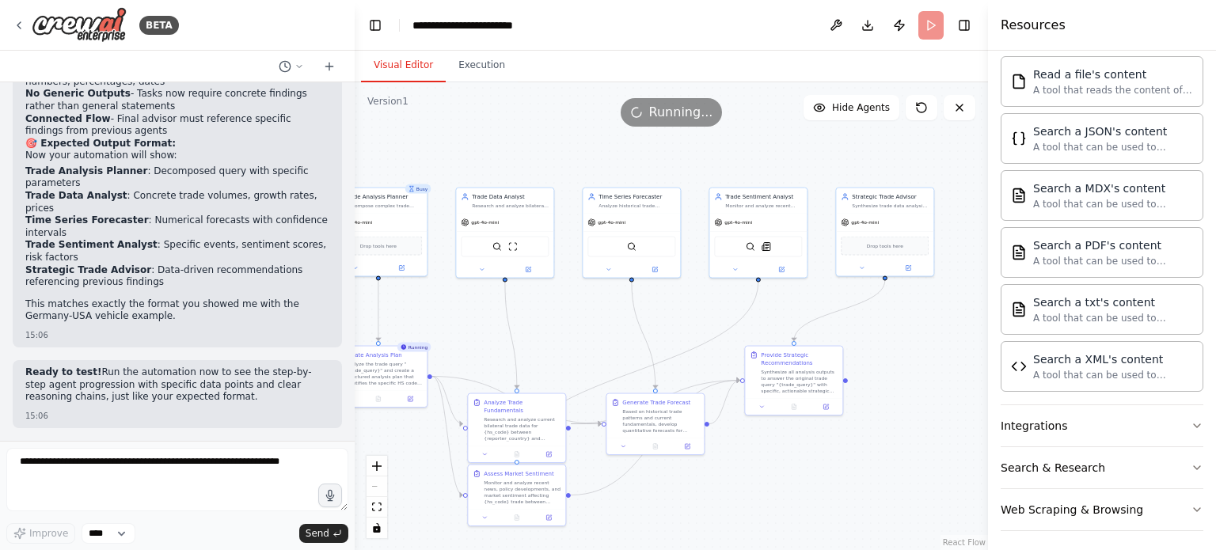
scroll to position [716, 0]
click at [1142, 432] on button "Integrations" at bounding box center [1102, 425] width 203 height 41
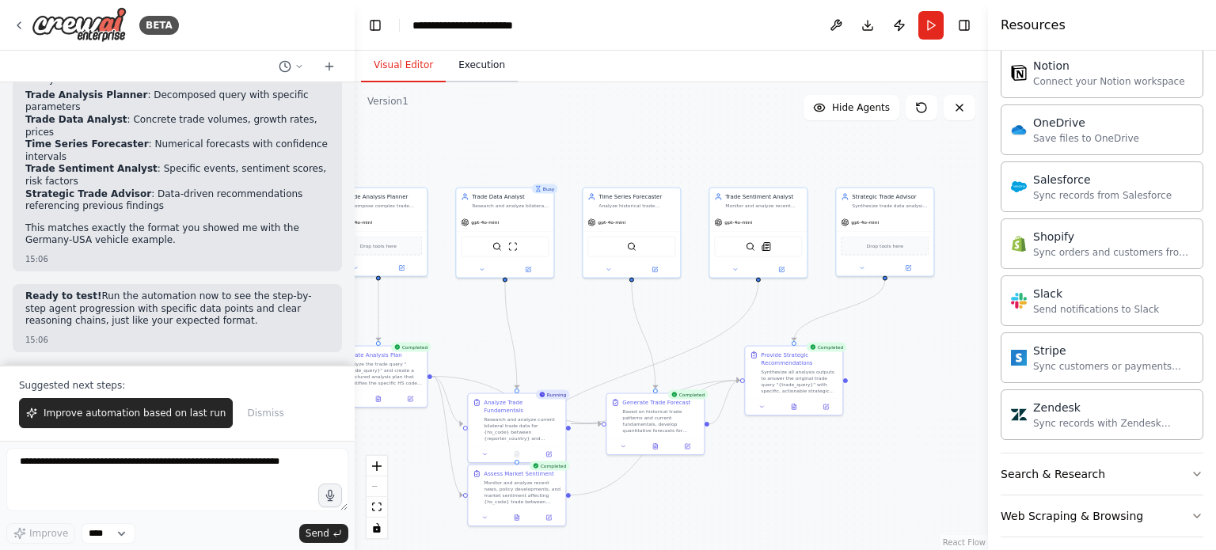
scroll to position [1308, 0]
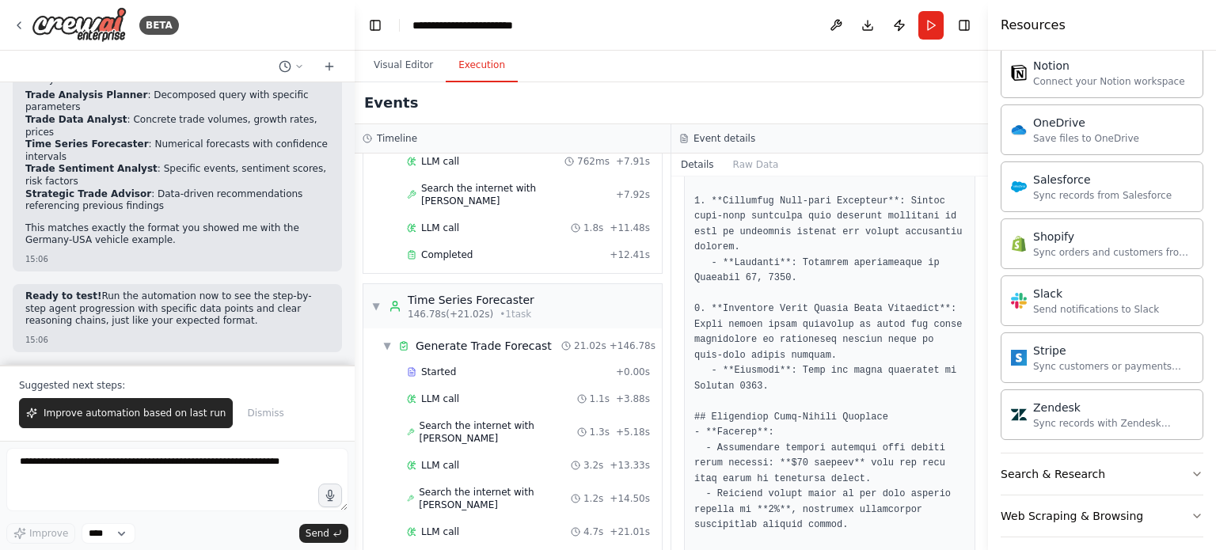
click at [482, 74] on button "Execution" at bounding box center [482, 65] width 72 height 33
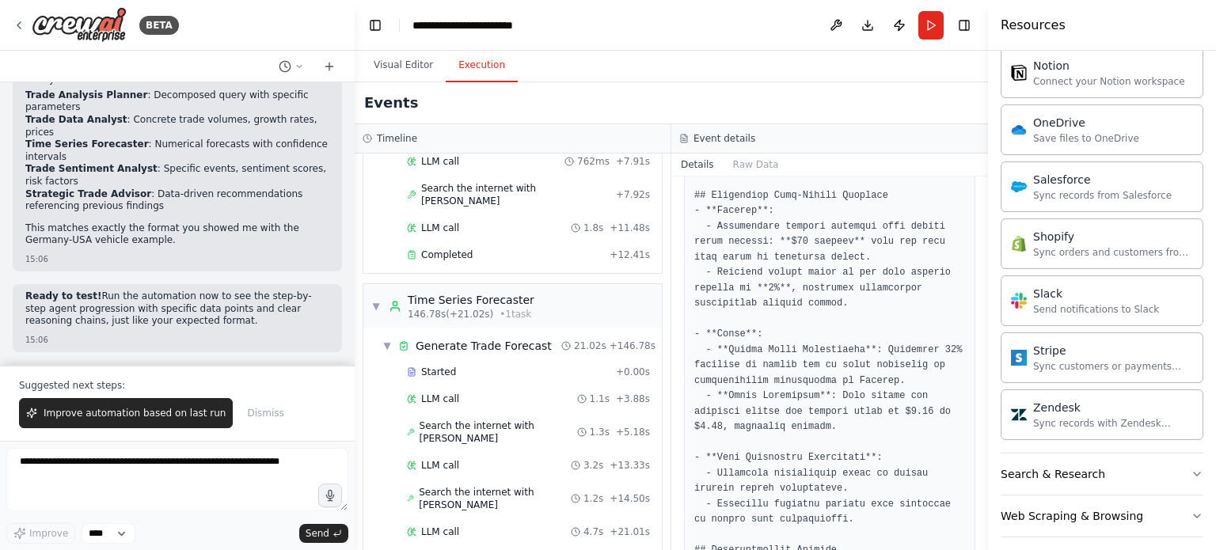
scroll to position [1028, 0]
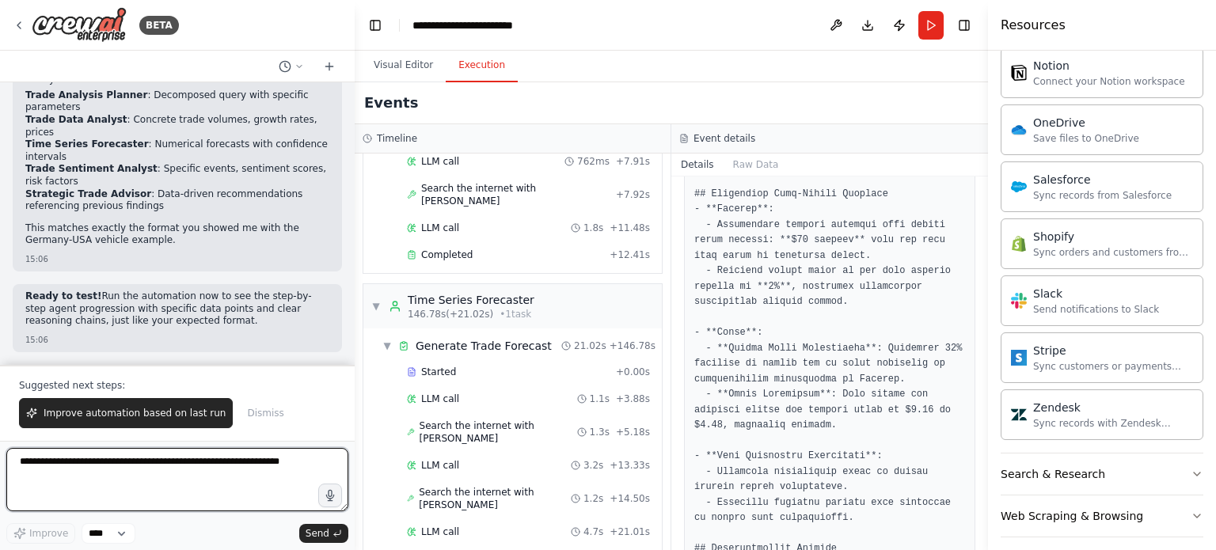
click at [121, 466] on textarea at bounding box center [177, 479] width 342 height 63
type textarea "*"
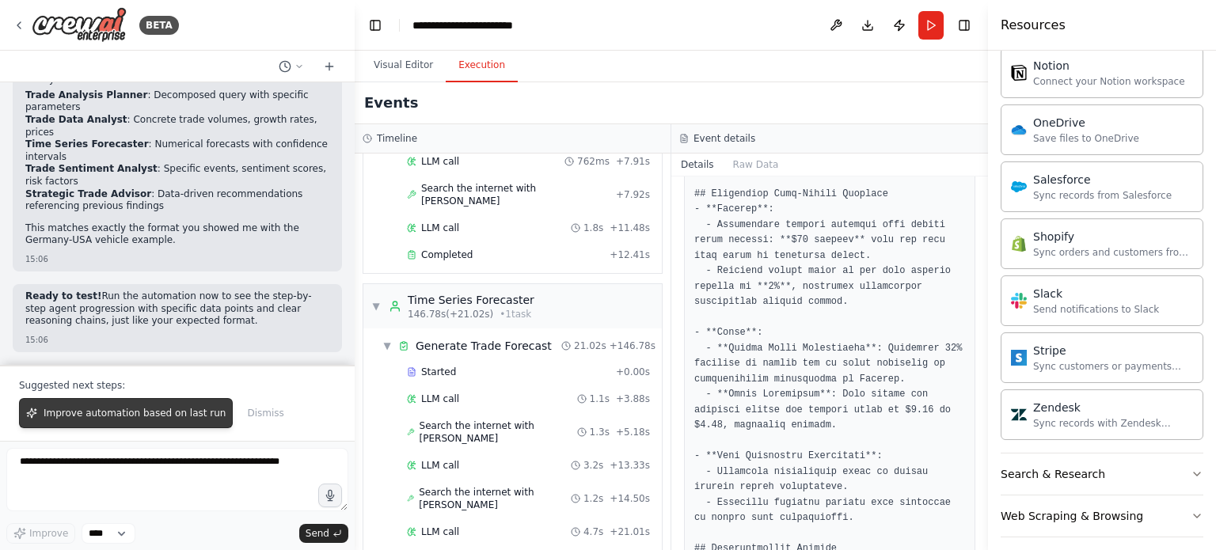
click at [147, 417] on span "Improve automation based on last run" at bounding box center [135, 413] width 182 height 13
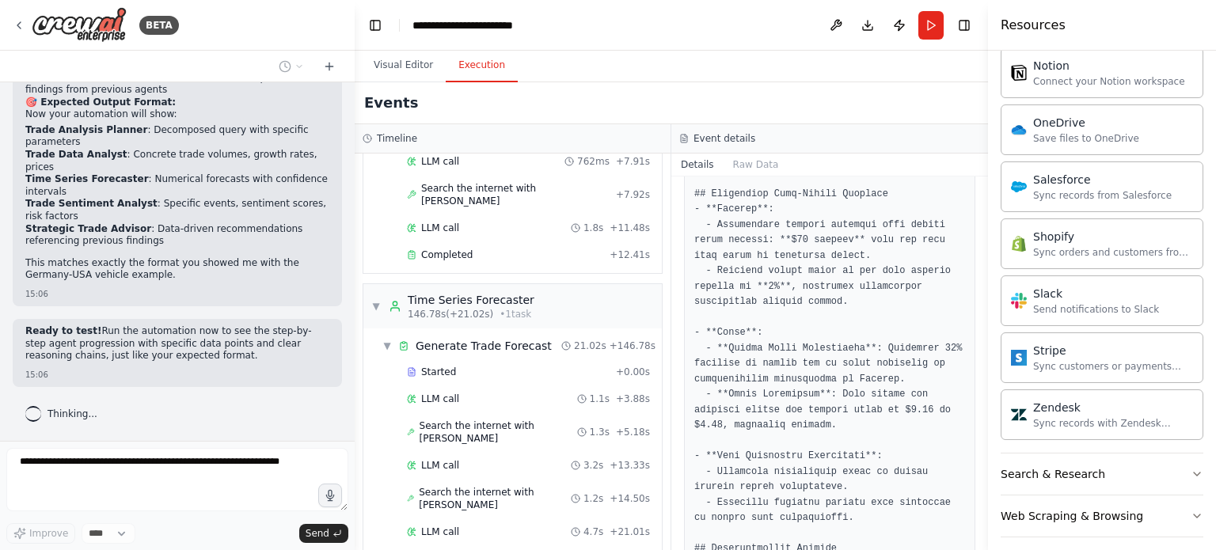
scroll to position [6206, 0]
click at [1109, 473] on button "Search & Research" at bounding box center [1102, 474] width 203 height 41
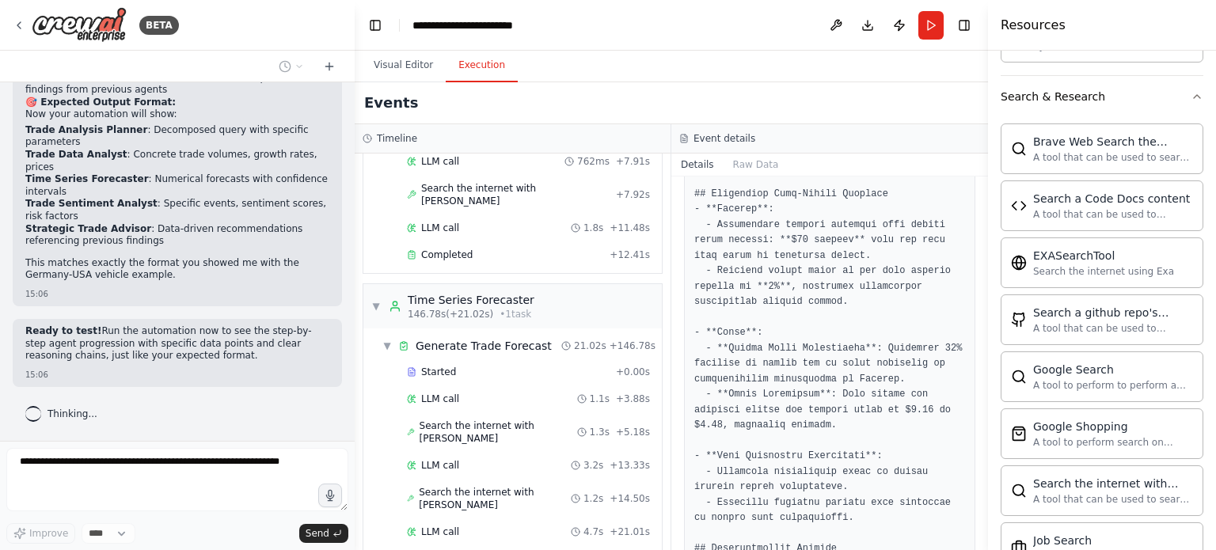
scroll to position [2143, 0]
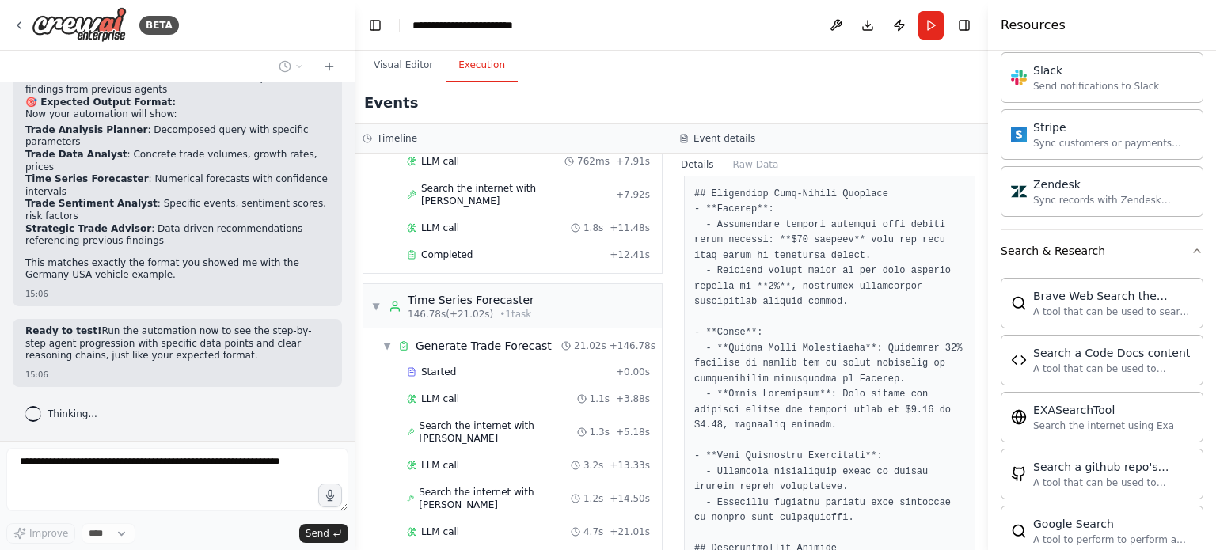
click at [1169, 234] on button "Search & Research" at bounding box center [1102, 250] width 203 height 41
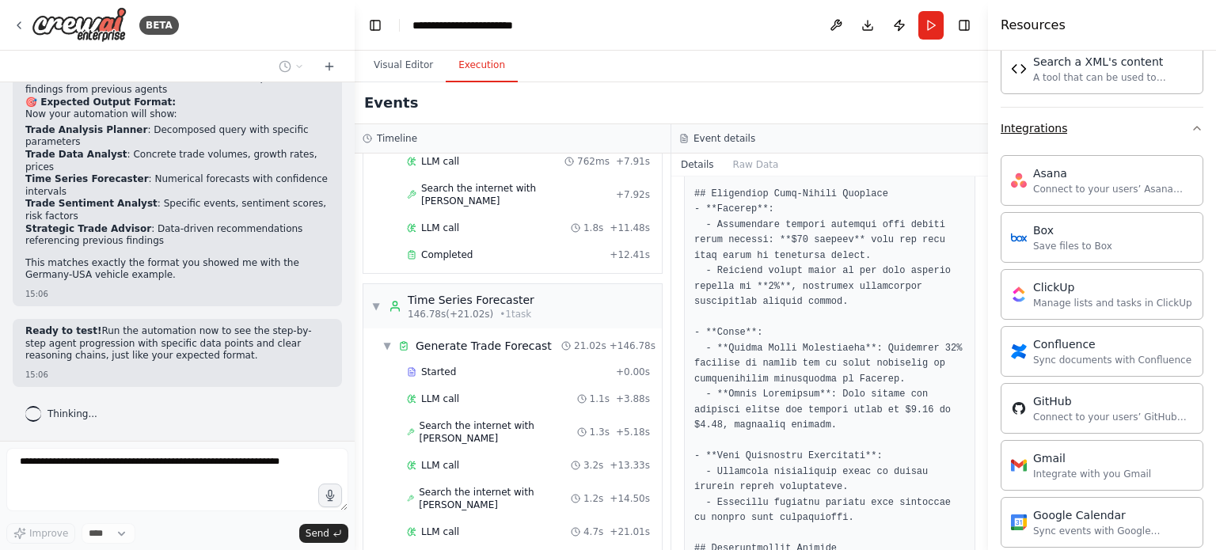
click at [1171, 120] on button "Integrations" at bounding box center [1102, 128] width 203 height 41
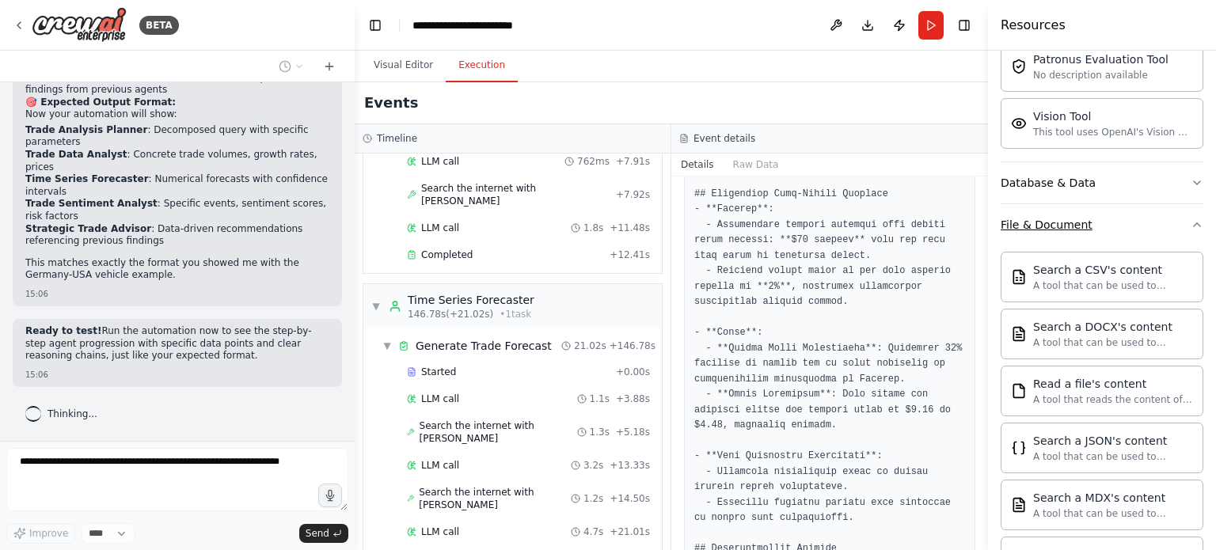
click at [1174, 216] on button "File & Document" at bounding box center [1102, 224] width 203 height 41
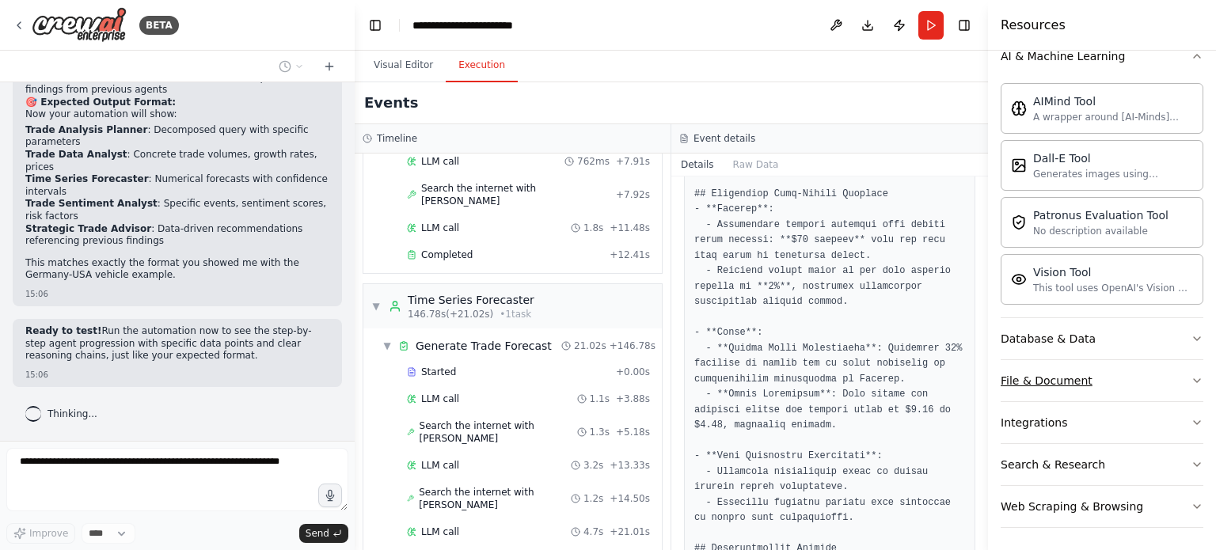
scroll to position [0, 0]
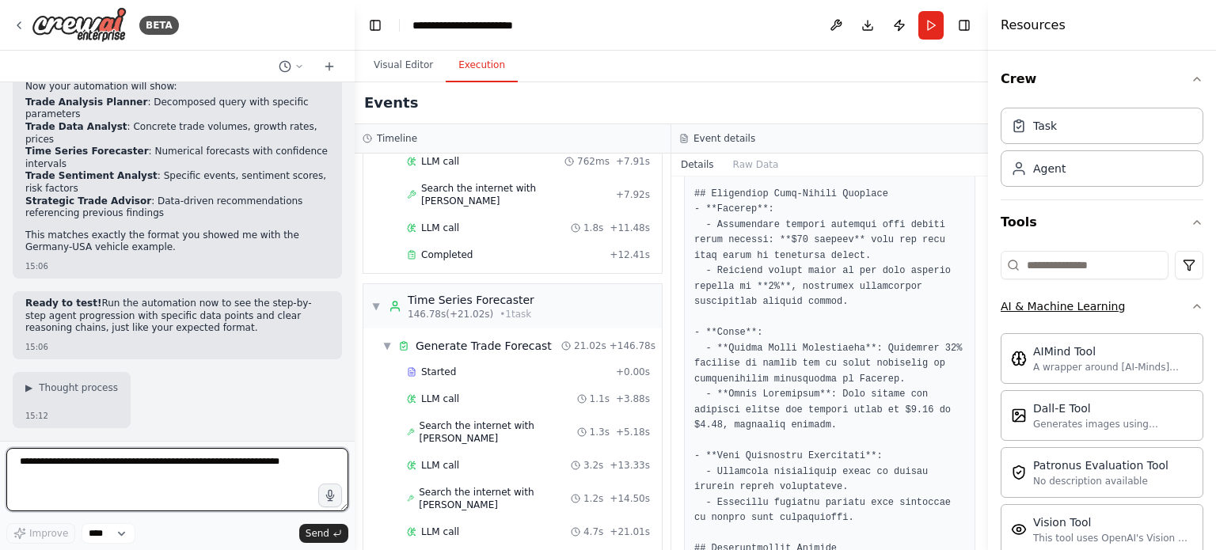
click at [1177, 298] on button "AI & Machine Learning" at bounding box center [1102, 306] width 203 height 41
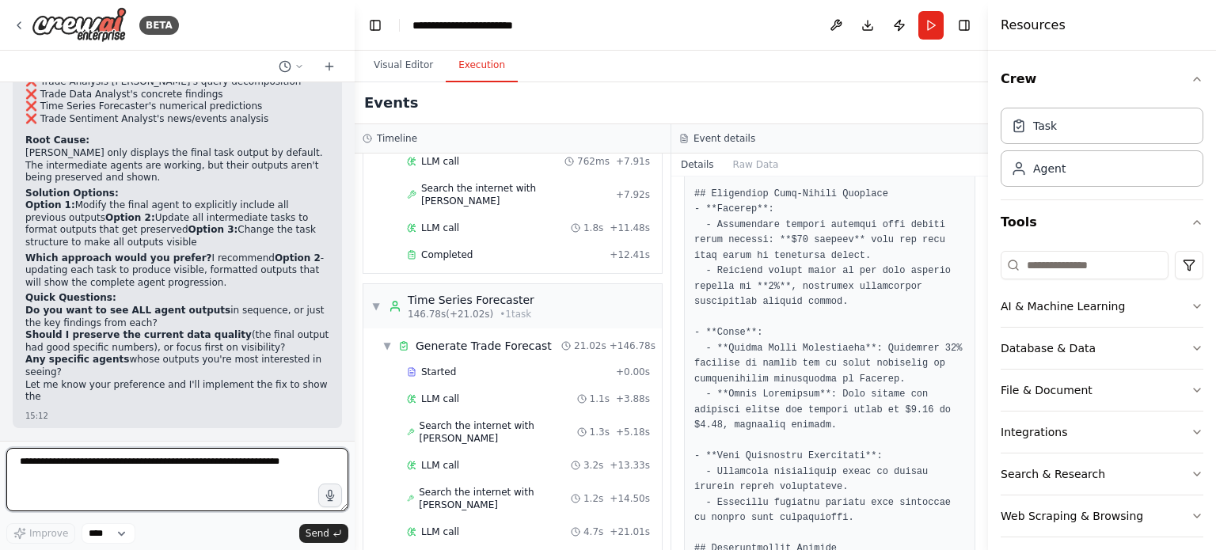
scroll to position [6632, 0]
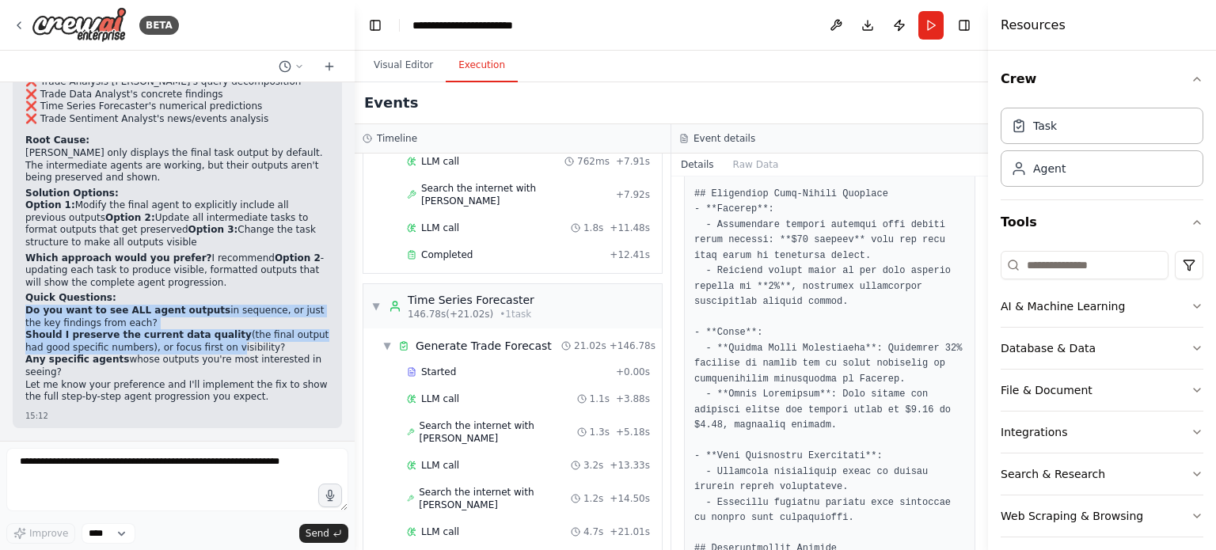
drag, startPoint x: 200, startPoint y: 312, endPoint x: 196, endPoint y: 364, distance: 52.4
click at [196, 364] on div "Looking at the automation output, I can see the core issue: you're only seeing …" at bounding box center [177, 195] width 304 height 424
click at [196, 354] on li "Should I preserve the current data quality (the final output had good specific …" at bounding box center [177, 341] width 304 height 25
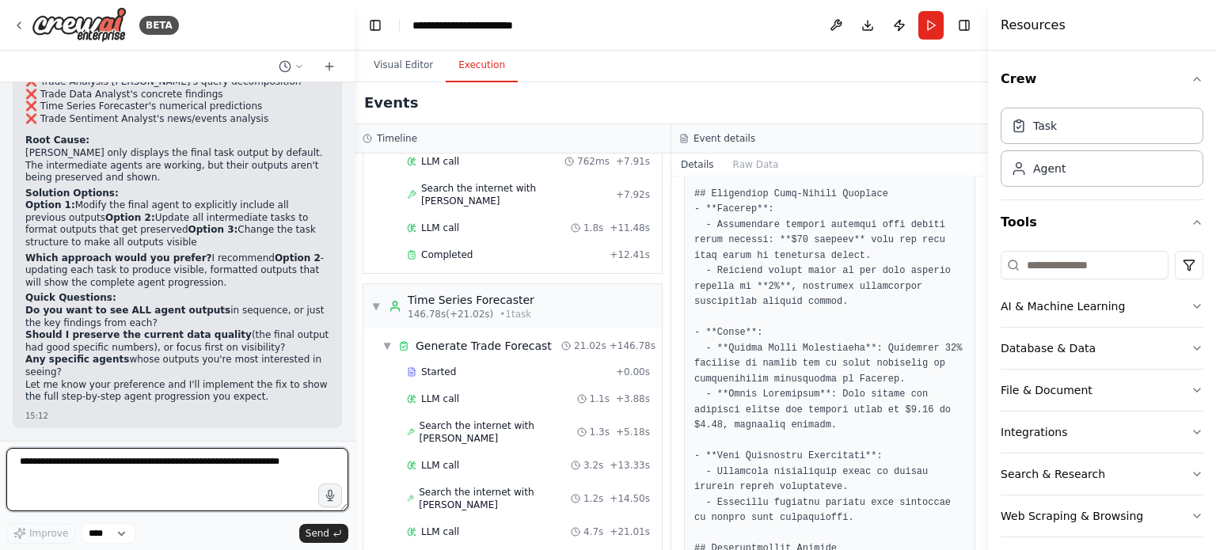
click at [78, 475] on textarea at bounding box center [177, 479] width 342 height 63
type textarea "**********"
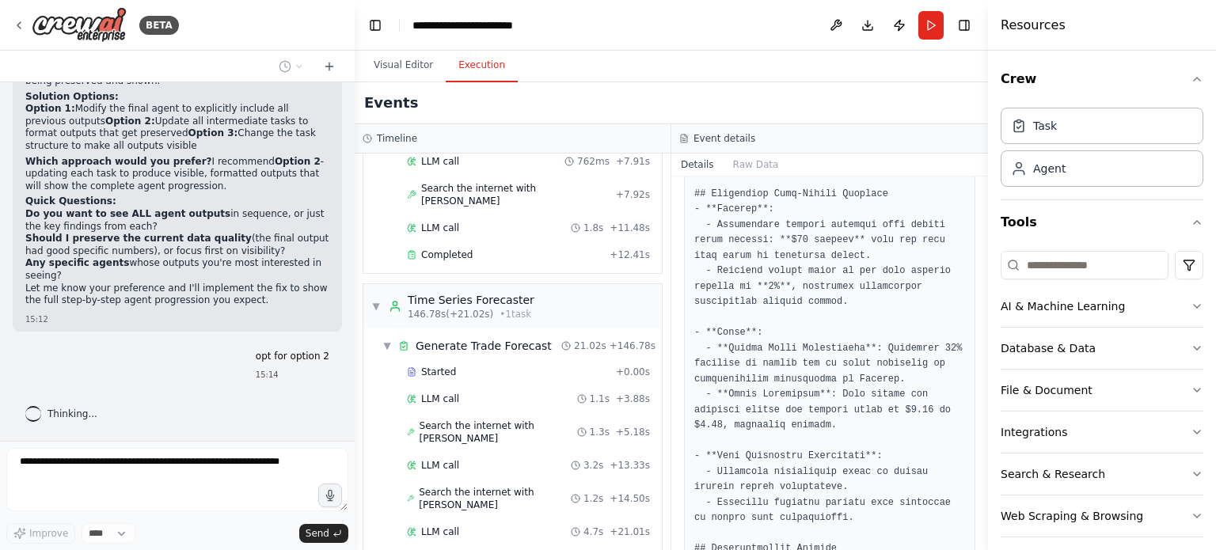
scroll to position [6730, 0]
click at [376, 64] on button "Visual Editor" at bounding box center [403, 65] width 85 height 33
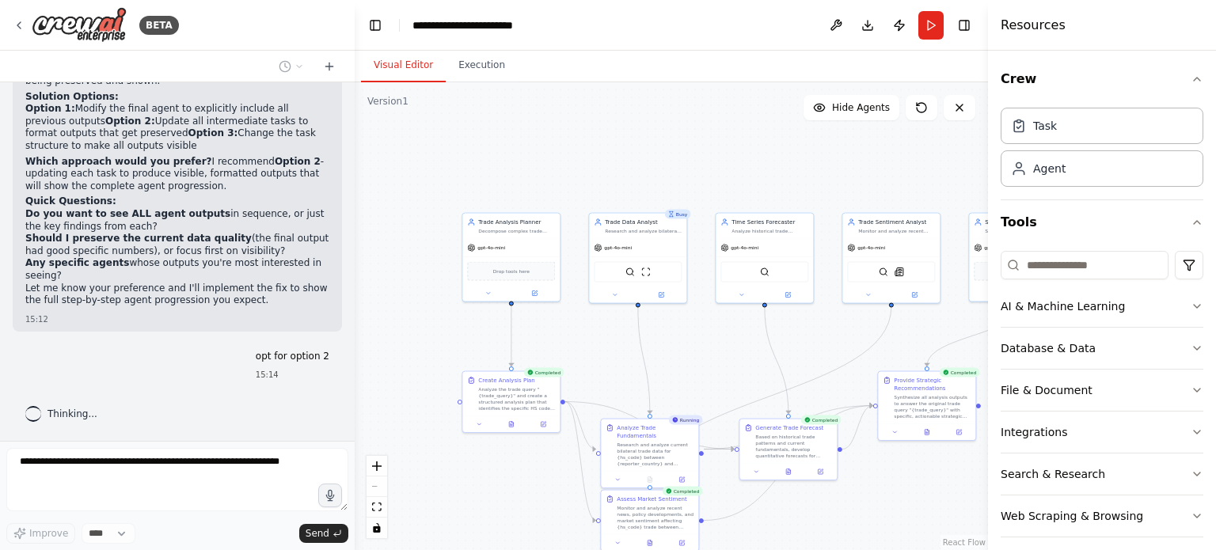
drag, startPoint x: 469, startPoint y: 127, endPoint x: 606, endPoint y: 153, distance: 139.3
click at [606, 153] on div ".deletable-edge-delete-btn { width: 20px; height: 20px; border: 0px solid #ffff…" at bounding box center [671, 316] width 633 height 468
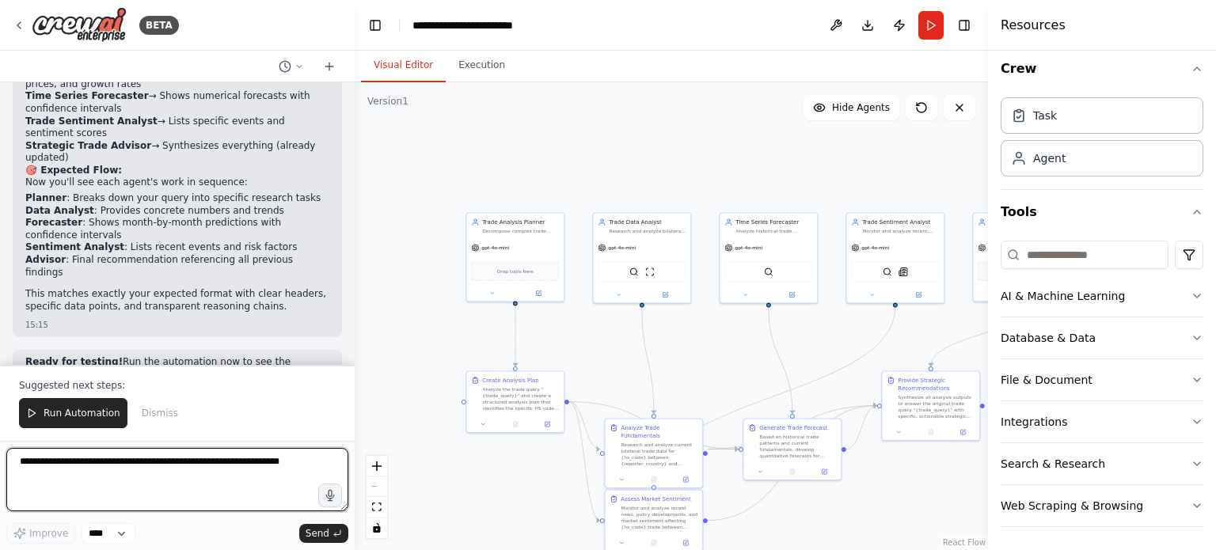
scroll to position [7392, 0]
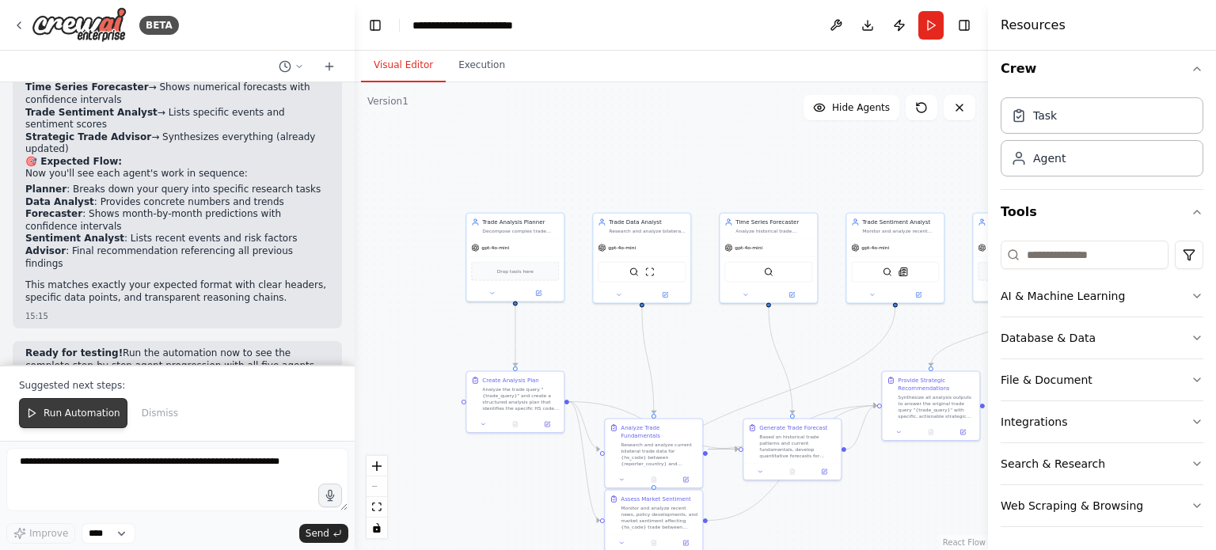
click at [104, 418] on span "Run Automation" at bounding box center [82, 413] width 77 height 13
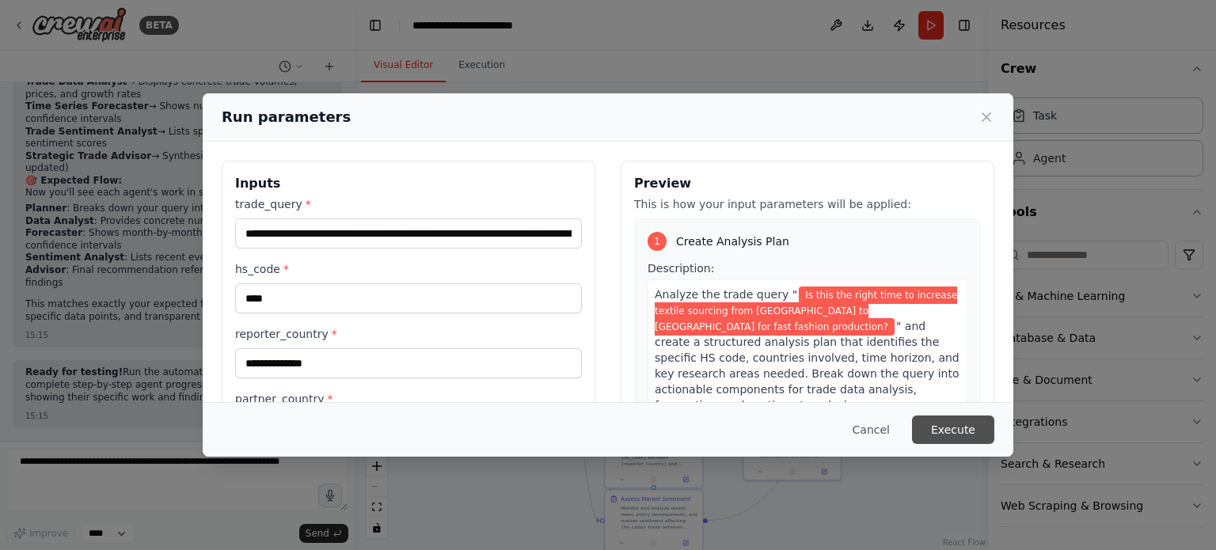
click at [950, 427] on button "Execute" at bounding box center [953, 430] width 82 height 29
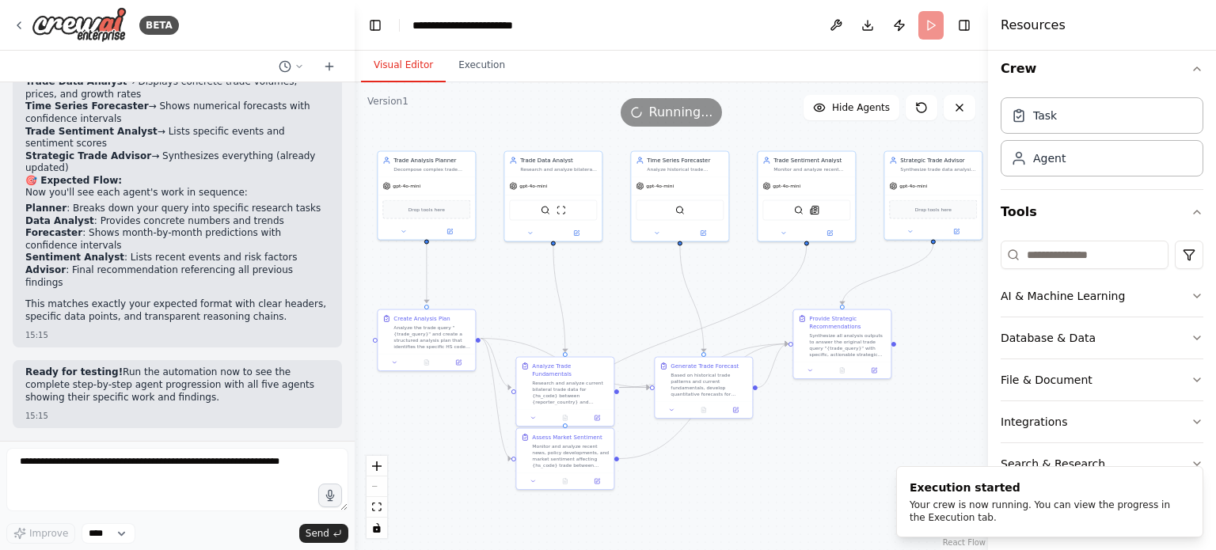
drag, startPoint x: 725, startPoint y: 336, endPoint x: 641, endPoint y: 275, distance: 104.4
click at [641, 275] on div ".deletable-edge-delete-btn { width: 20px; height: 20px; border: 0px solid #ffff…" at bounding box center [671, 316] width 633 height 468
click at [370, 26] on button "Toggle Left Sidebar" at bounding box center [375, 25] width 22 height 22
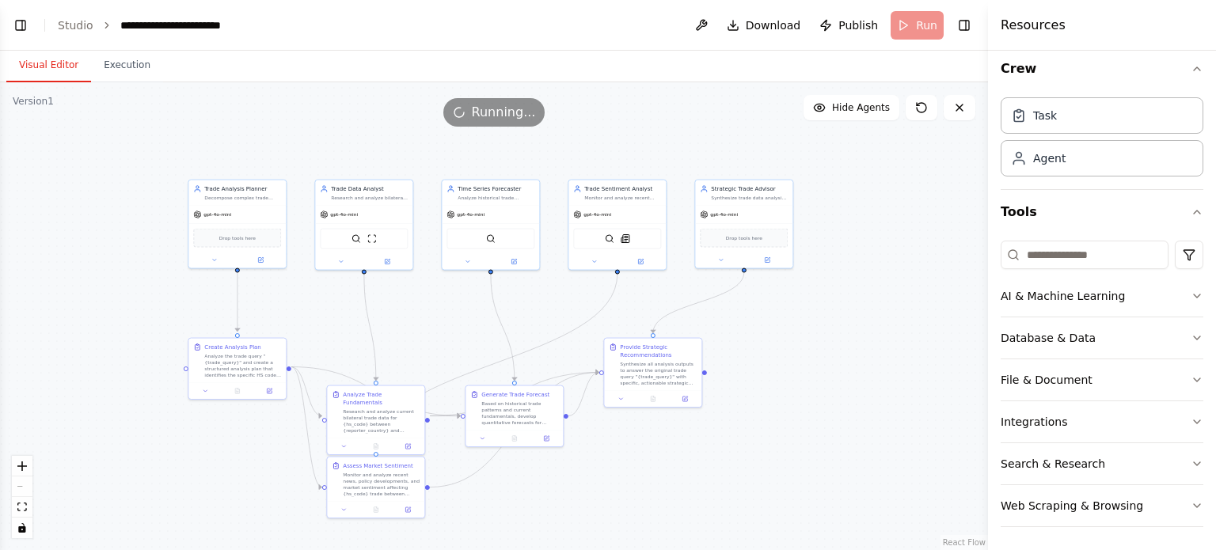
drag, startPoint x: 403, startPoint y: 278, endPoint x: 565, endPoint y: 306, distance: 163.9
click at [565, 306] on div ".deletable-edge-delete-btn { width: 20px; height: 20px; border: 0px solid #ffff…" at bounding box center [494, 316] width 988 height 468
click at [1121, 150] on div "Agent" at bounding box center [1102, 157] width 203 height 36
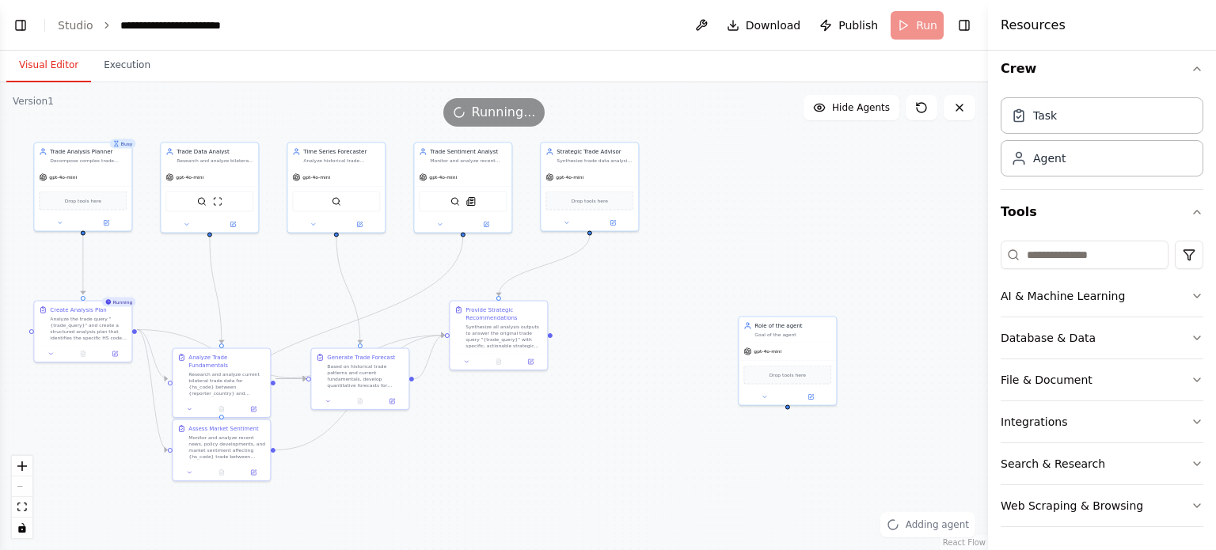
drag, startPoint x: 909, startPoint y: 304, endPoint x: 754, endPoint y: 267, distance: 159.6
click at [754, 267] on div ".deletable-edge-delete-btn { width: 20px; height: 20px; border: 0px solid #ffff…" at bounding box center [494, 316] width 988 height 468
click at [785, 337] on div "Role of the agent Goal of the agent" at bounding box center [778, 328] width 97 height 25
drag, startPoint x: 662, startPoint y: 314, endPoint x: 586, endPoint y: 297, distance: 77.8
click at [586, 297] on div ".deletable-edge-delete-btn { width: 20px; height: 20px; border: 0px solid #ffff…" at bounding box center [494, 316] width 988 height 468
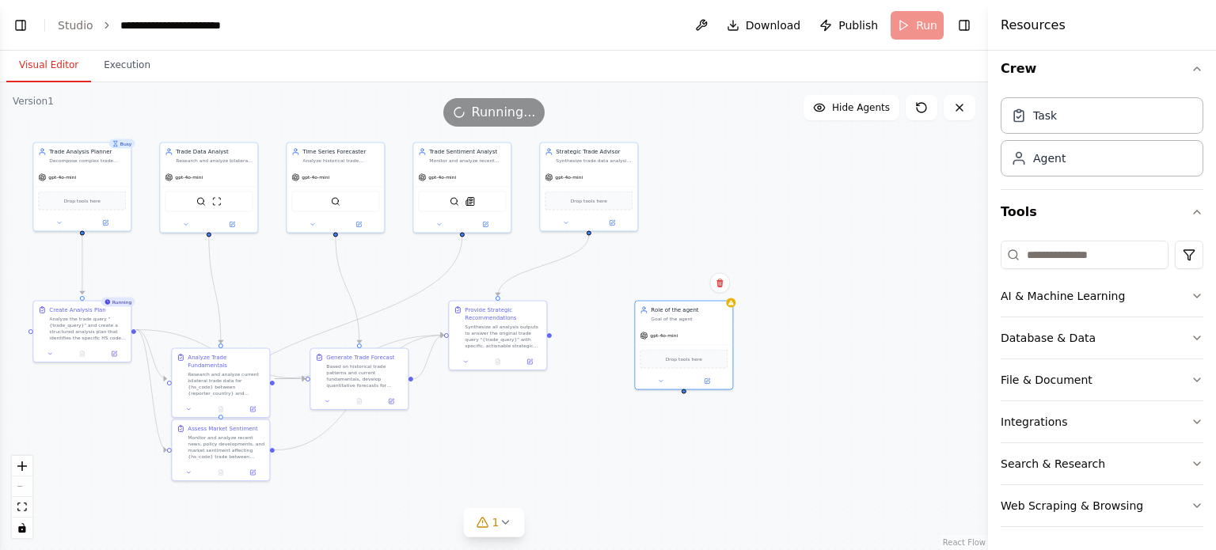
click at [821, 395] on div ".deletable-edge-delete-btn { width: 20px; height: 20px; border: 0px solid #ffff…" at bounding box center [494, 316] width 988 height 468
drag, startPoint x: 368, startPoint y: 376, endPoint x: 349, endPoint y: 291, distance: 87.6
click at [349, 291] on div "Based on historical trade patterns and current fundamentals, develop quantitati…" at bounding box center [348, 287] width 77 height 25
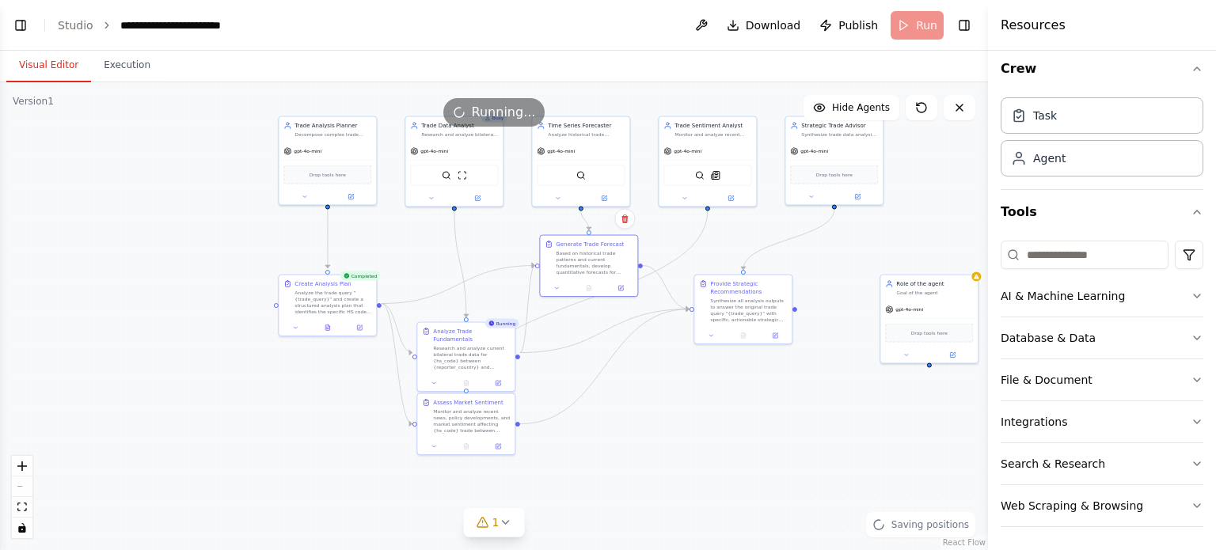
drag, startPoint x: 505, startPoint y: 475, endPoint x: 751, endPoint y: 449, distance: 246.9
click at [751, 449] on div ".deletable-edge-delete-btn { width: 20px; height: 20px; border: 0px solid #ffff…" at bounding box center [494, 316] width 988 height 468
drag, startPoint x: 326, startPoint y: 303, endPoint x: 196, endPoint y: 314, distance: 131.1
click at [196, 314] on div "Analyze the trade query "{trade_query}" and create a structured analysis plan t…" at bounding box center [206, 308] width 77 height 25
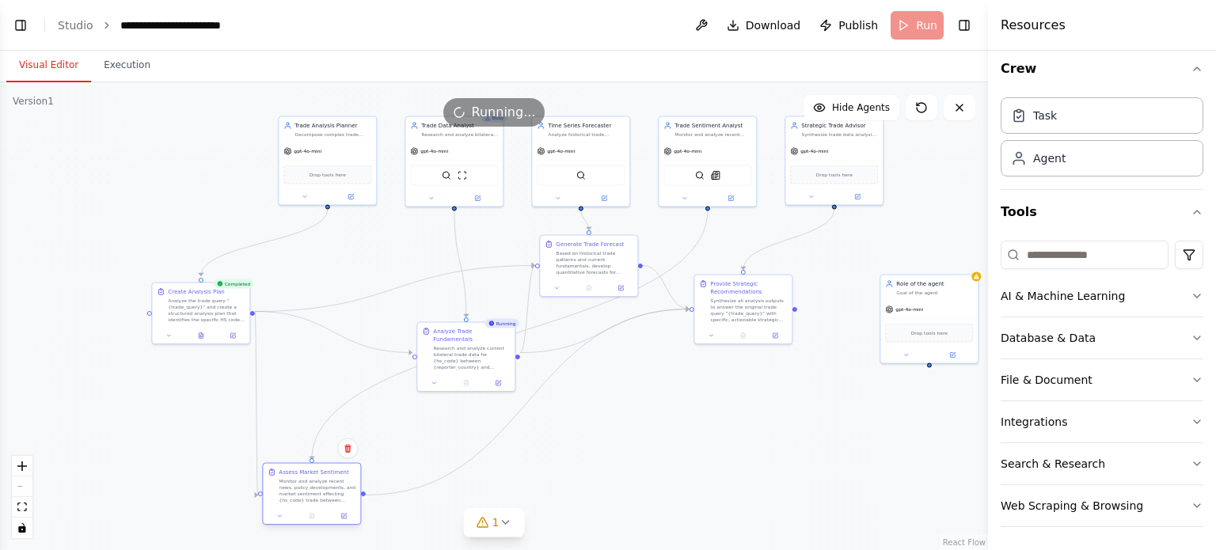
drag, startPoint x: 458, startPoint y: 417, endPoint x: 295, endPoint y: 482, distance: 175.6
click at [295, 482] on div "Monitor and analyze recent news, policy developments, and market sentiment affe…" at bounding box center [317, 490] width 77 height 25
drag, startPoint x: 448, startPoint y: 370, endPoint x: 345, endPoint y: 364, distance: 103.1
click at [345, 369] on div at bounding box center [366, 374] width 91 height 10
drag, startPoint x: 367, startPoint y: 348, endPoint x: 595, endPoint y: 510, distance: 280.6
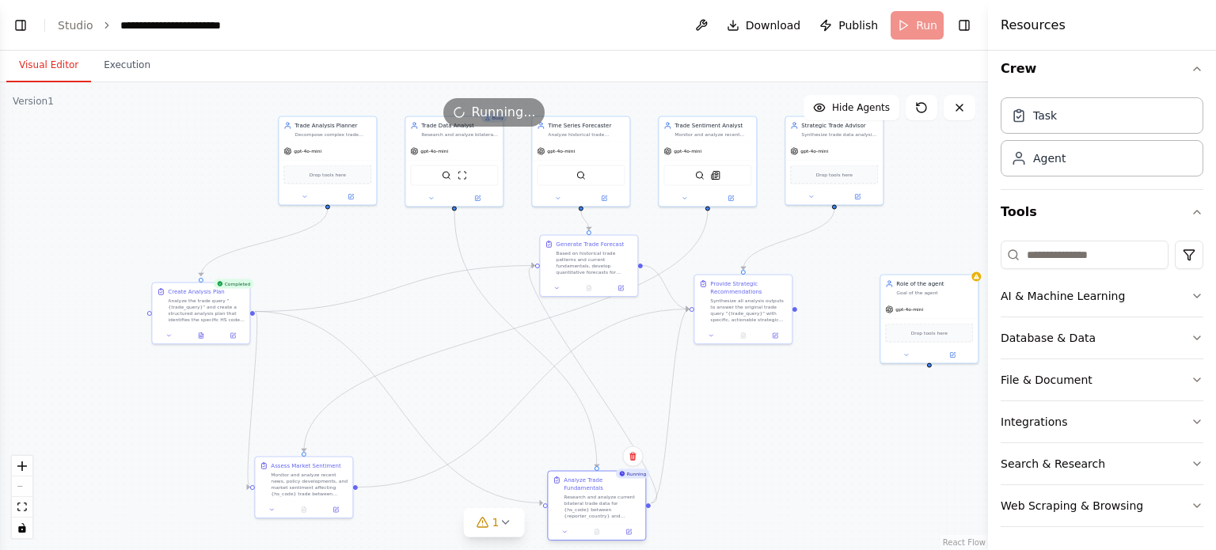
click at [595, 510] on div "Research and analyze current bilateral trade data for {hs_code} between {report…" at bounding box center [602, 506] width 77 height 25
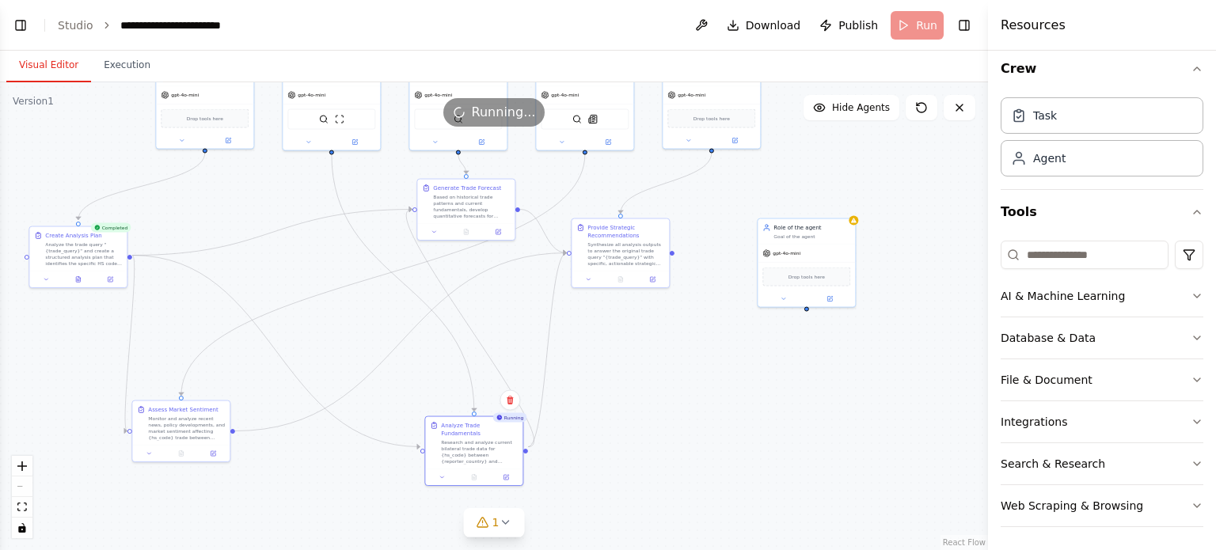
drag, startPoint x: 766, startPoint y: 443, endPoint x: 602, endPoint y: 351, distance: 188.3
click at [602, 351] on div ".deletable-edge-delete-btn { width: 20px; height: 20px; border: 0px solid #ffff…" at bounding box center [494, 316] width 988 height 468
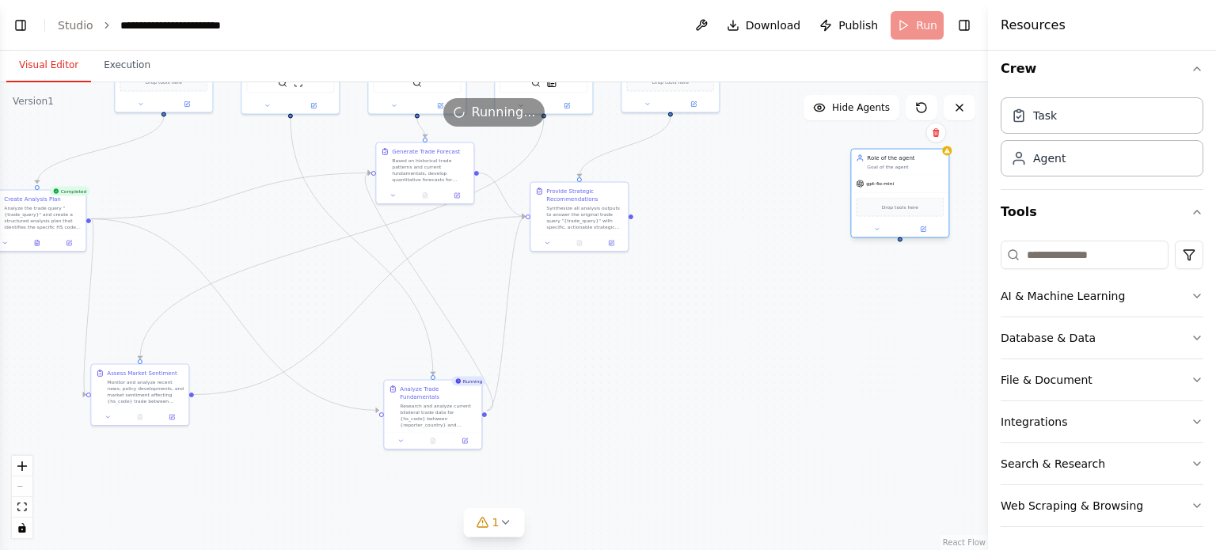
drag, startPoint x: 762, startPoint y: 224, endPoint x: 900, endPoint y: 190, distance: 142.7
click at [900, 190] on div "gpt-4o-mini Drop tools here" at bounding box center [899, 206] width 97 height 63
drag, startPoint x: 590, startPoint y: 204, endPoint x: 894, endPoint y: 354, distance: 338.9
click at [894, 354] on div "Synthesize all analysis outputs to answer the original trade query "{trade_quer…" at bounding box center [881, 366] width 77 height 25
drag, startPoint x: 416, startPoint y: 161, endPoint x: 526, endPoint y: 246, distance: 139.4
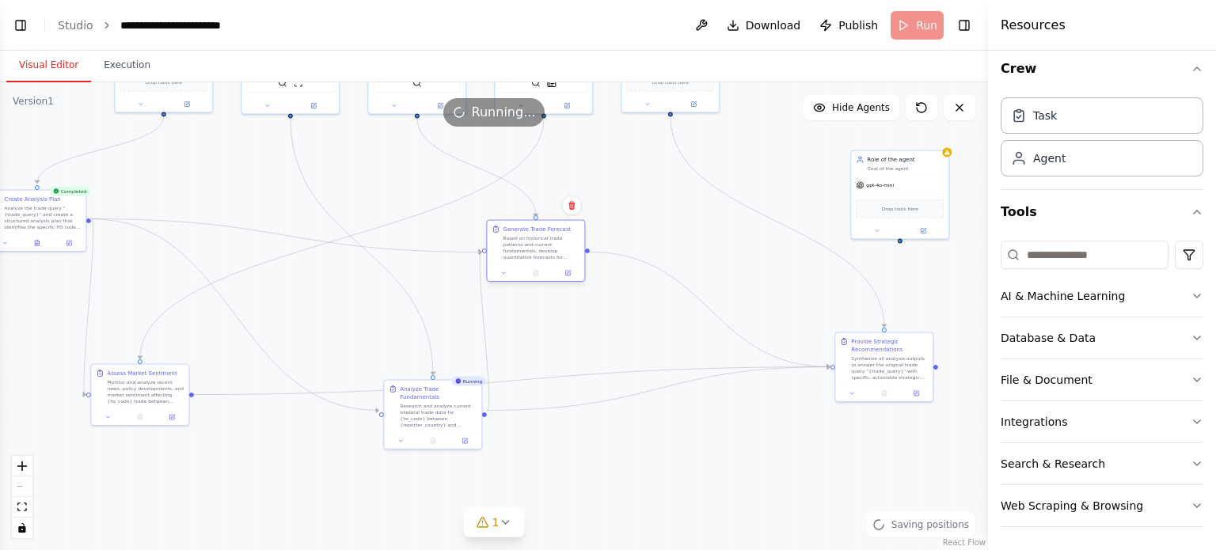
click at [526, 246] on div "Based on historical trade patterns and current fundamentals, develop quantitati…" at bounding box center [541, 247] width 77 height 25
click at [668, 442] on div ".deletable-edge-delete-btn { width: 20px; height: 20px; border: 0px solid #ffff…" at bounding box center [494, 316] width 988 height 468
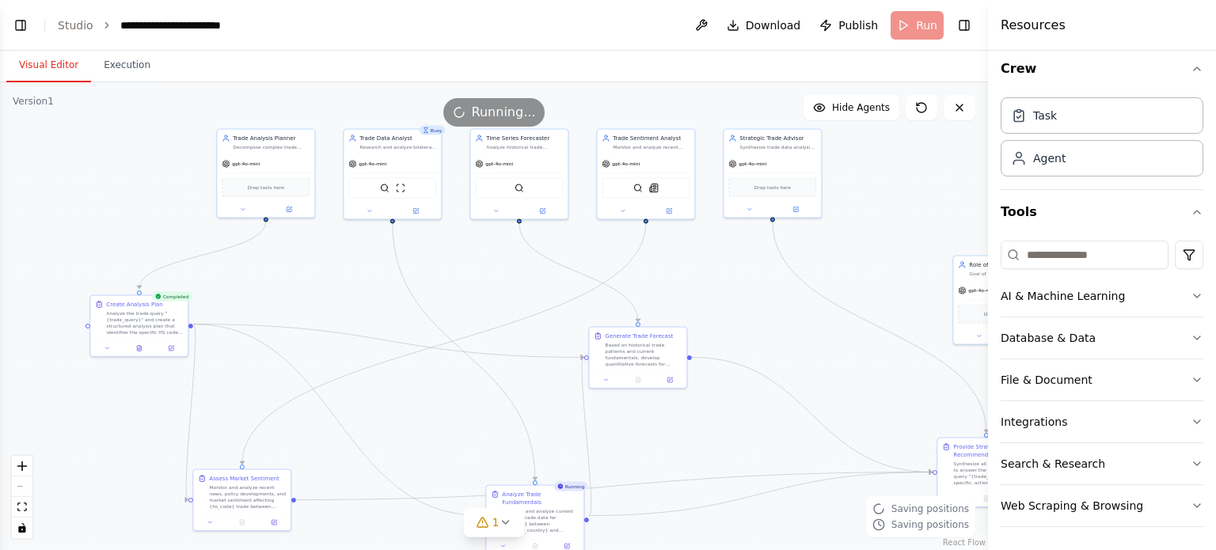
drag, startPoint x: 668, startPoint y: 442, endPoint x: 771, endPoint y: 547, distance: 147.8
click at [771, 547] on div ".deletable-edge-delete-btn { width: 20px; height: 20px; border: 0px solid #ffff…" at bounding box center [494, 316] width 988 height 468
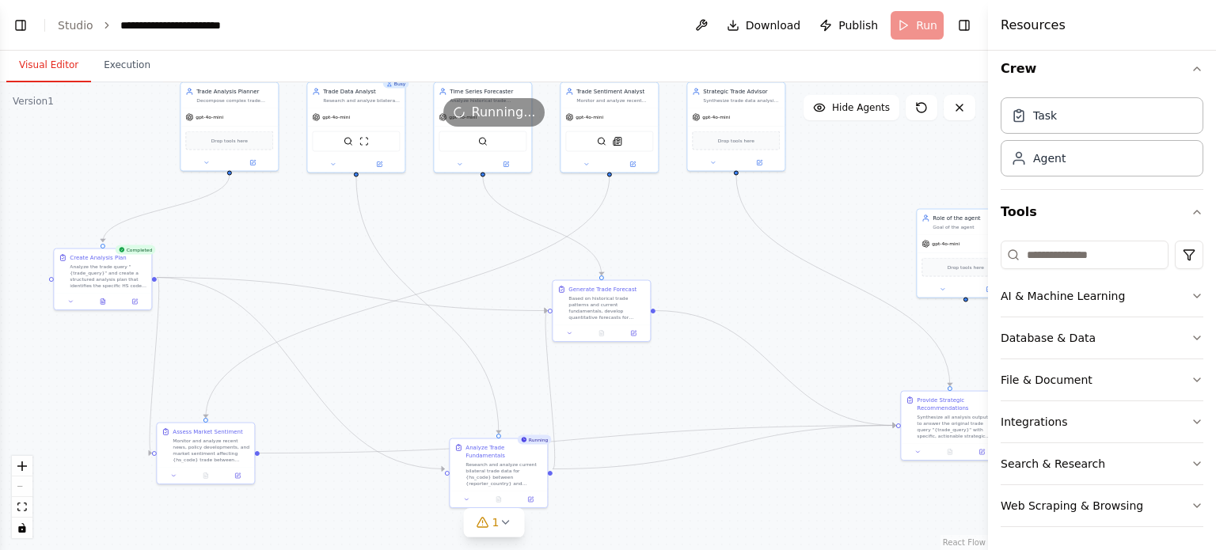
drag, startPoint x: 728, startPoint y: 445, endPoint x: 688, endPoint y: 398, distance: 61.2
click at [688, 398] on div ".deletable-edge-delete-btn { width: 20px; height: 20px; border: 0px solid #ffff…" at bounding box center [494, 316] width 988 height 468
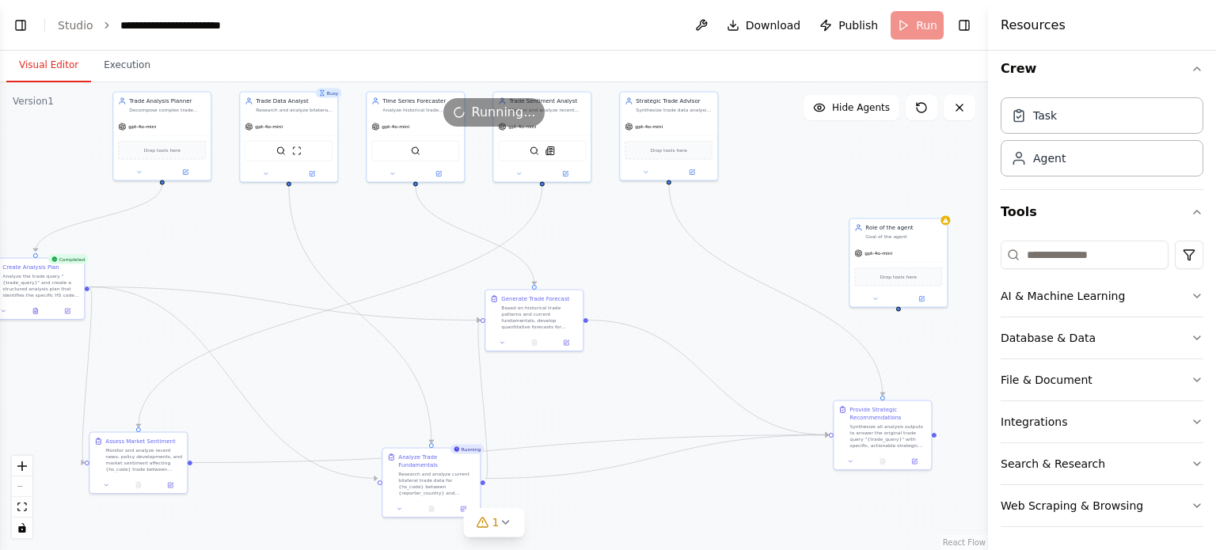
drag, startPoint x: 680, startPoint y: 218, endPoint x: 607, endPoint y: 228, distance: 74.4
click at [607, 228] on div ".deletable-edge-delete-btn { width: 20px; height: 20px; border: 0px solid #ffff…" at bounding box center [494, 316] width 988 height 468
click at [1105, 112] on div "Task" at bounding box center [1102, 115] width 203 height 36
click at [944, 148] on div ".deletable-edge-delete-btn { width: 20px; height: 20px; border: 0px solid #ffff…" at bounding box center [494, 316] width 988 height 468
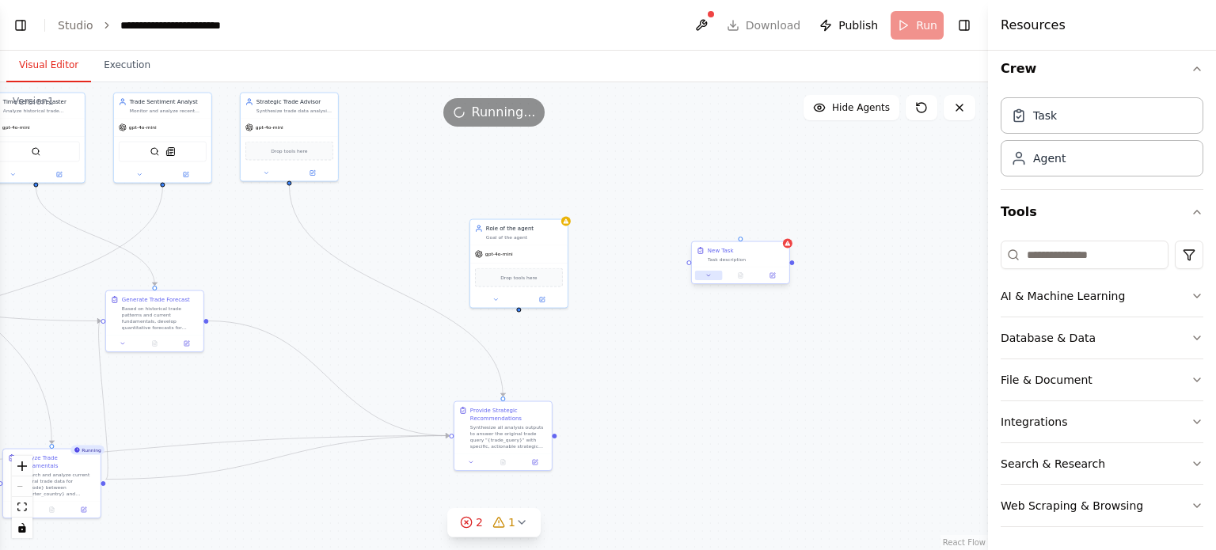
drag, startPoint x: 953, startPoint y: 192, endPoint x: 720, endPoint y: 272, distance: 245.9
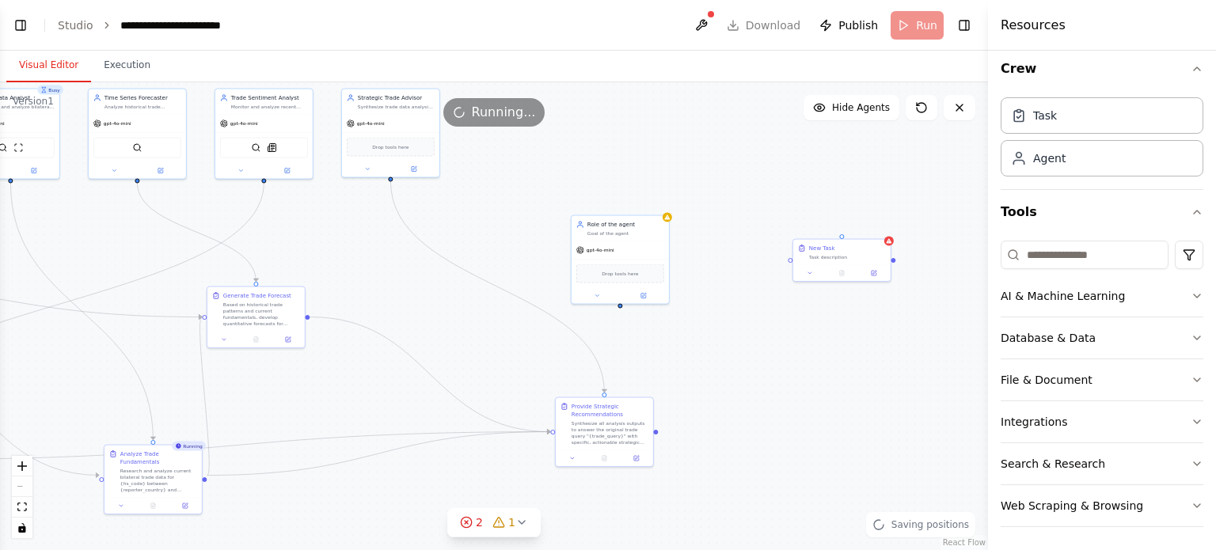
drag, startPoint x: 756, startPoint y: 348, endPoint x: 858, endPoint y: 344, distance: 101.4
click at [858, 344] on div ".deletable-edge-delete-btn { width: 20px; height: 20px; border: 0px solid #ffff…" at bounding box center [494, 316] width 988 height 468
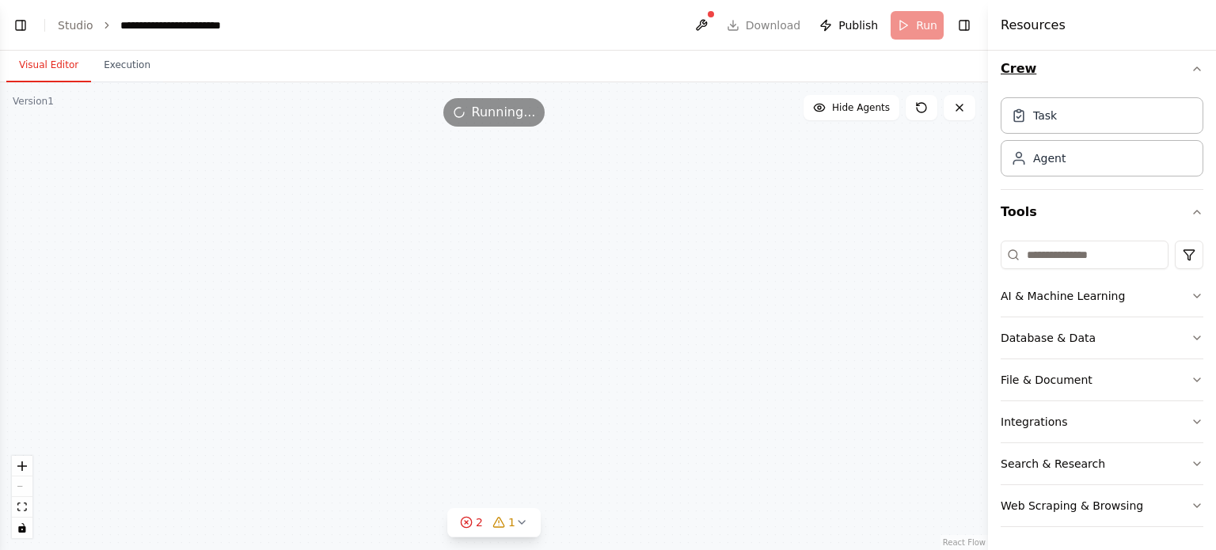
drag, startPoint x: 889, startPoint y: 243, endPoint x: 1135, endPoint y: 63, distance: 305.3
click at [1135, 63] on div "BETA from crewai import Agent, Task, Crew, Process from crewai_tools import Bas…" at bounding box center [608, 275] width 1216 height 550
click at [468, 523] on icon at bounding box center [466, 522] width 3 height 3
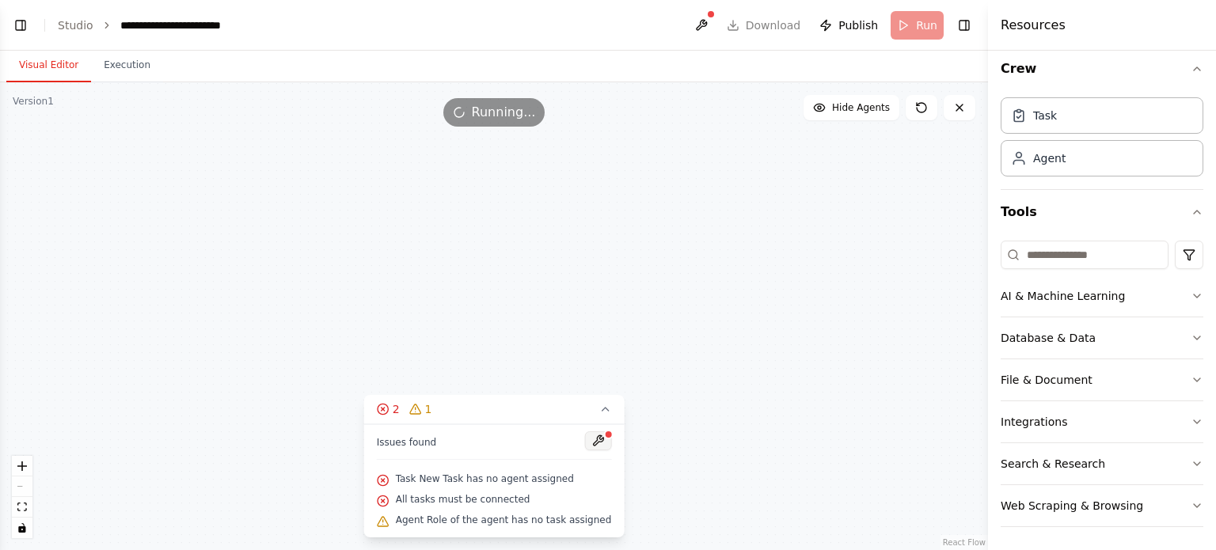
click at [586, 442] on button at bounding box center [597, 441] width 27 height 19
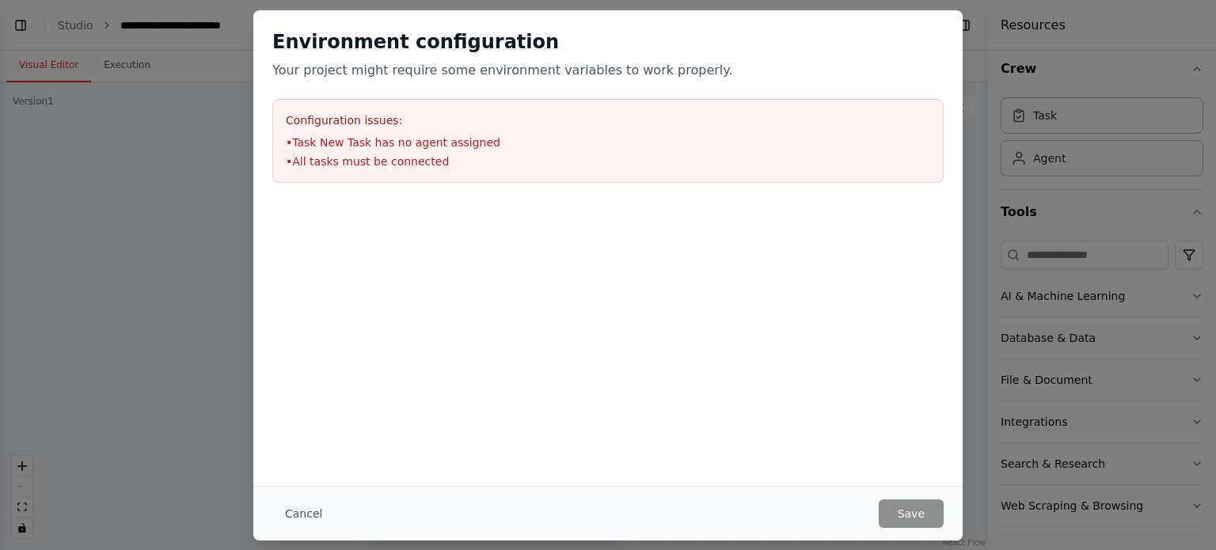
scroll to position [7418, 0]
click at [320, 517] on button "Cancel" at bounding box center [303, 514] width 63 height 29
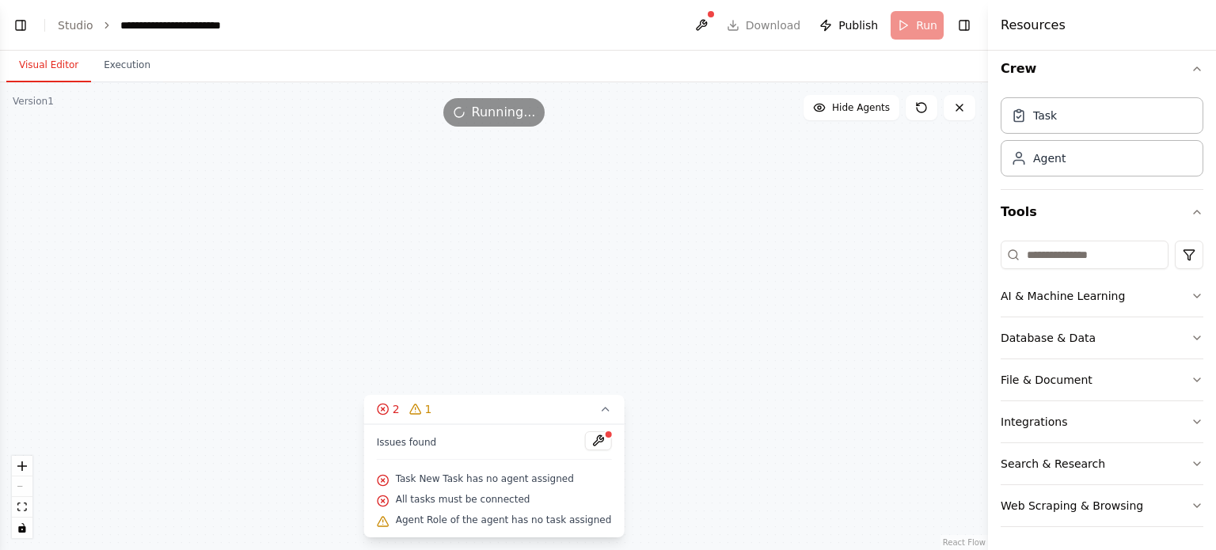
click at [25, 485] on div "React Flow controls" at bounding box center [22, 497] width 21 height 82
drag, startPoint x: 25, startPoint y: 485, endPoint x: 459, endPoint y: 359, distance: 451.8
click at [459, 359] on div ".deletable-edge-delete-btn { width: 20px; height: 20px; border: 0px solid #ffff…" at bounding box center [494, 316] width 988 height 468
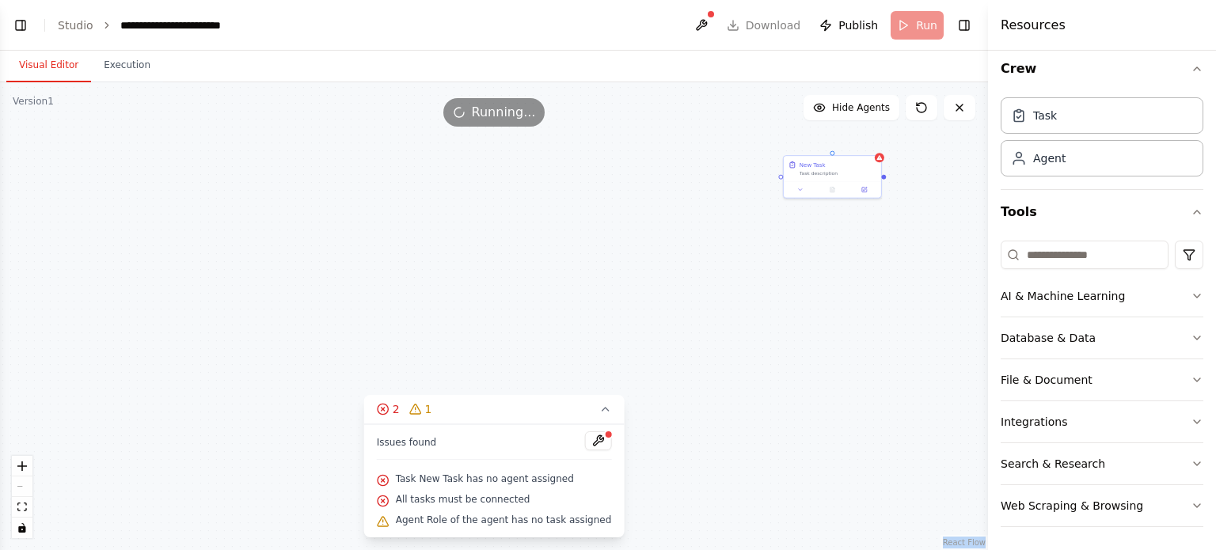
drag, startPoint x: 770, startPoint y: 345, endPoint x: 512, endPoint y: 444, distance: 276.5
click at [512, 444] on div "Version 1 Show Tools Hide Agents .deletable-edge-delete-btn { width: 20px; heig…" at bounding box center [494, 316] width 988 height 468
click at [803, 188] on icon at bounding box center [800, 188] width 6 height 6
click at [900, 399] on button "Cancel" at bounding box center [894, 394] width 29 height 14
click at [869, 138] on icon at bounding box center [868, 139] width 6 height 9
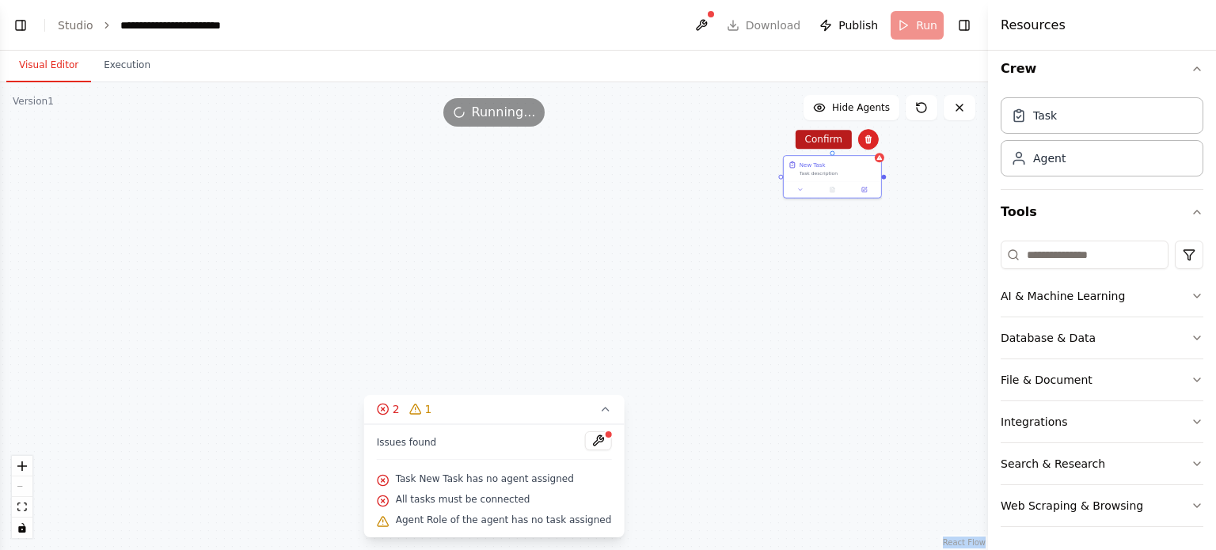
click at [840, 134] on button "Confirm" at bounding box center [824, 139] width 56 height 19
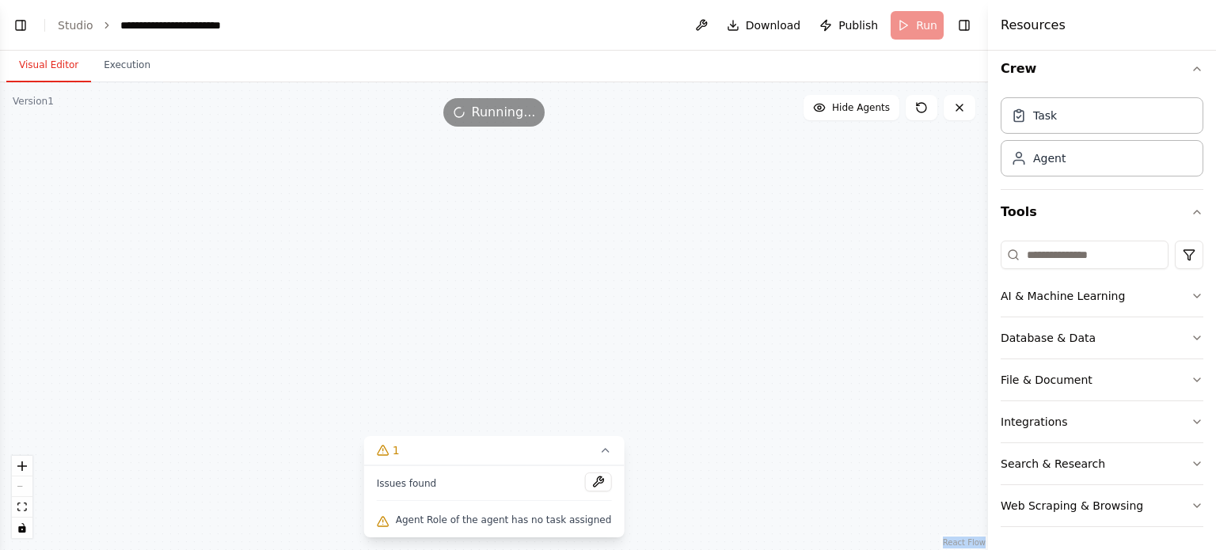
drag, startPoint x: 782, startPoint y: 272, endPoint x: 709, endPoint y: 343, distance: 101.9
click at [969, 205] on div ".deletable-edge-delete-btn { width: 20px; height: 20px; border: 0px solid #ffff…" at bounding box center [494, 316] width 988 height 468
drag, startPoint x: 702, startPoint y: 348, endPoint x: 877, endPoint y: 297, distance: 182.9
click at [877, 297] on div ".deletable-edge-delete-btn { width: 20px; height: 20px; border: 0px solid #ffff…" at bounding box center [494, 316] width 988 height 468
drag, startPoint x: 534, startPoint y: 315, endPoint x: 523, endPoint y: 63, distance: 252.0
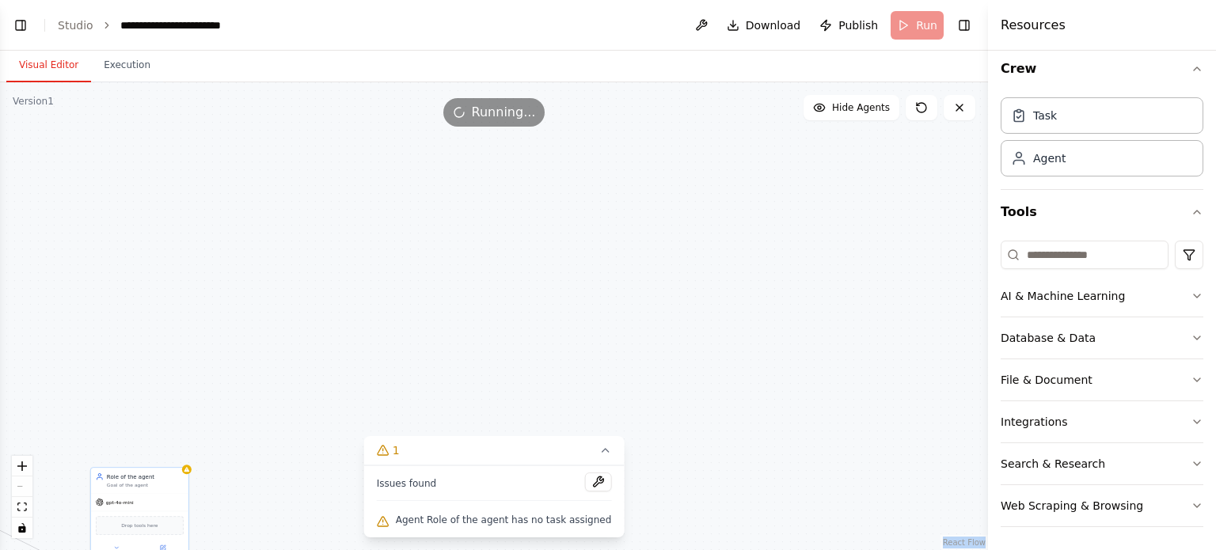
click at [523, 63] on div "Visual Editor Execution Version 1 Show Tools Hide Agents .deletable-edge-delete…" at bounding box center [494, 301] width 988 height 500
click at [157, 486] on div "Goal of the agent" at bounding box center [145, 484] width 77 height 6
click at [174, 446] on icon at bounding box center [176, 450] width 6 height 9
click at [137, 466] on div ".deletable-edge-delete-btn { width: 20px; height: 20px; border: 0px solid #ffff…" at bounding box center [494, 316] width 988 height 468
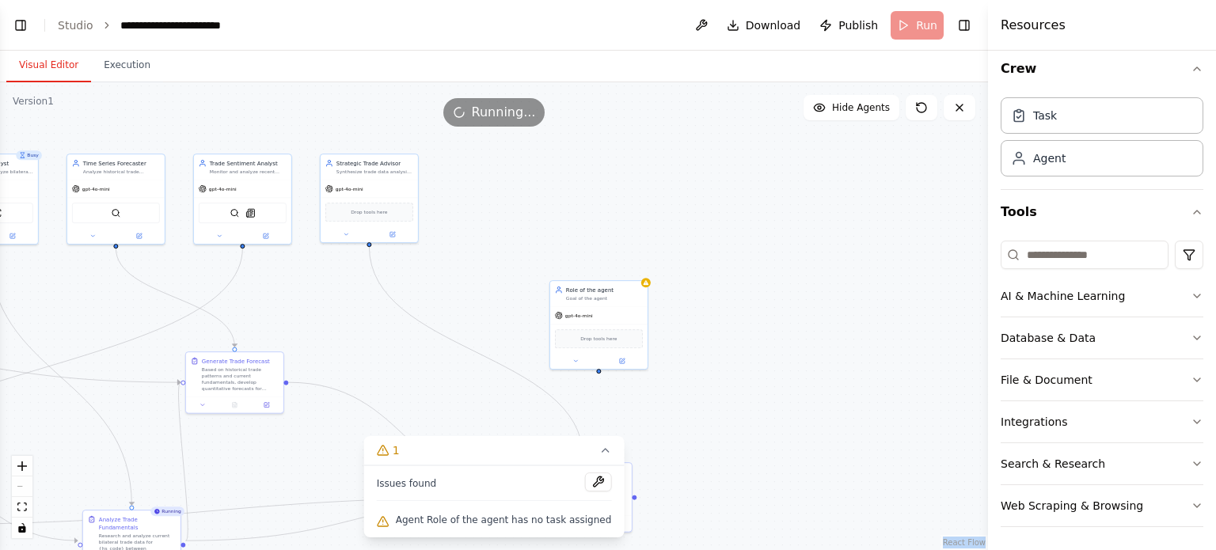
drag, startPoint x: 215, startPoint y: 432, endPoint x: 675, endPoint y: 245, distance: 495.8
click at [675, 245] on div ".deletable-edge-delete-btn { width: 20px; height: 20px; border: 0px solid #ffff…" at bounding box center [494, 316] width 988 height 468
click at [630, 292] on div "Role of the agent Goal of the agent" at bounding box center [604, 292] width 77 height 16
click at [635, 268] on icon at bounding box center [635, 263] width 10 height 10
click at [611, 269] on button "Confirm" at bounding box center [590, 262] width 56 height 19
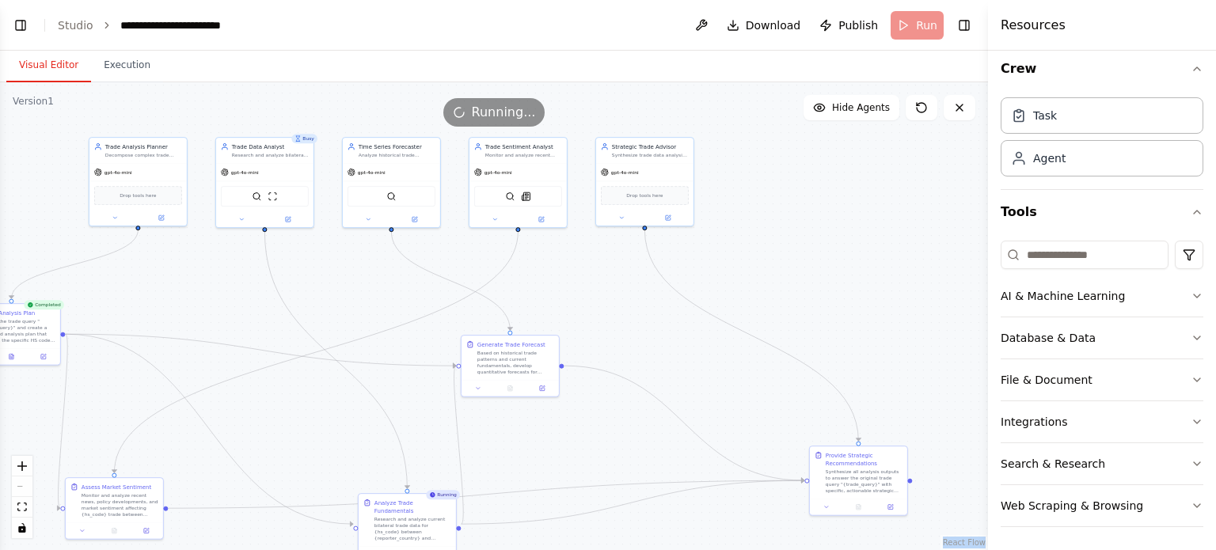
drag, startPoint x: 611, startPoint y: 269, endPoint x: 913, endPoint y: 261, distance: 301.8
click at [913, 261] on div ".deletable-edge-delete-btn { width: 20px; height: 20px; border: 0px solid #ffff…" at bounding box center [494, 316] width 988 height 468
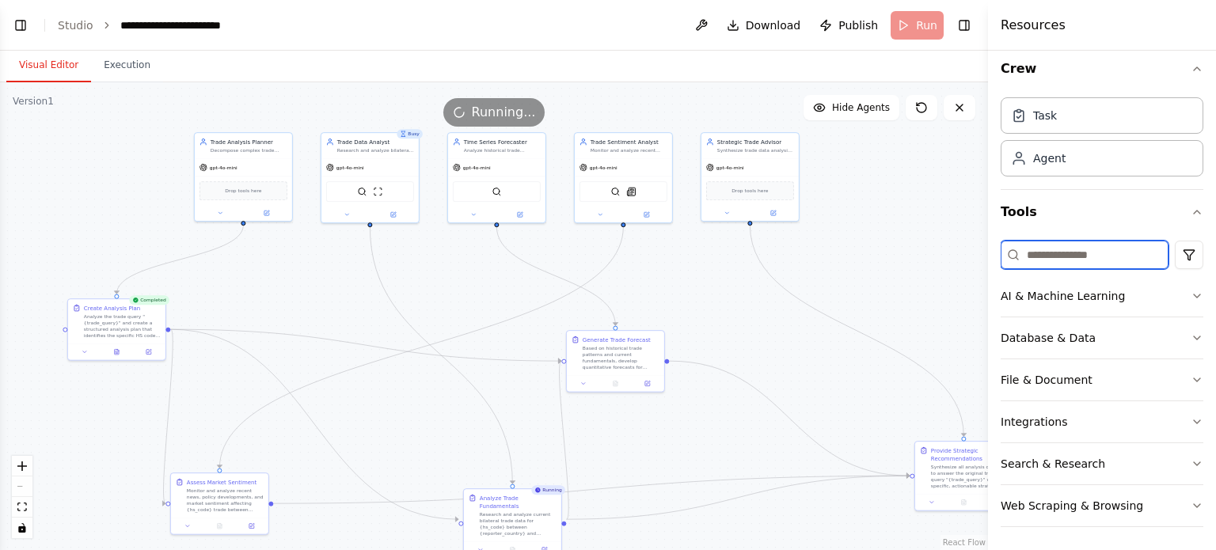
drag, startPoint x: 913, startPoint y: 261, endPoint x: 1001, endPoint y: 248, distance: 88.9
click at [1001, 248] on div "BETA from crewai import Agent, Task, Crew, Process from crewai_tools import Bas…" at bounding box center [608, 275] width 1216 height 550
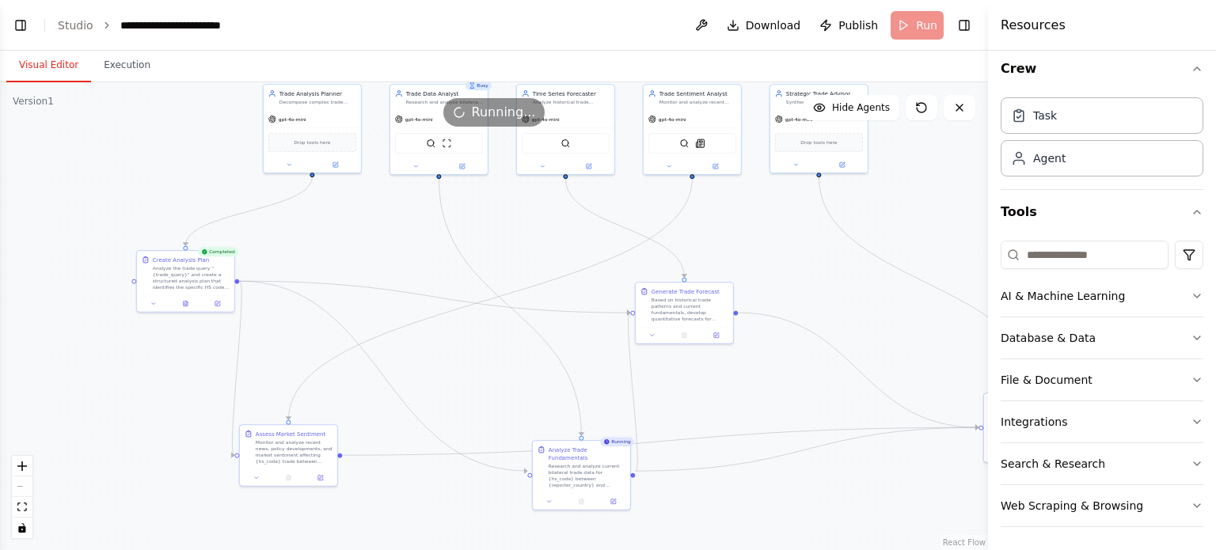
drag, startPoint x: 912, startPoint y: 249, endPoint x: 972, endPoint y: 200, distance: 78.2
click at [972, 200] on div ".deletable-edge-delete-btn { width: 20px; height: 20px; border: 0px solid #ffff…" at bounding box center [494, 316] width 988 height 468
click at [23, 505] on icon "fit view" at bounding box center [22, 507] width 10 height 9
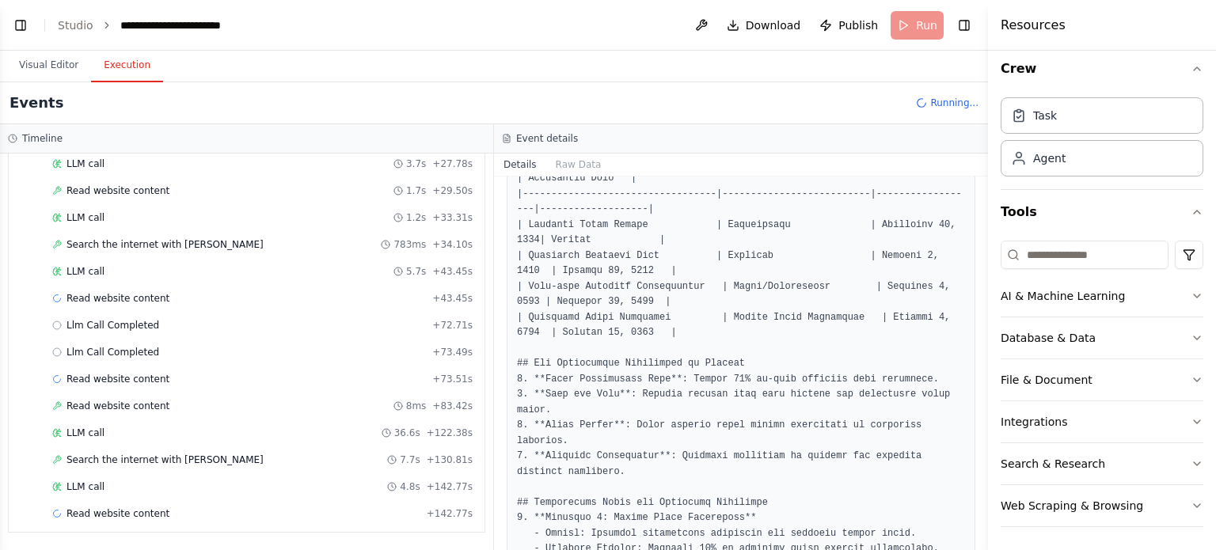
scroll to position [383, 0]
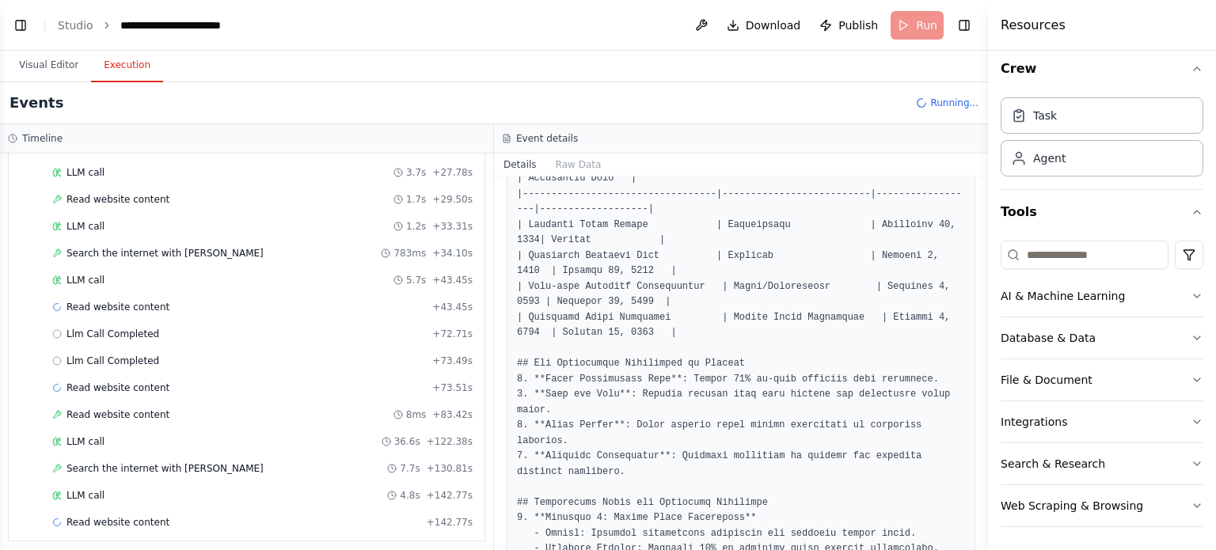
click at [126, 70] on button "Execution" at bounding box center [127, 65] width 72 height 33
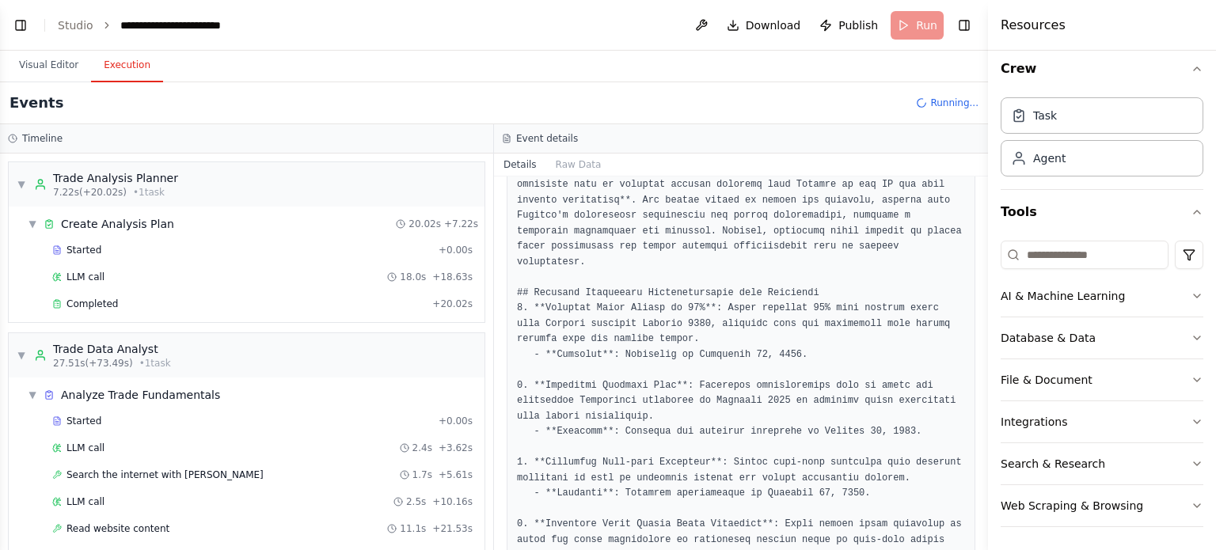
scroll to position [0, 0]
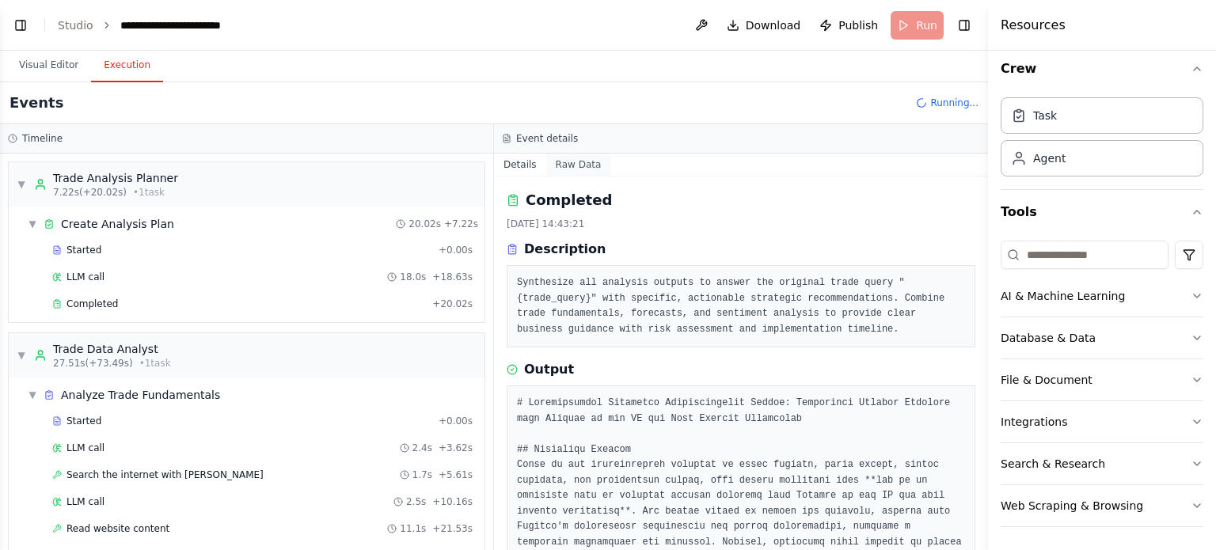
click at [560, 168] on button "Raw Data" at bounding box center [578, 165] width 65 height 22
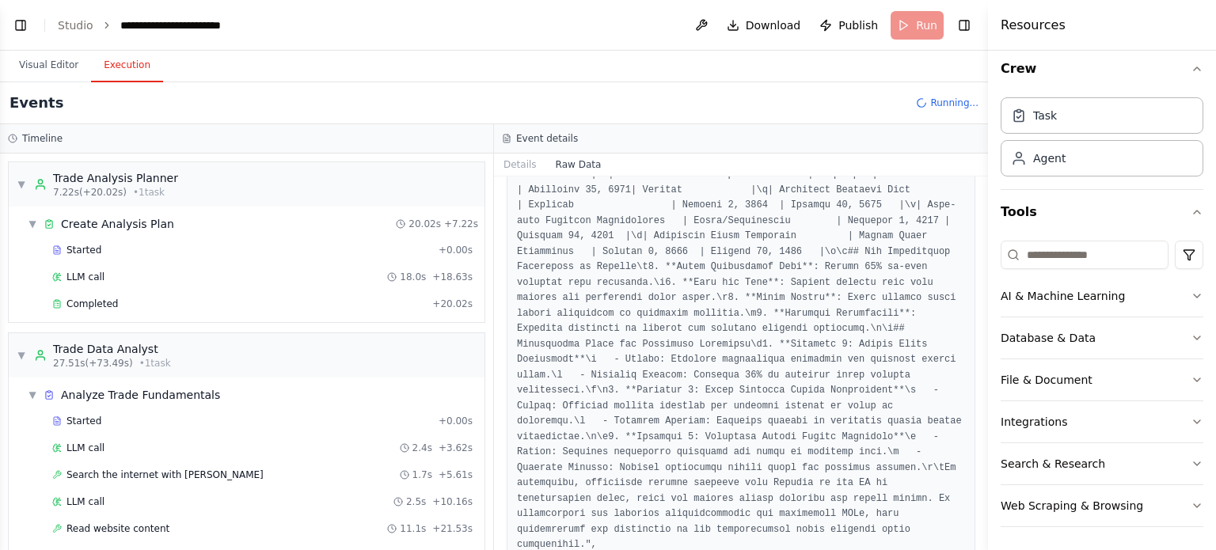
scroll to position [2606, 0]
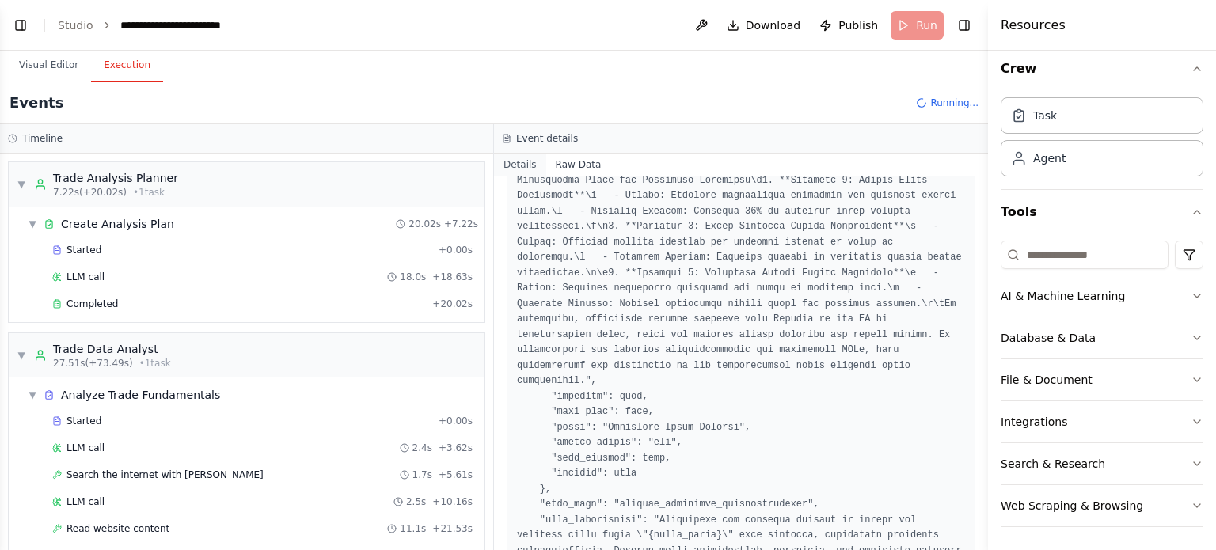
click at [514, 174] on button "Details" at bounding box center [520, 165] width 52 height 22
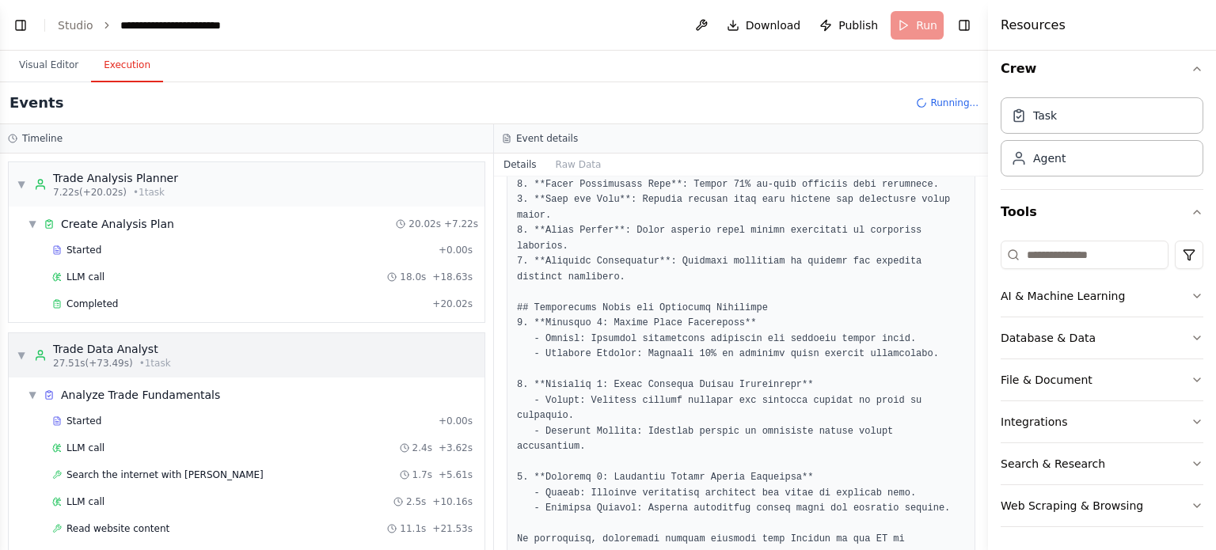
scroll to position [383, 0]
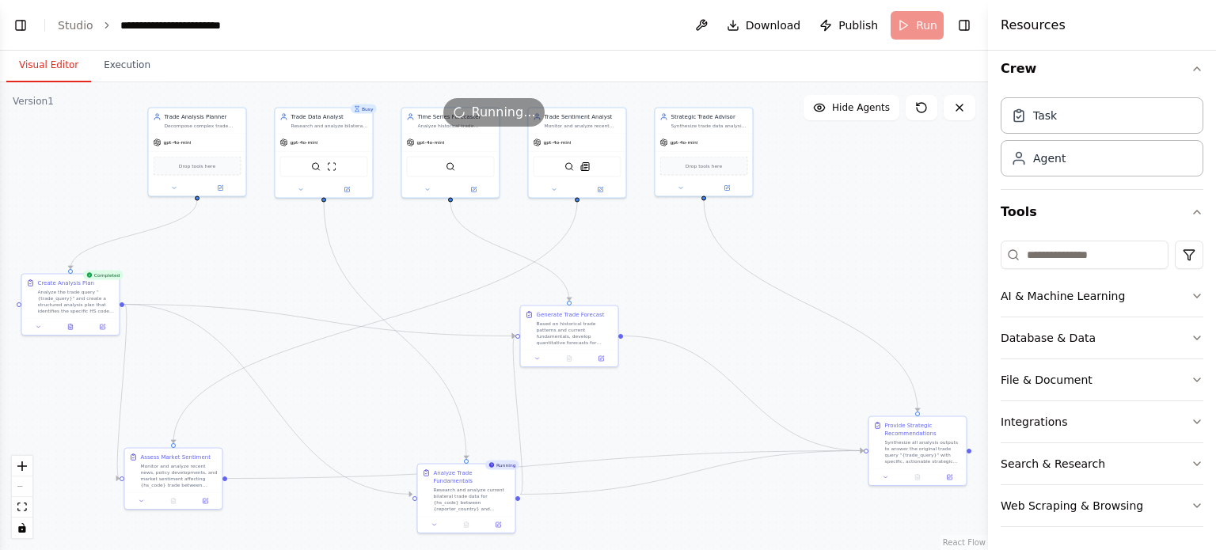
click at [74, 78] on button "Visual Editor" at bounding box center [48, 65] width 85 height 33
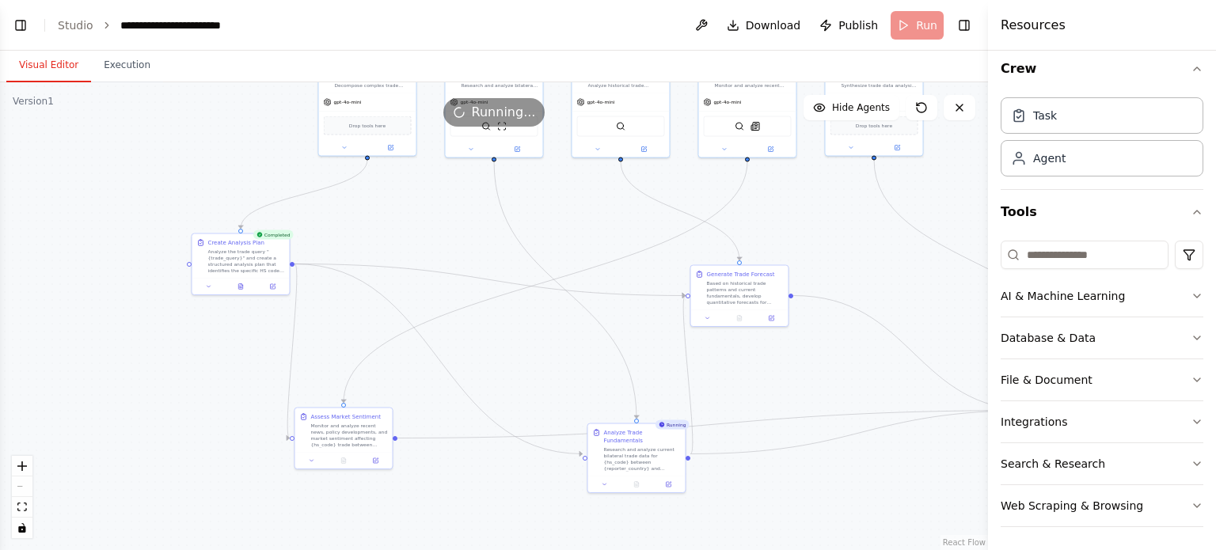
drag, startPoint x: 693, startPoint y: 324, endPoint x: 863, endPoint y: 283, distance: 175.0
click at [863, 283] on div ".deletable-edge-delete-btn { width: 20px; height: 20px; border: 0px solid #ffff…" at bounding box center [494, 316] width 988 height 468
click at [17, 32] on button "Toggle Left Sidebar" at bounding box center [21, 25] width 22 height 22
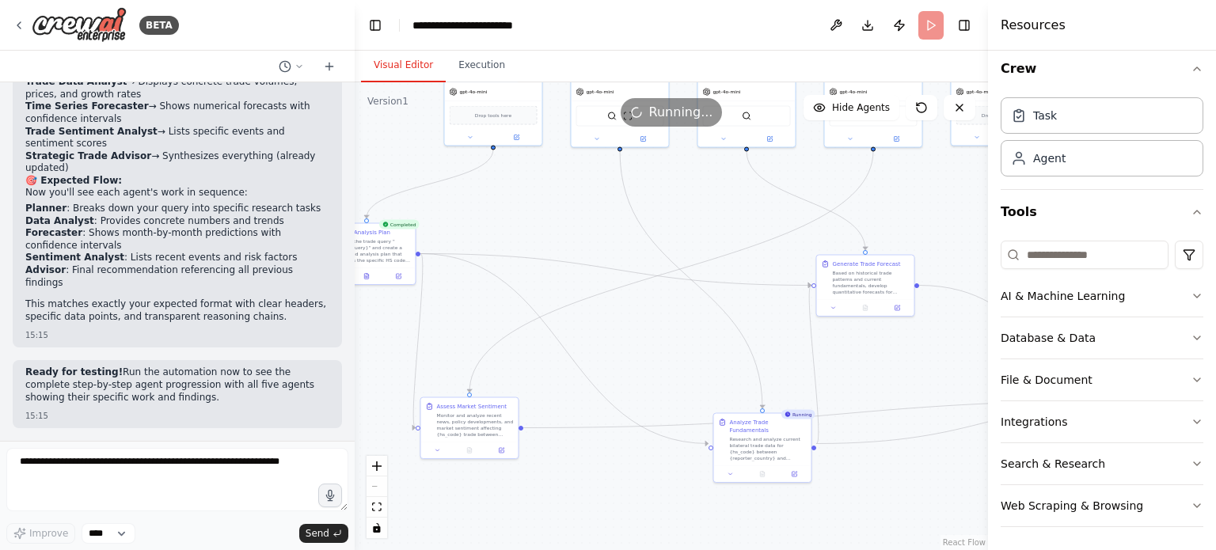
drag, startPoint x: 764, startPoint y: 341, endPoint x: 535, endPoint y: 331, distance: 229.1
click at [535, 331] on div ".deletable-edge-delete-btn { width: 20px; height: 20px; border: 0px solid #ffff…" at bounding box center [671, 316] width 633 height 468
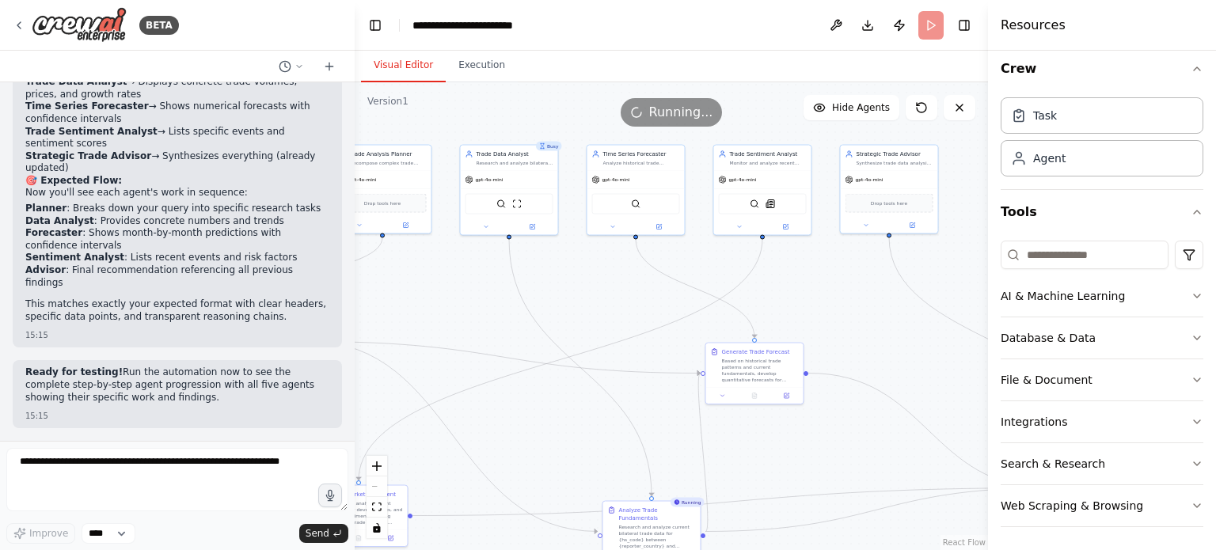
drag, startPoint x: 691, startPoint y: 320, endPoint x: 580, endPoint y: 408, distance: 142.1
click at [580, 408] on div ".deletable-edge-delete-btn { width: 20px; height: 20px; border: 0px solid #ffff…" at bounding box center [671, 316] width 633 height 468
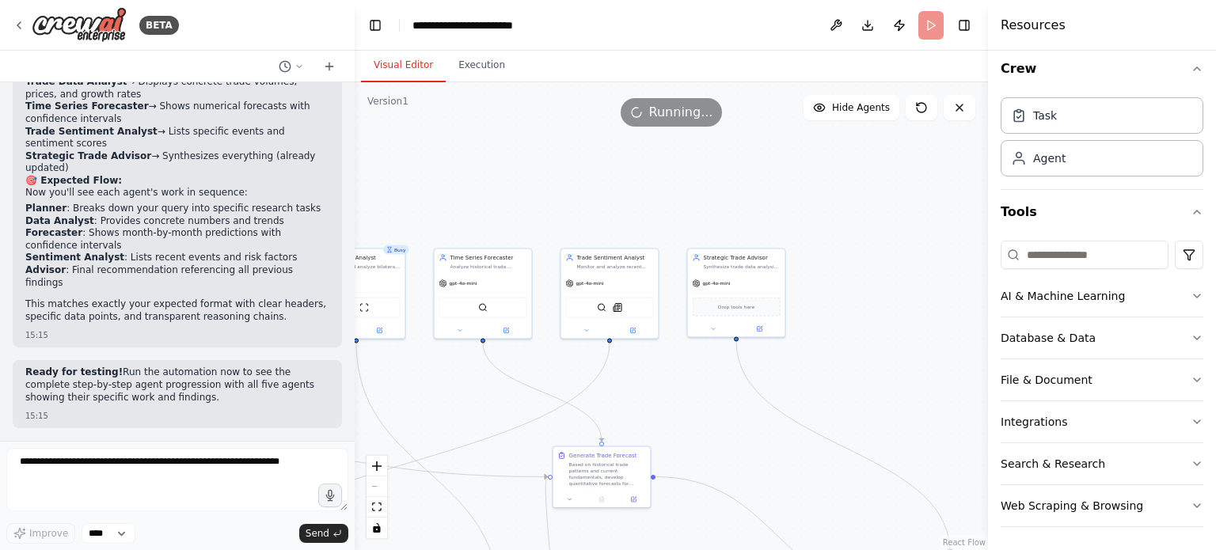
drag, startPoint x: 817, startPoint y: 286, endPoint x: 665, endPoint y: 390, distance: 184.0
click at [665, 390] on div ".deletable-edge-delete-btn { width: 20px; height: 20px; border: 0px solid #ffff…" at bounding box center [671, 316] width 633 height 468
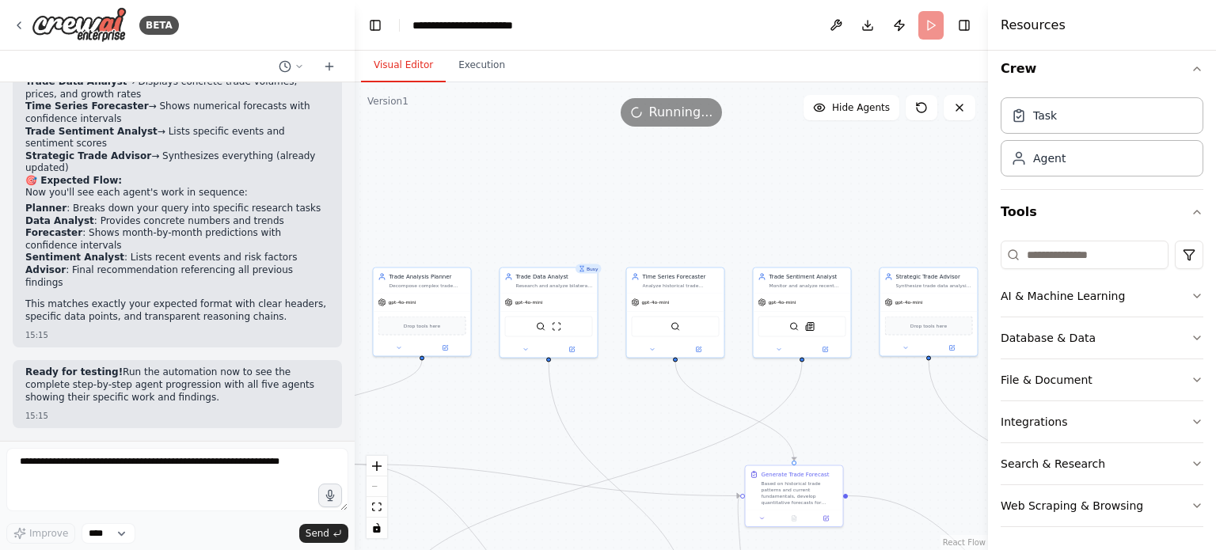
drag, startPoint x: 665, startPoint y: 390, endPoint x: 858, endPoint y: 409, distance: 193.4
click at [858, 409] on div ".deletable-edge-delete-btn { width: 20px; height: 20px; border: 0px solid #ffff…" at bounding box center [671, 316] width 633 height 468
click at [478, 69] on button "Execution" at bounding box center [482, 65] width 72 height 33
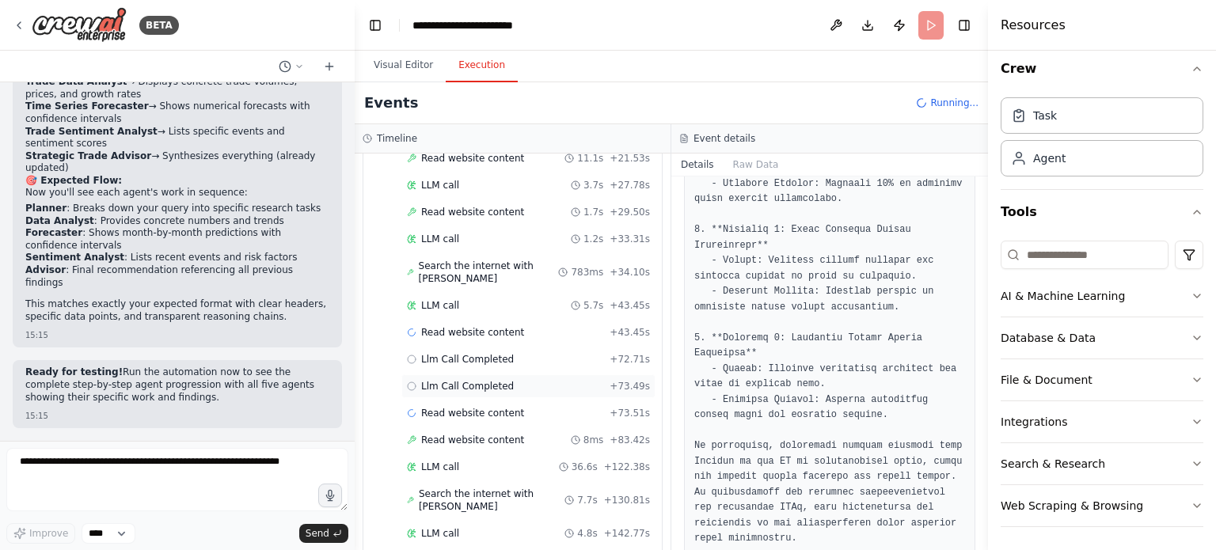
scroll to position [0, 0]
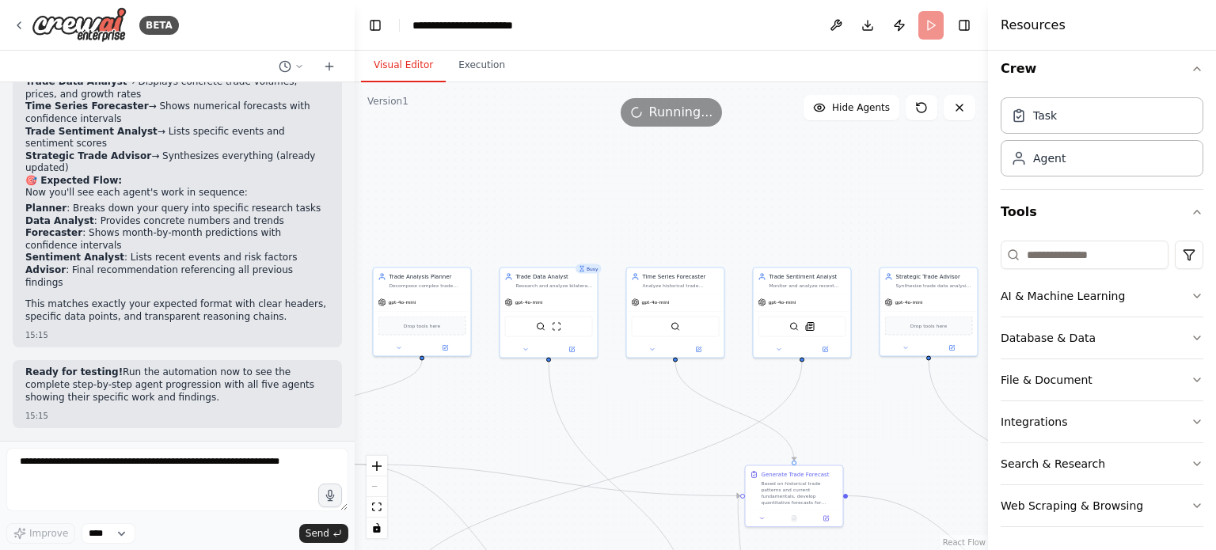
click at [401, 78] on button "Visual Editor" at bounding box center [403, 65] width 85 height 33
click at [874, 30] on button "Download" at bounding box center [867, 25] width 25 height 29
click at [874, 34] on button "Download" at bounding box center [867, 25] width 25 height 29
click at [873, 17] on button "Download" at bounding box center [867, 25] width 25 height 29
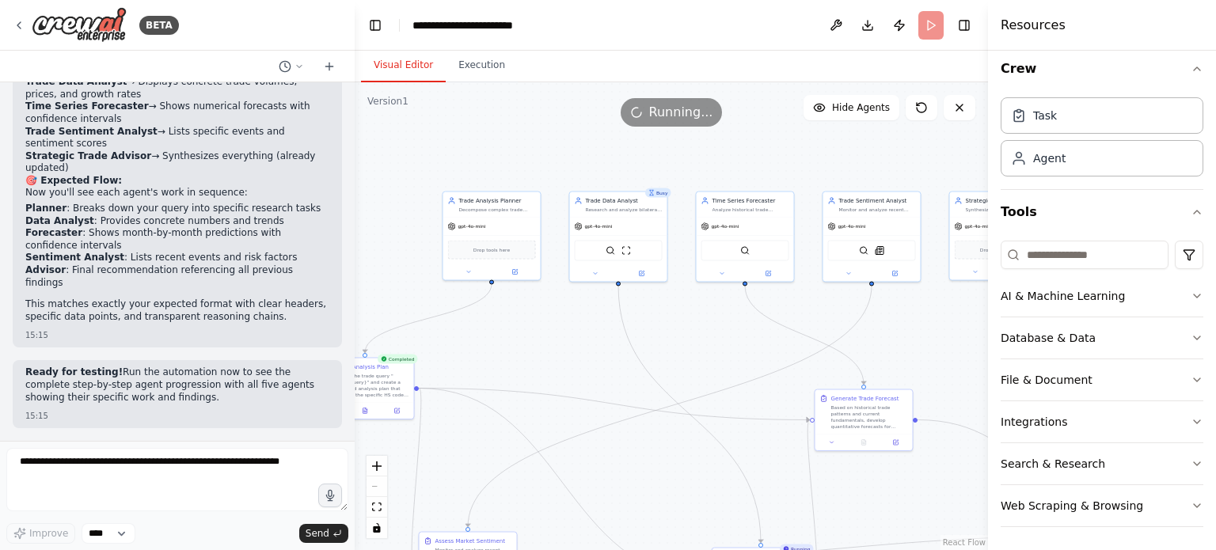
drag, startPoint x: 662, startPoint y: 227, endPoint x: 732, endPoint y: 152, distance: 102.5
click at [732, 152] on div ".deletable-edge-delete-btn { width: 20px; height: 20px; border: 0px solid #ffff…" at bounding box center [671, 316] width 633 height 468
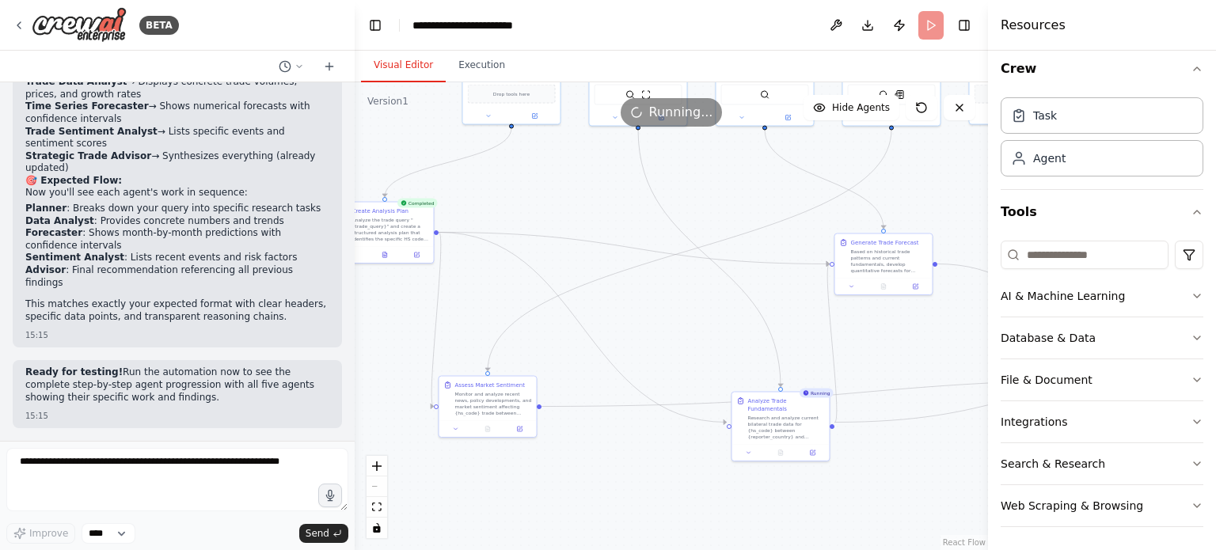
drag, startPoint x: 657, startPoint y: 310, endPoint x: 677, endPoint y: 154, distance: 158.0
click at [677, 154] on div ".deletable-edge-delete-btn { width: 20px; height: 20px; border: 0px solid #ffff…" at bounding box center [671, 316] width 633 height 468
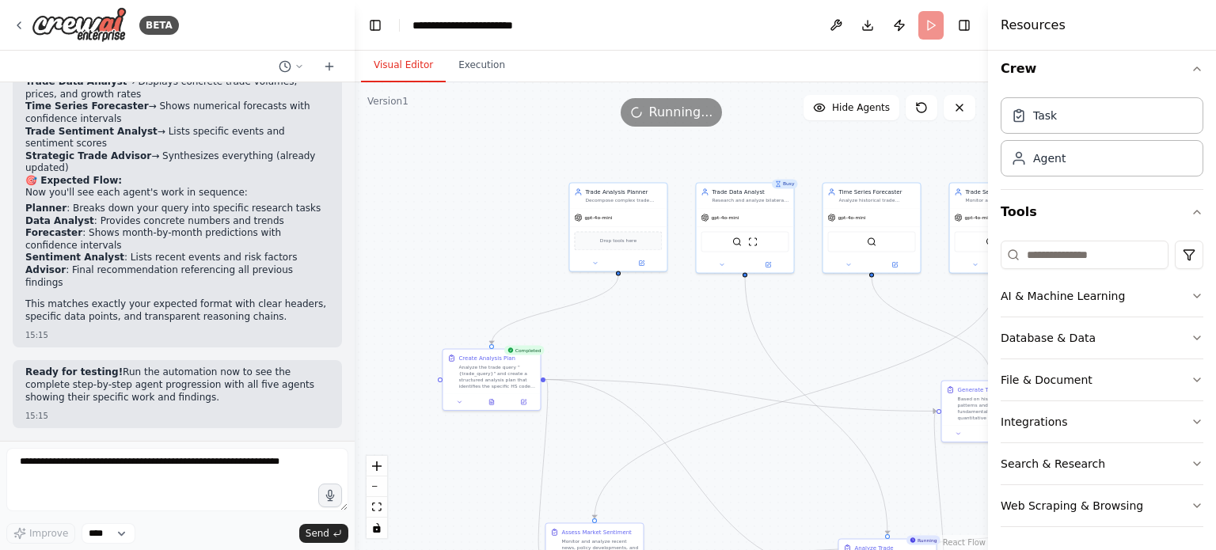
drag, startPoint x: 611, startPoint y: 230, endPoint x: 718, endPoint y: 378, distance: 182.0
click at [718, 378] on div ".deletable-edge-delete-btn { width: 20px; height: 20px; border: 0px solid #ffff…" at bounding box center [671, 316] width 633 height 468
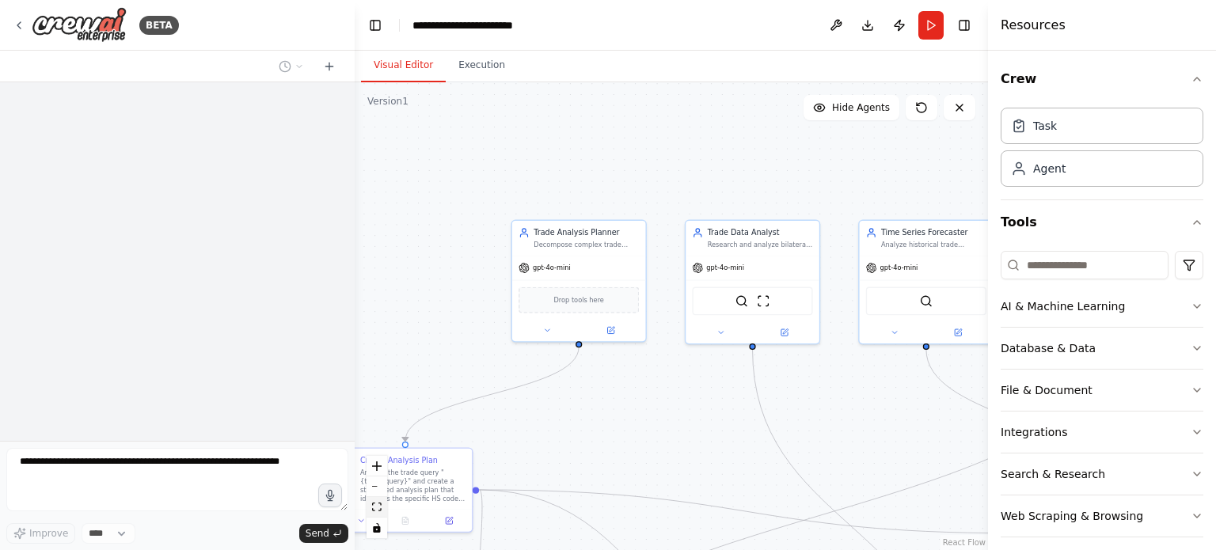
click at [375, 515] on button "fit view" at bounding box center [377, 507] width 21 height 21
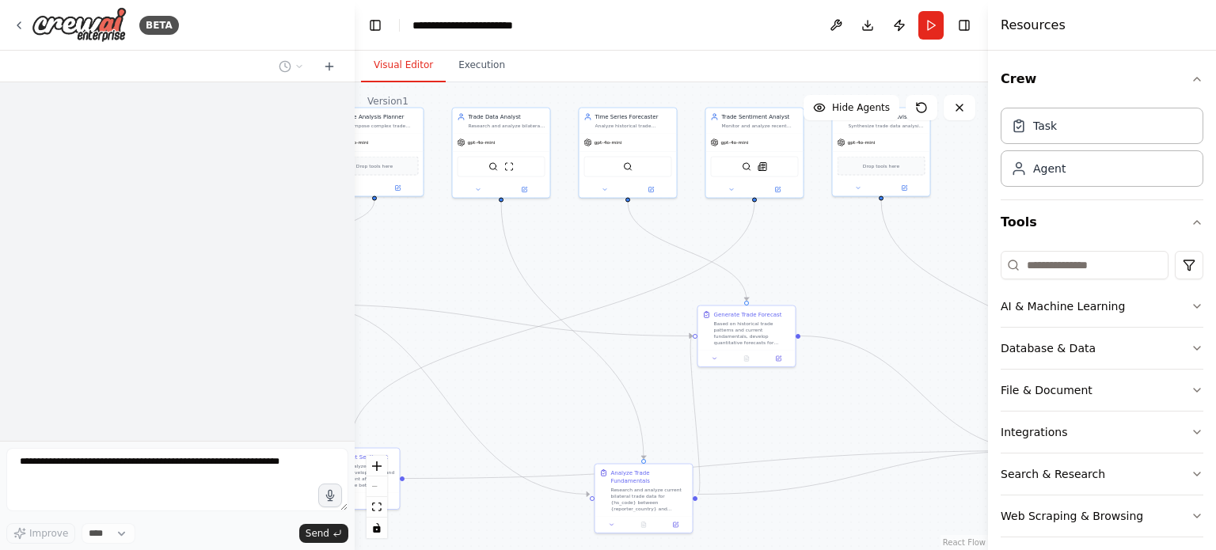
click at [558, 280] on div ".deletable-edge-delete-btn { width: 20px; height: 20px; border: 0px solid #ffff…" at bounding box center [671, 316] width 633 height 468
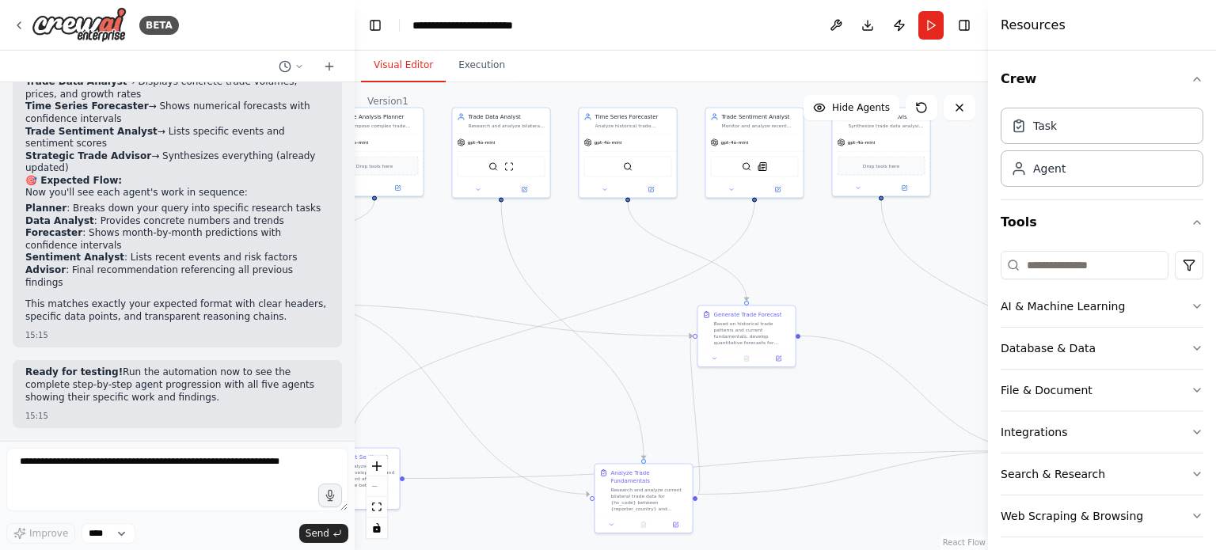
scroll to position [7418, 0]
drag, startPoint x: 656, startPoint y: 322, endPoint x: 529, endPoint y: 322, distance: 126.7
click at [529, 322] on div ".deletable-edge-delete-btn { width: 20px; height: 20px; border: 0px solid #ffff…" at bounding box center [671, 316] width 633 height 468
click at [874, 32] on button "Download" at bounding box center [867, 25] width 25 height 29
